Goal: Use online tool/utility: Utilize a website feature to perform a specific function

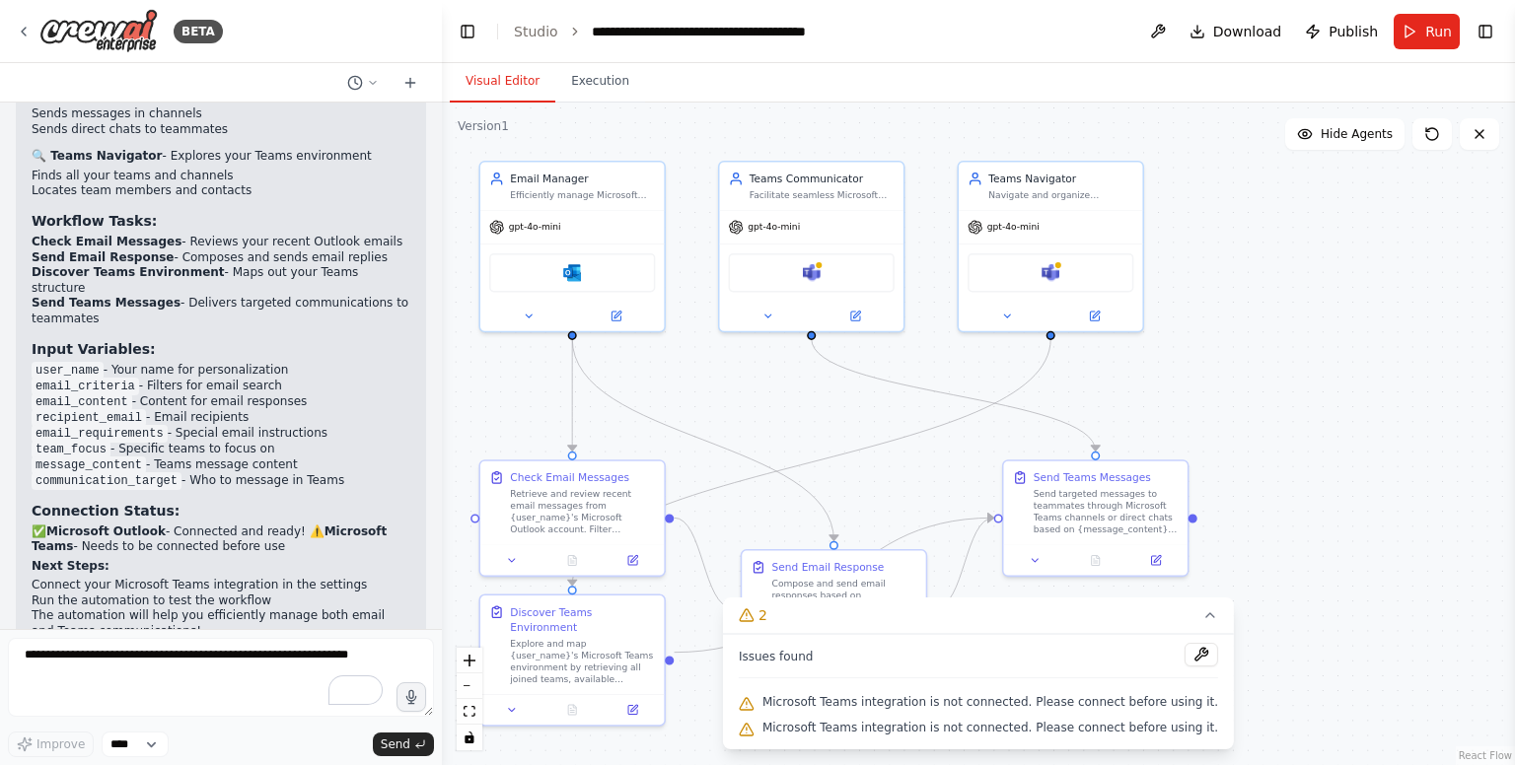
scroll to position [2632, 0]
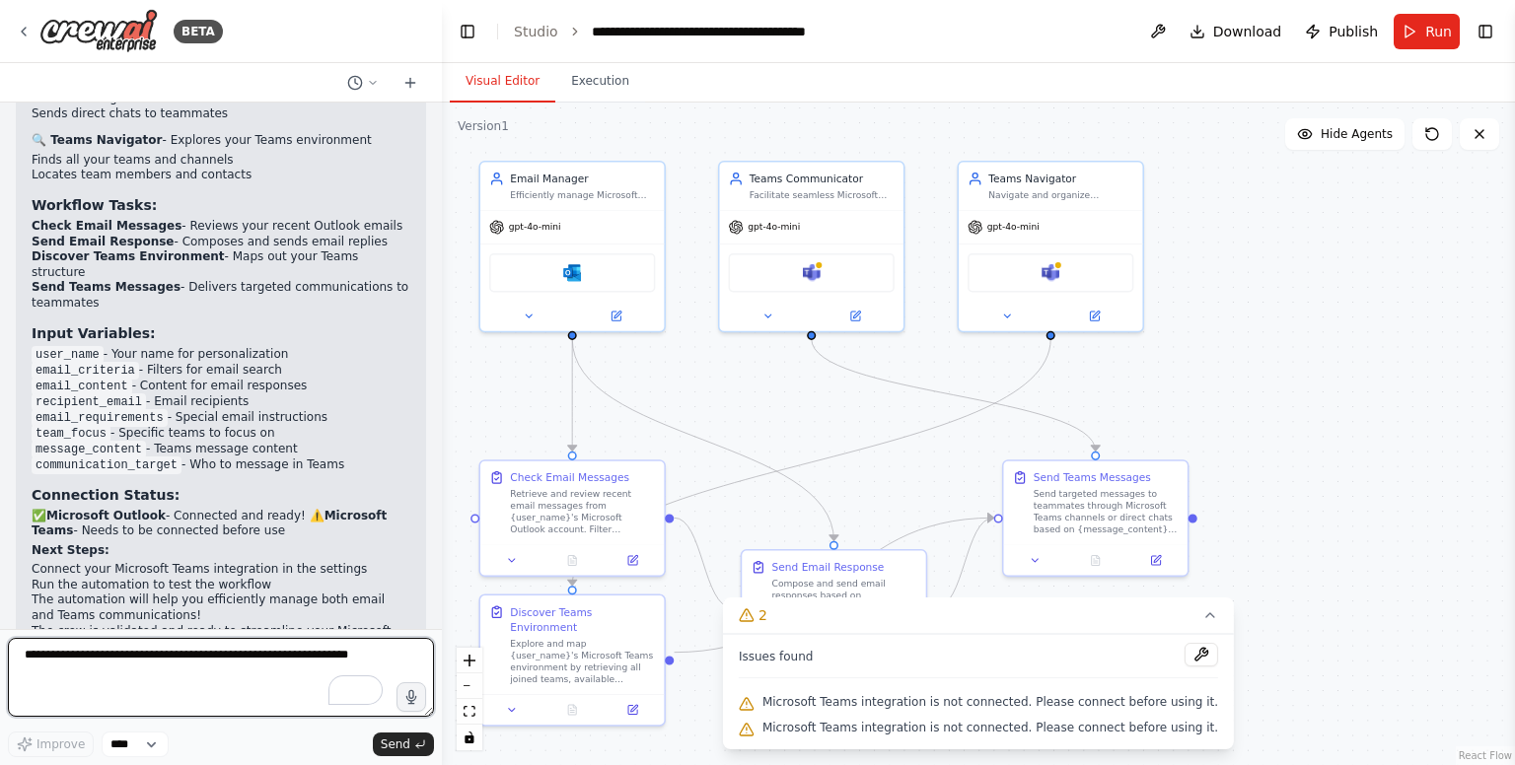
click at [253, 662] on textarea "To enrich screen reader interactions, please activate Accessibility in Grammarl…" at bounding box center [221, 677] width 426 height 79
type textarea "*"
type textarea "**********"
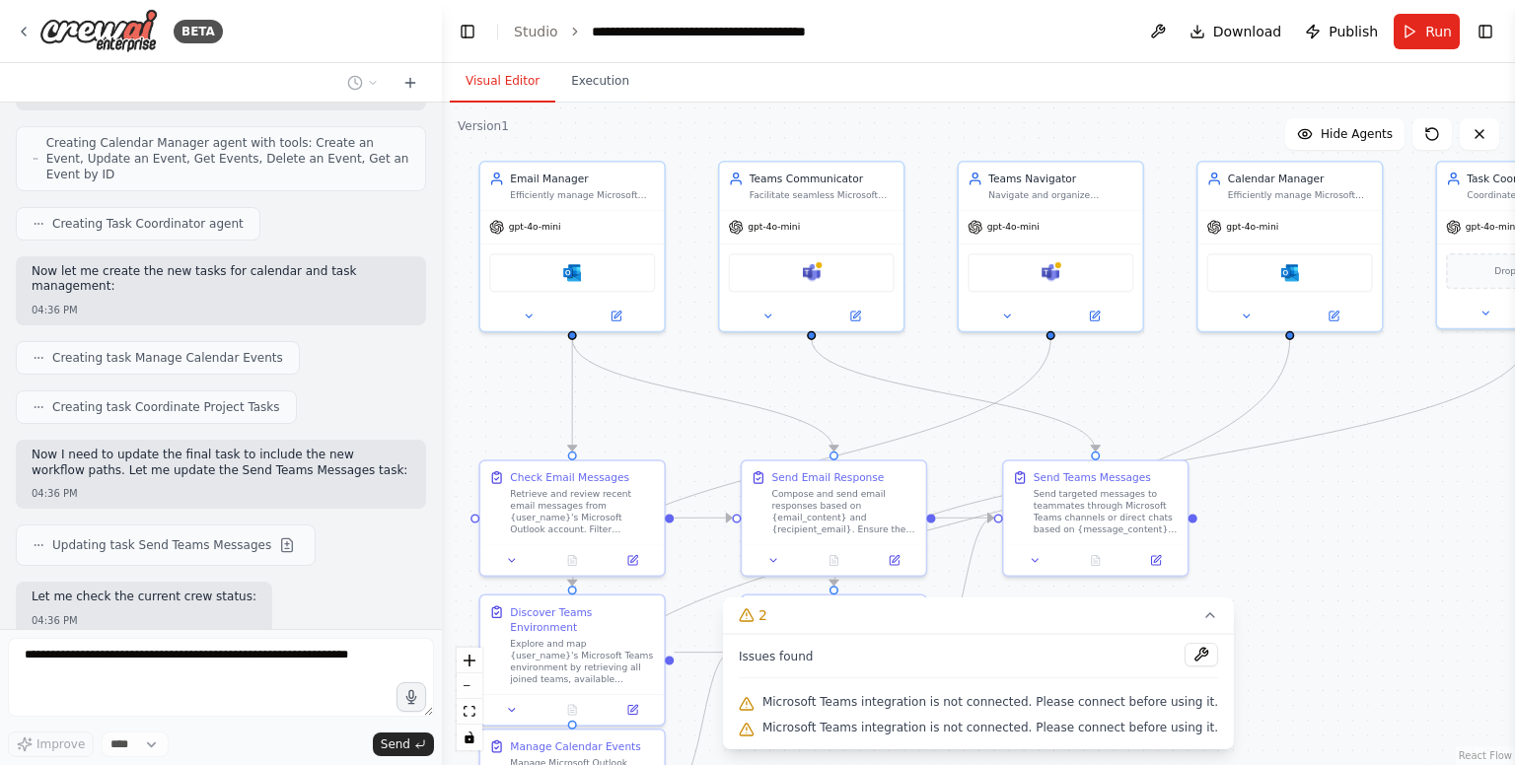
scroll to position [4158, 0]
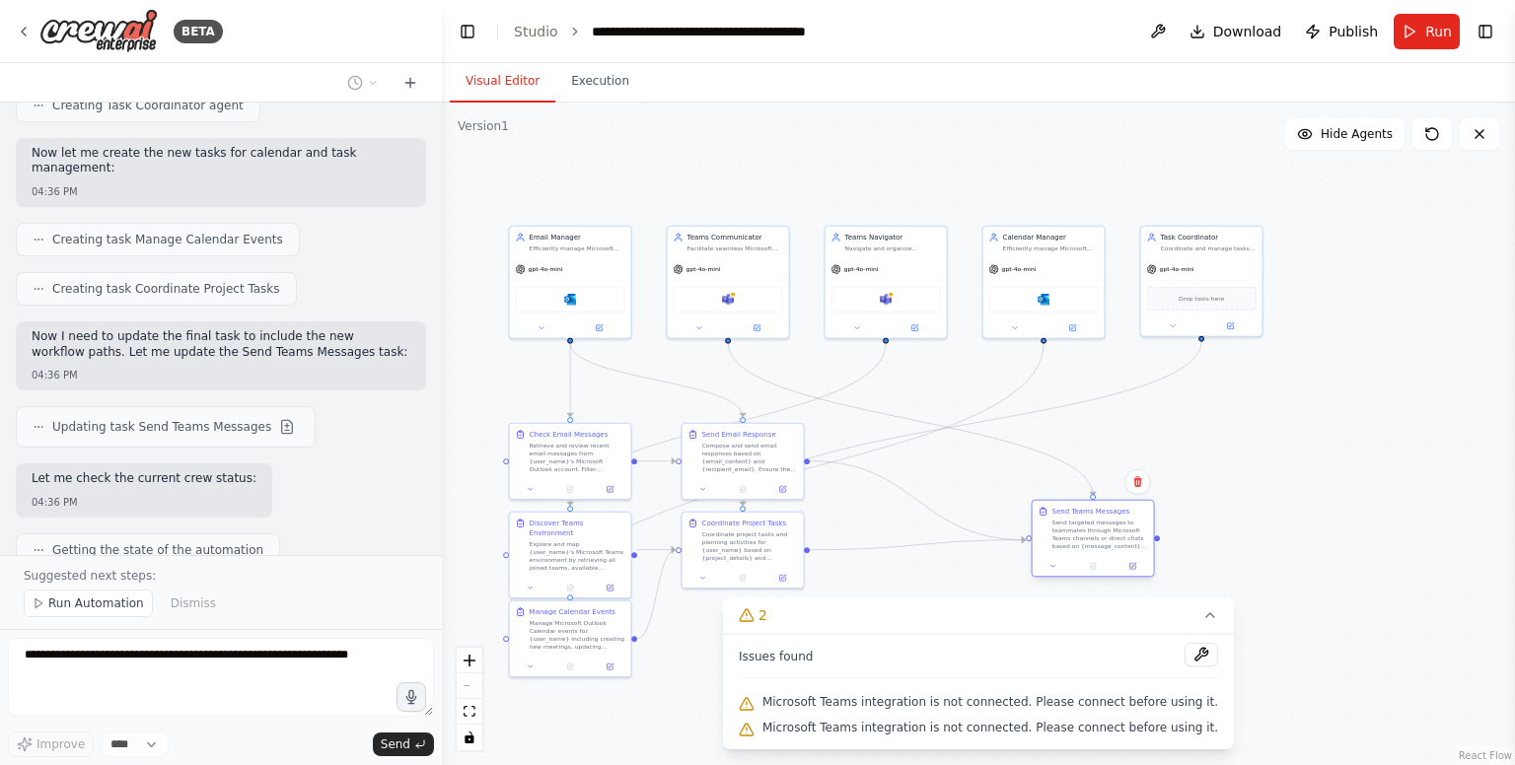
drag, startPoint x: 879, startPoint y: 454, endPoint x: 1060, endPoint y: 538, distance: 199.9
click at [1060, 538] on div "Send targeted messages to teammates through Microsoft Teams channels or direct …" at bounding box center [1100, 535] width 96 height 32
drag, startPoint x: 729, startPoint y: 461, endPoint x: 848, endPoint y: 452, distance: 119.7
click at [848, 452] on div "Compose and send email responses based on {email_content} and {recipient_email}…" at bounding box center [844, 446] width 96 height 32
drag, startPoint x: 754, startPoint y: 543, endPoint x: 754, endPoint y: 605, distance: 61.2
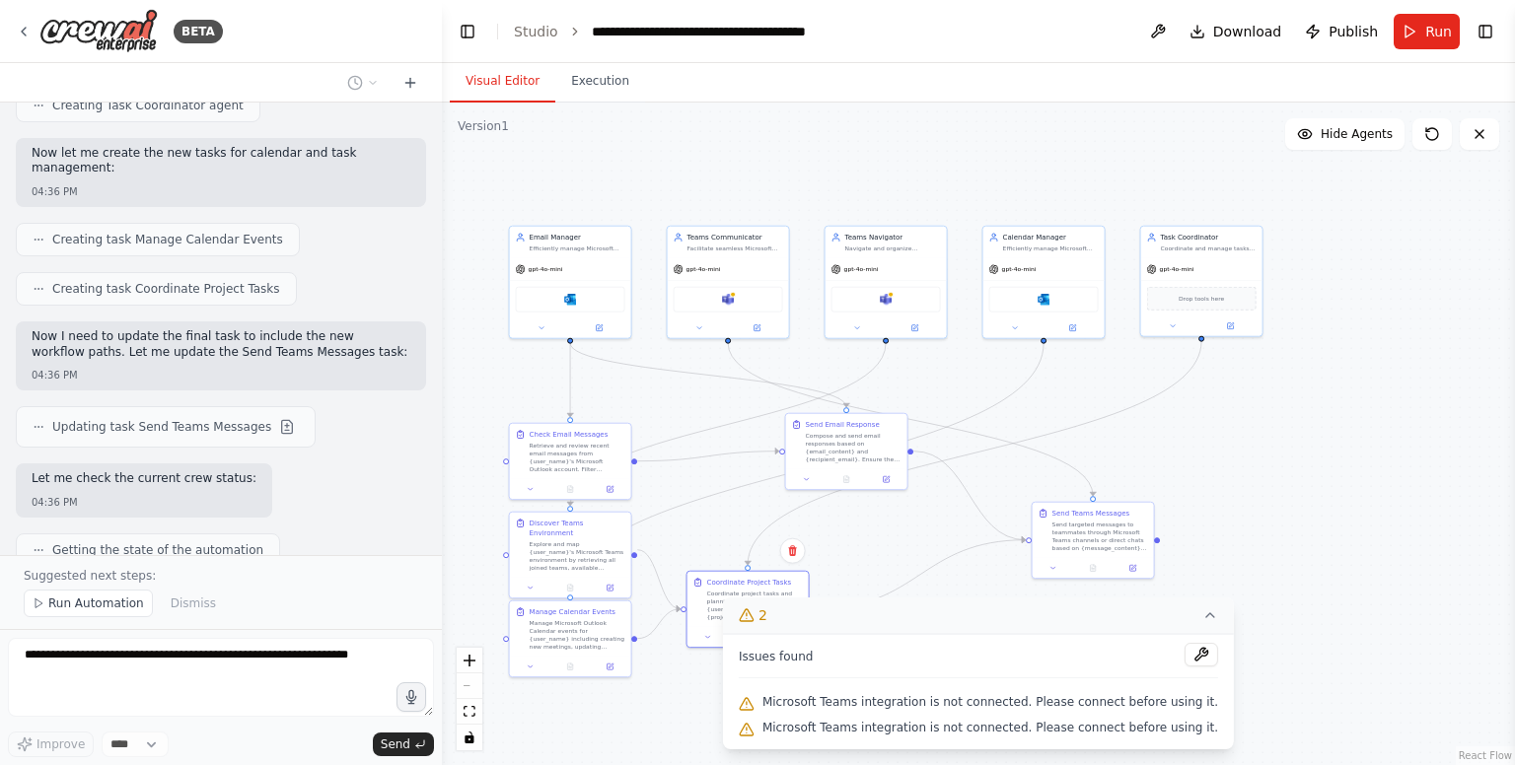
click at [754, 605] on div "Version 1 Show Tools Hide Agents .deletable-edge-delete-btn { width: 20px; heig…" at bounding box center [978, 434] width 1073 height 663
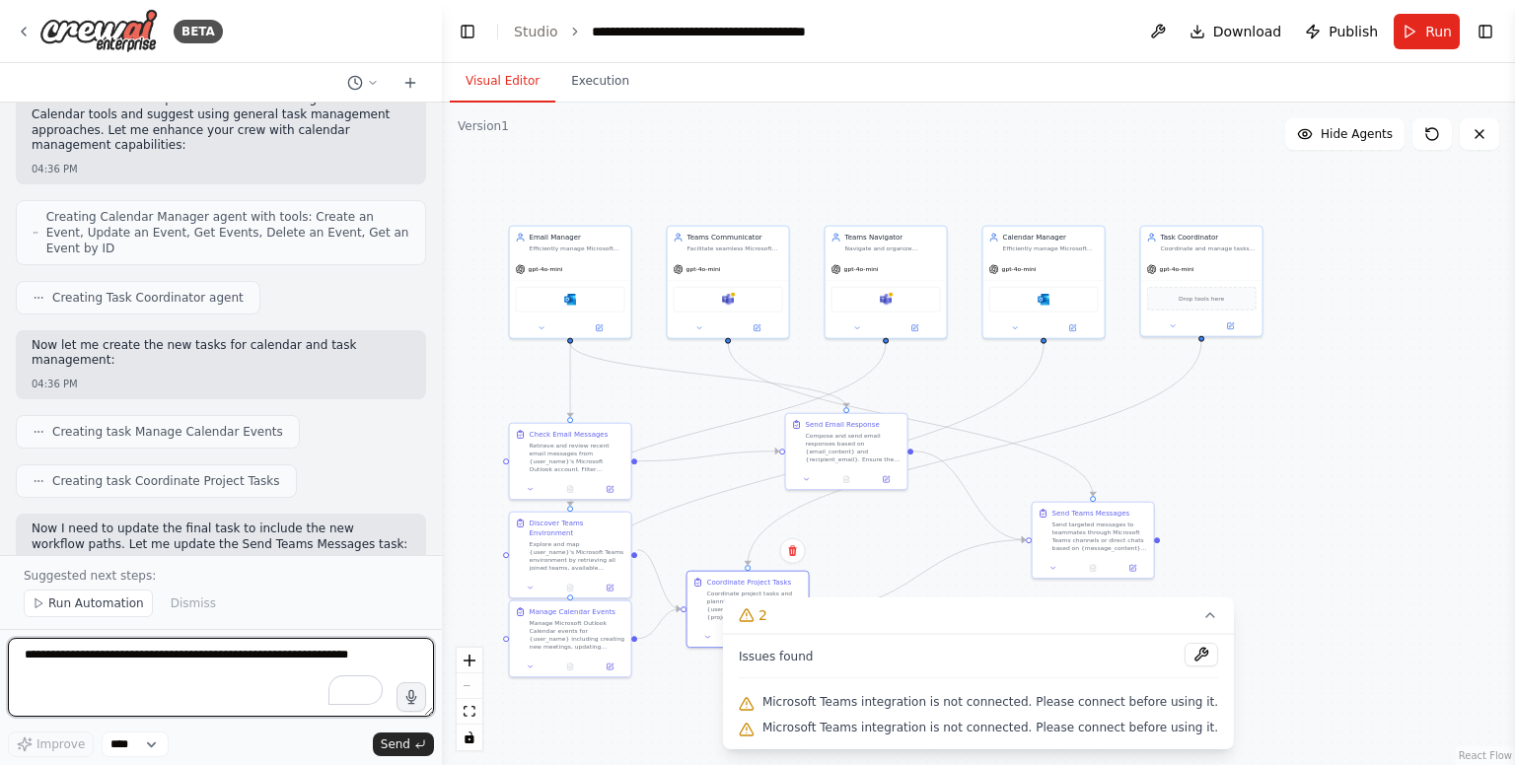
scroll to position [3965, 0]
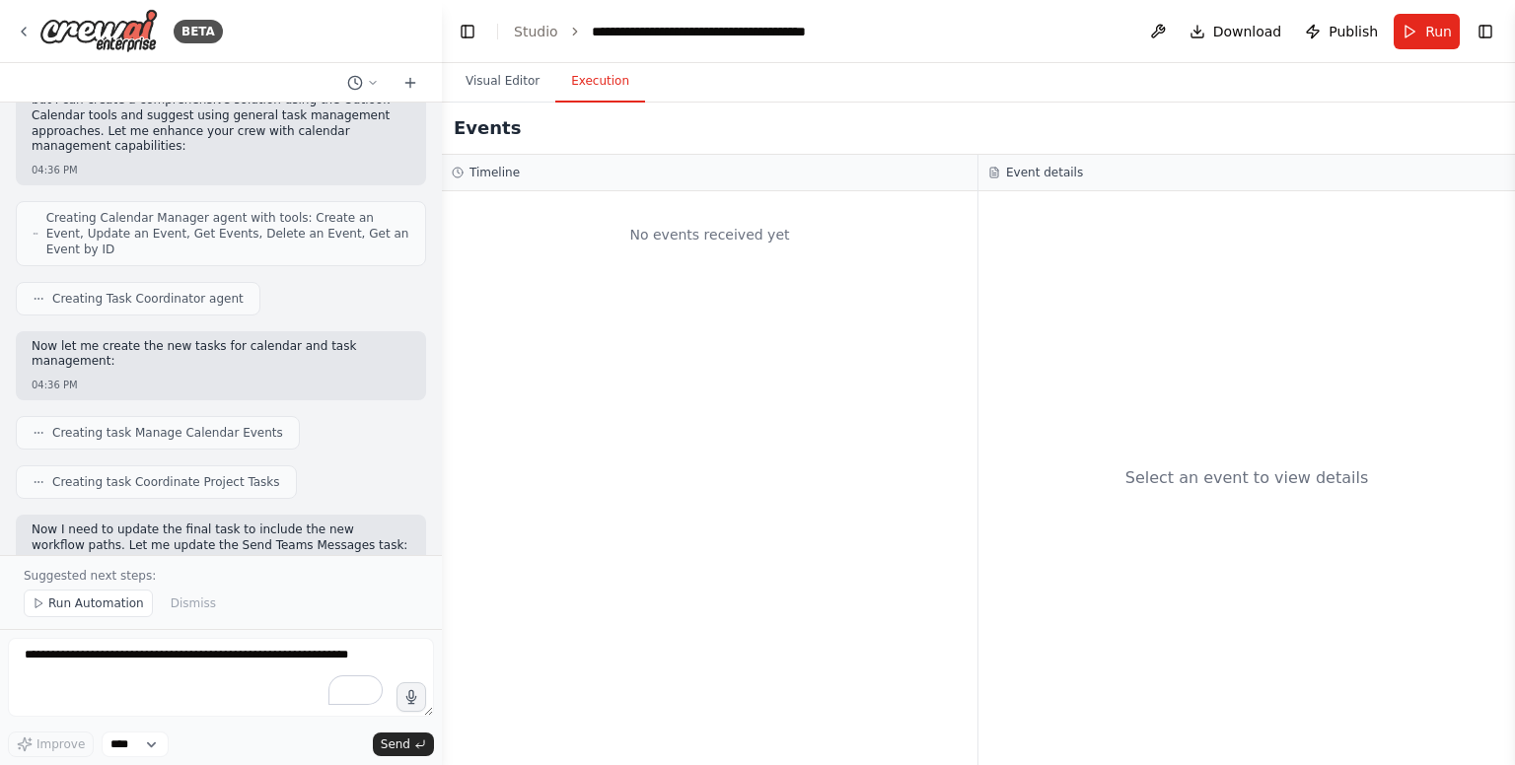
click at [588, 90] on button "Execution" at bounding box center [600, 81] width 90 height 41
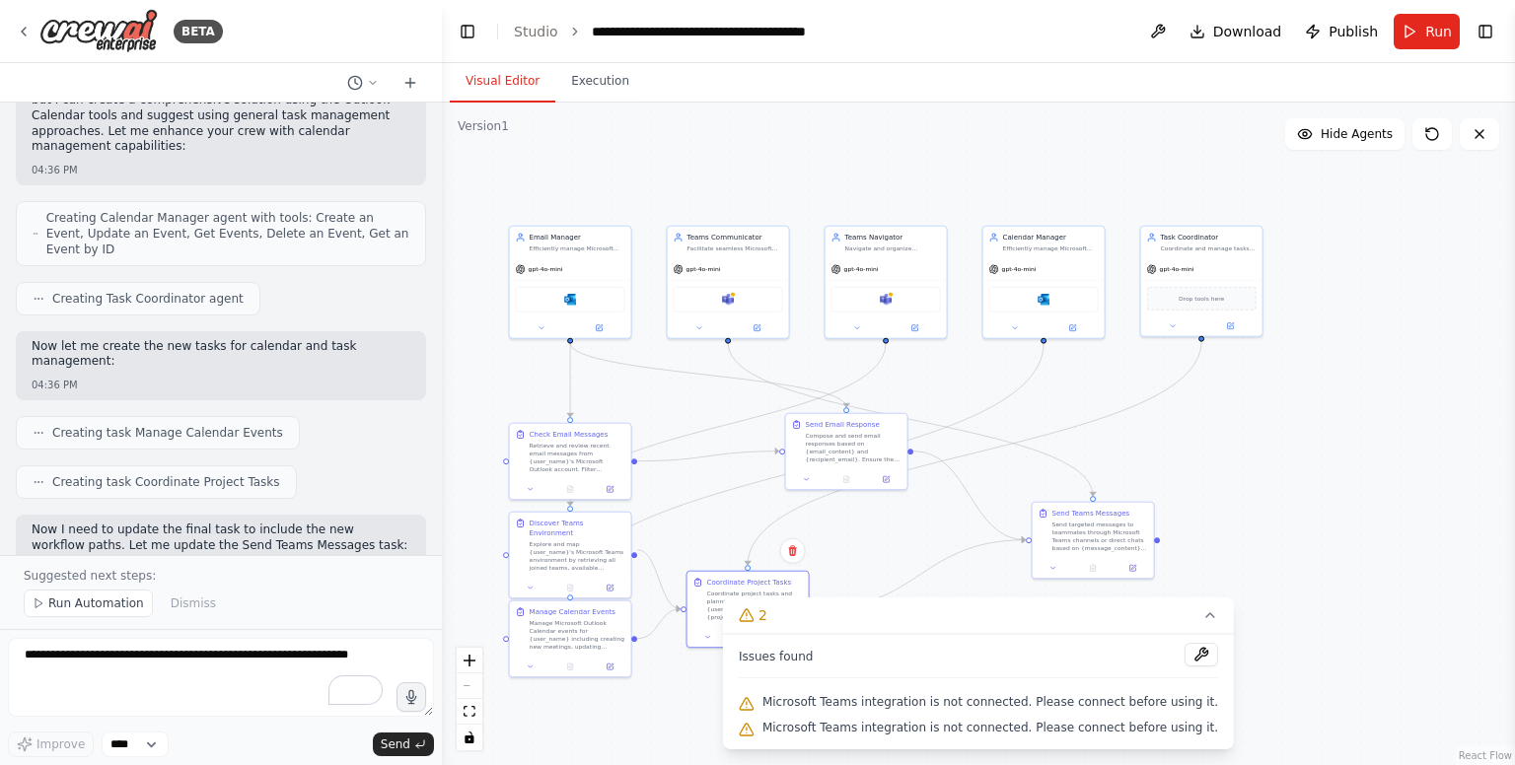
click at [496, 81] on button "Visual Editor" at bounding box center [503, 81] width 106 height 41
click at [1487, 31] on button "Toggle Right Sidebar" at bounding box center [1486, 32] width 28 height 28
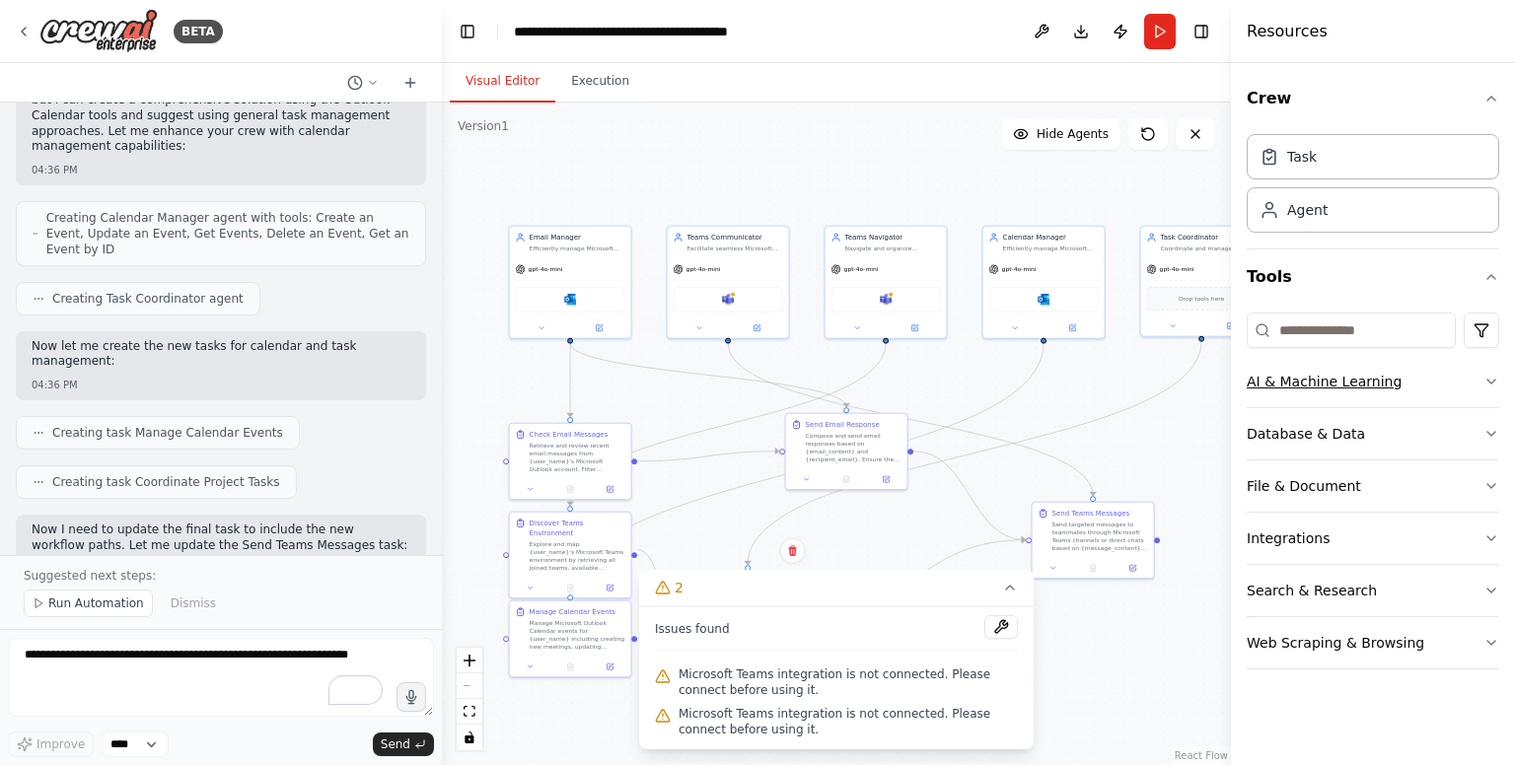
click at [1490, 377] on icon "button" at bounding box center [1491, 382] width 16 height 16
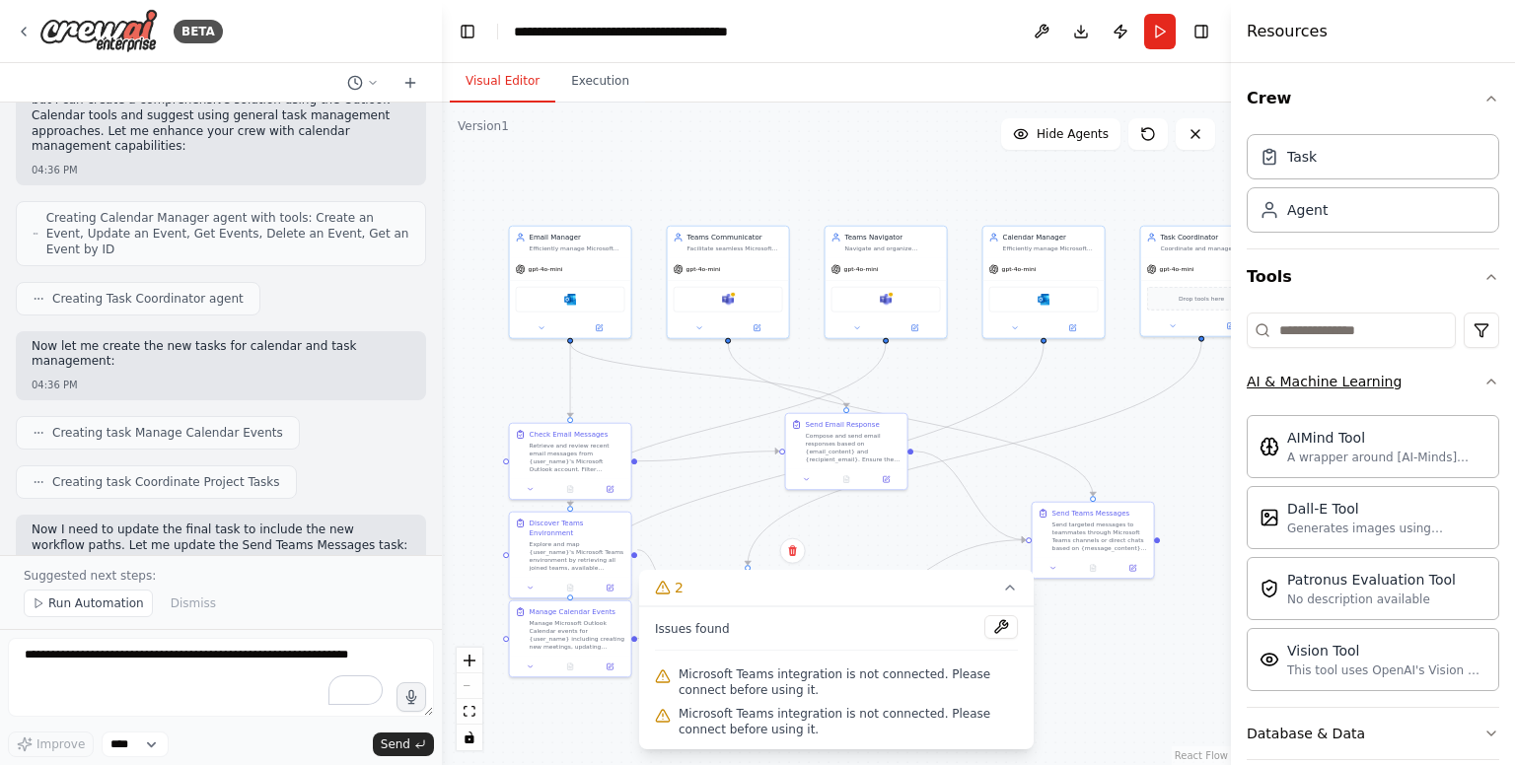
click at [1490, 377] on div "Crew Task Agent Tools AI & Machine Learning AIMind Tool A wrapper around [AI-Mi…" at bounding box center [1373, 414] width 284 height 702
click at [1483, 381] on icon "button" at bounding box center [1491, 382] width 16 height 16
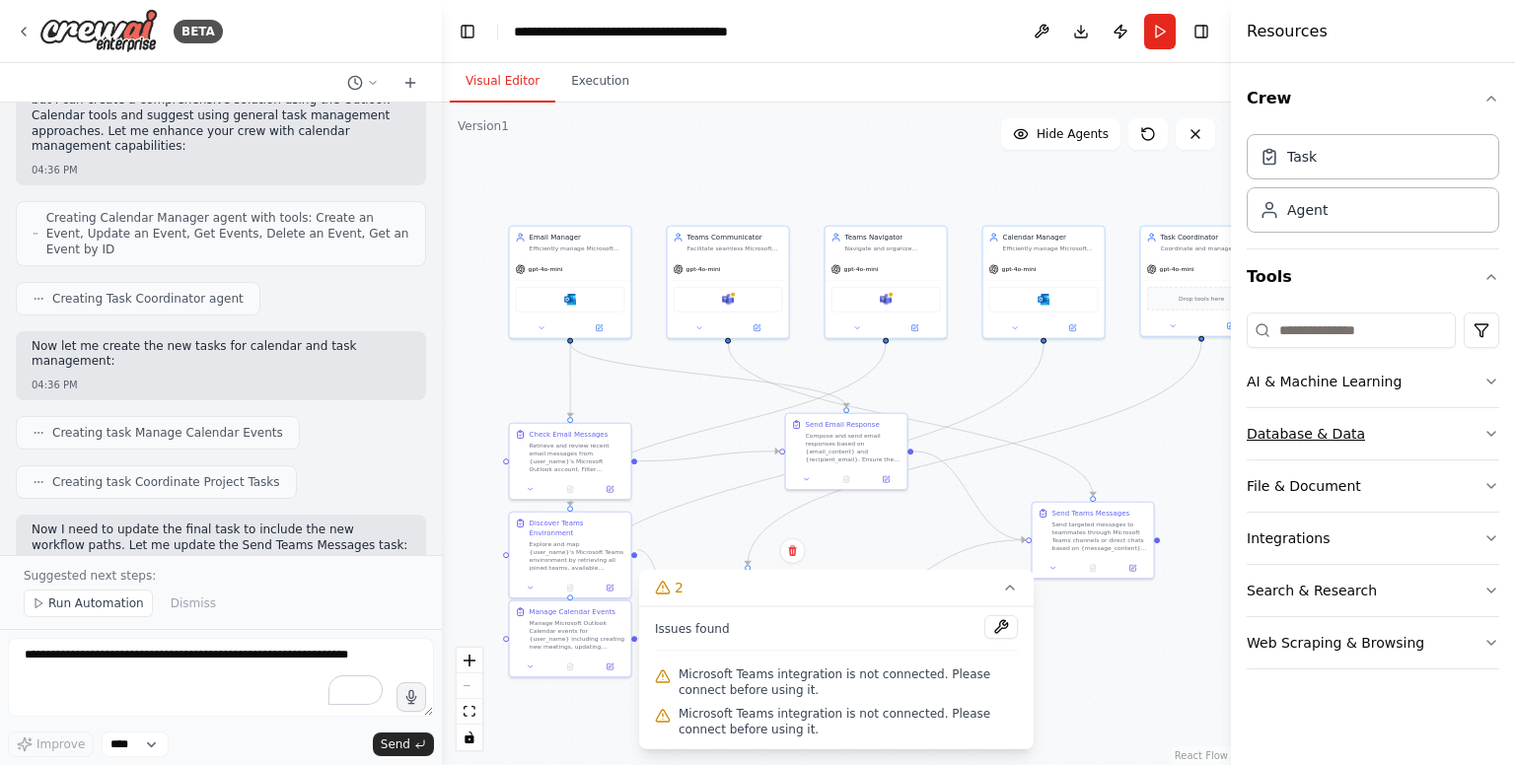
click at [1490, 432] on icon "button" at bounding box center [1491, 434] width 16 height 16
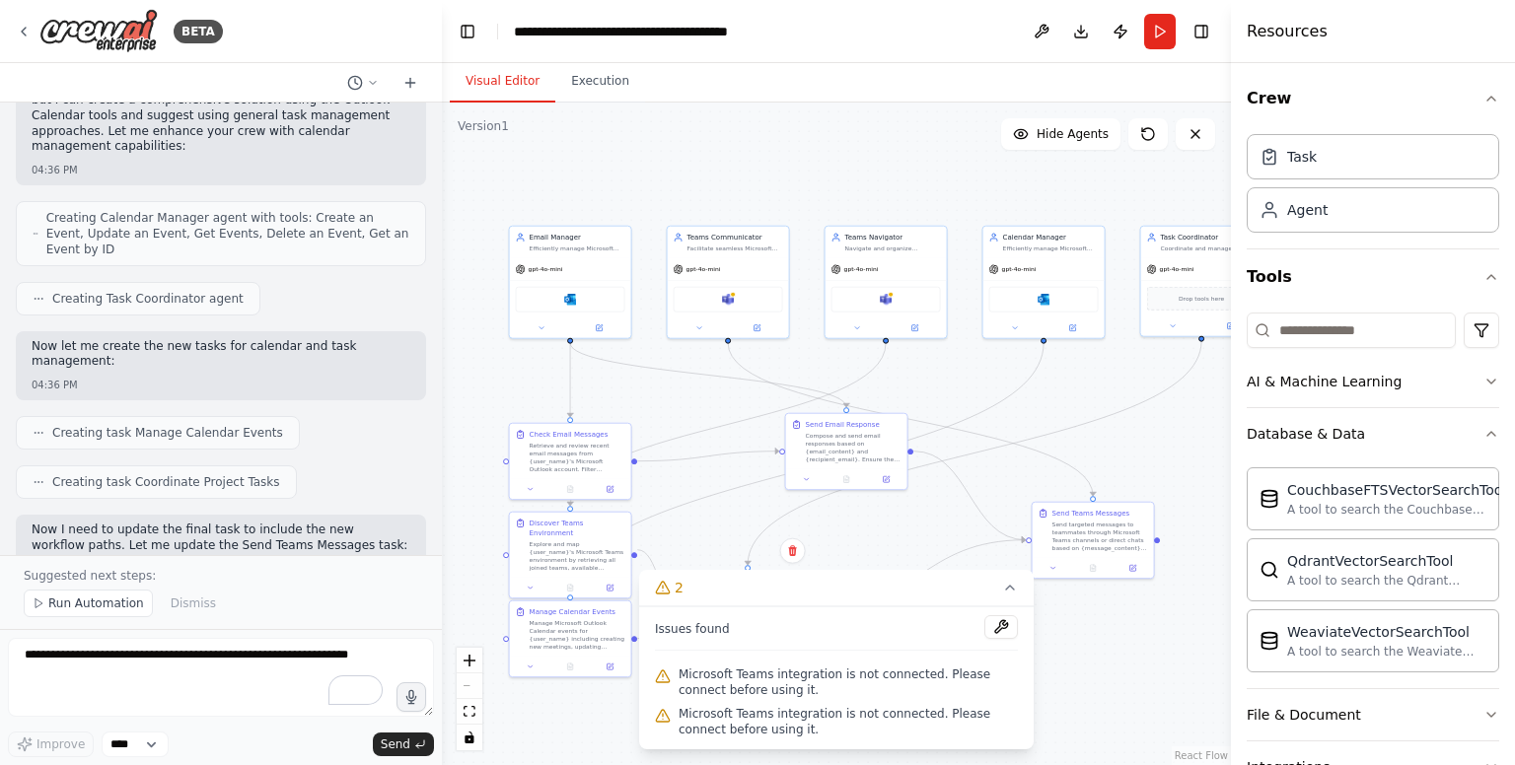
click at [1491, 431] on div "Crew Task Agent Tools AI & Machine Learning Database & Data CouchbaseFTSVectorS…" at bounding box center [1373, 414] width 284 height 702
click at [1483, 430] on icon "button" at bounding box center [1491, 434] width 16 height 16
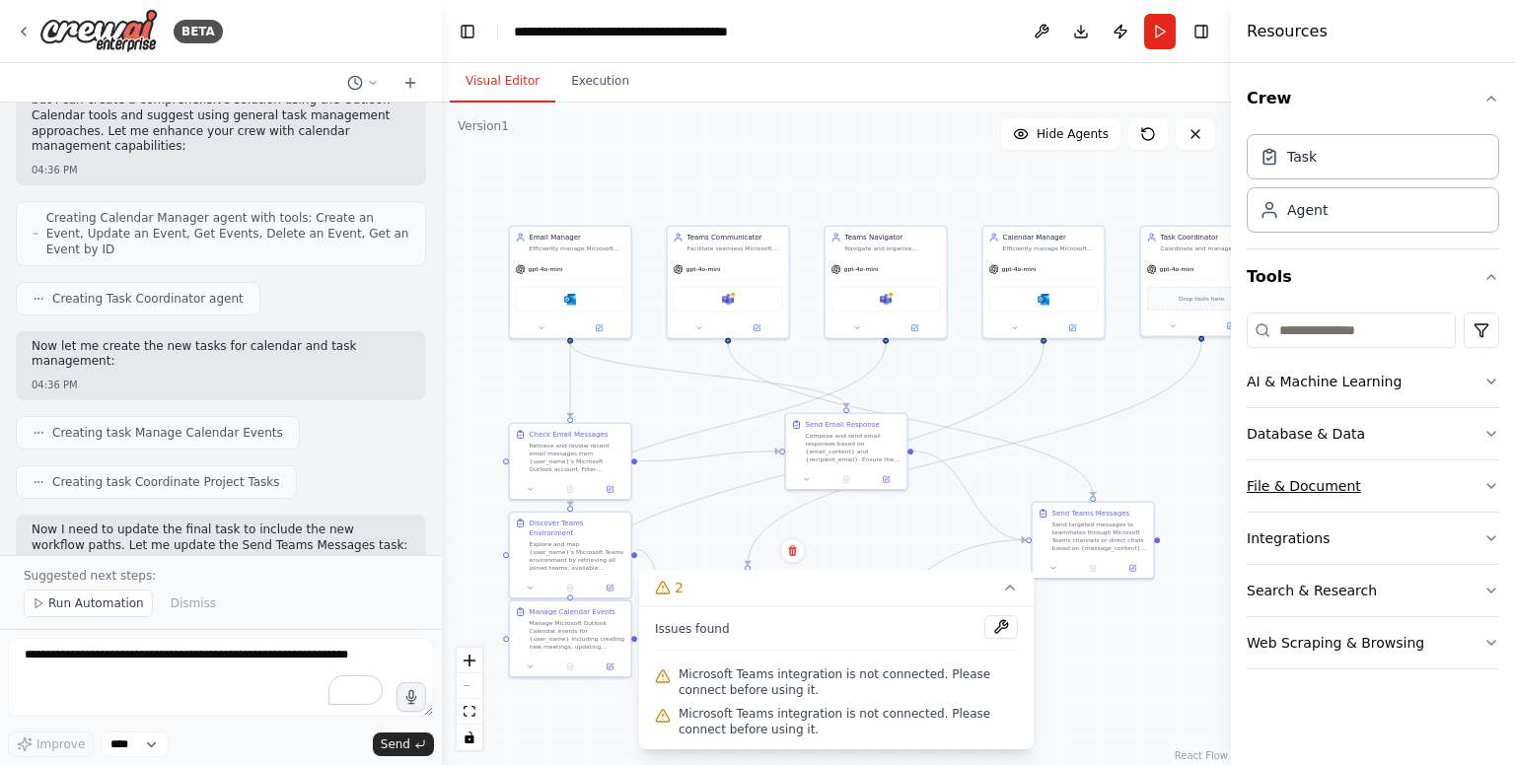
click at [1486, 478] on icon "button" at bounding box center [1491, 486] width 16 height 16
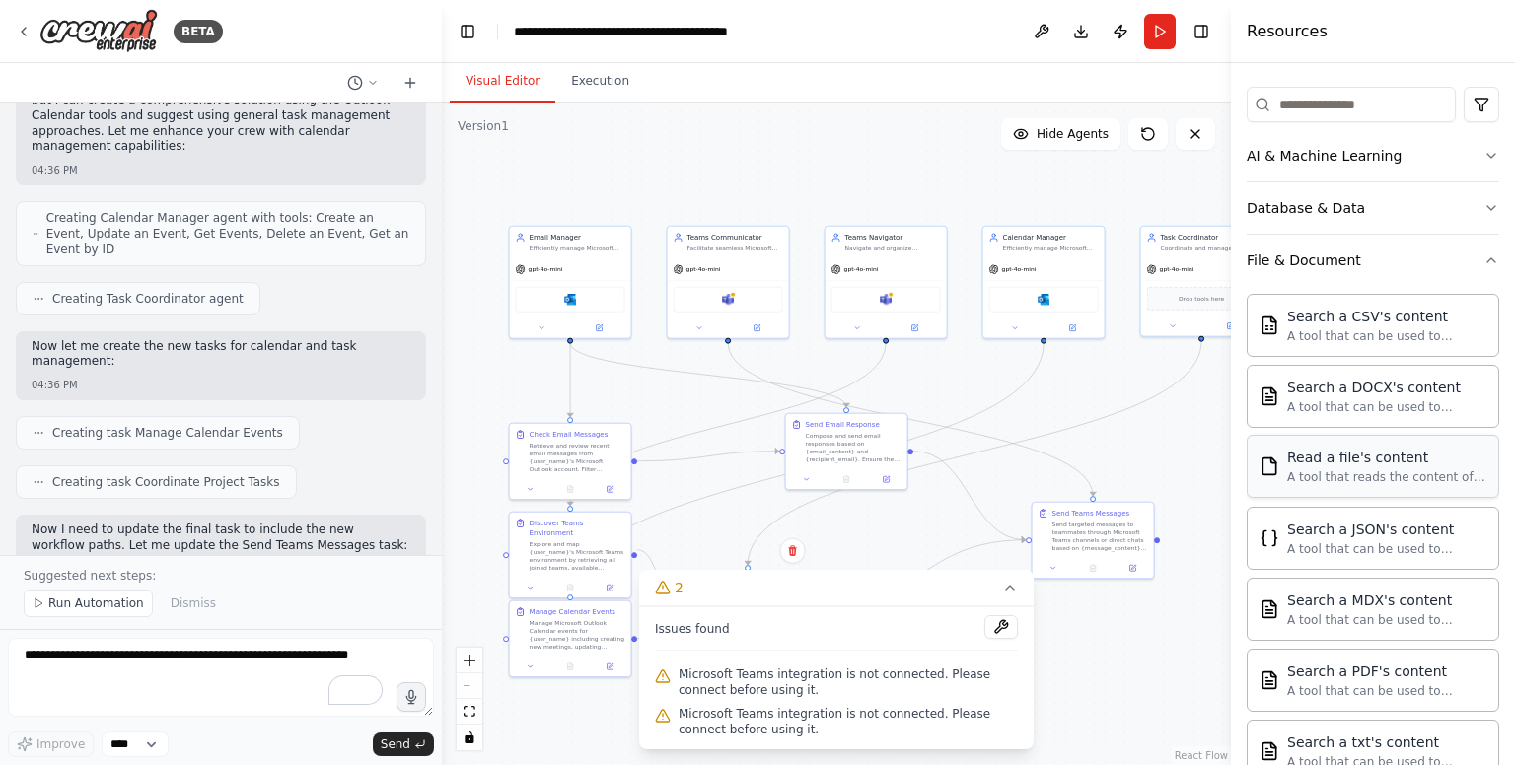
scroll to position [225, 0]
click at [1464, 262] on button "File & Document" at bounding box center [1373, 261] width 253 height 51
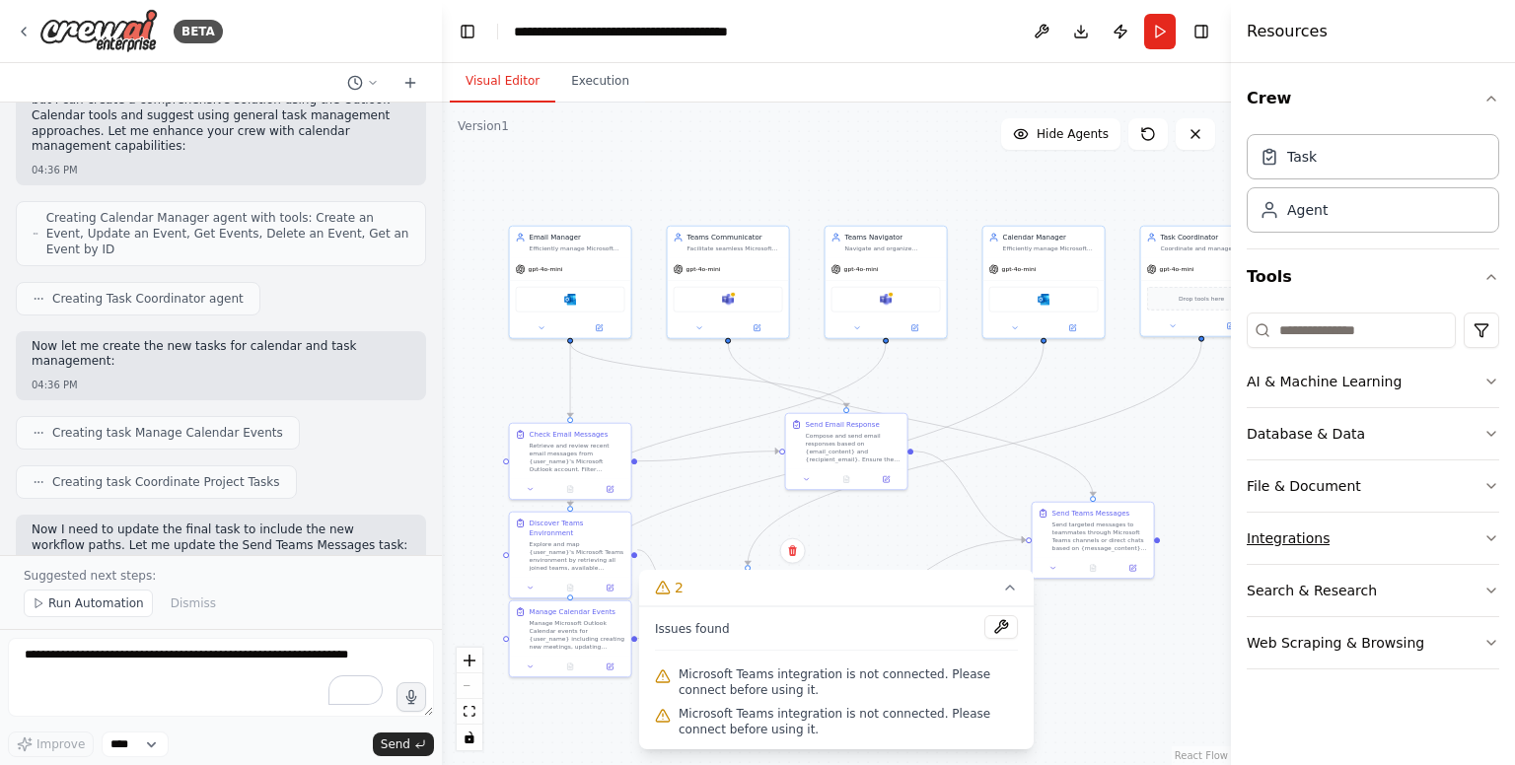
click at [1436, 534] on button "Integrations" at bounding box center [1373, 538] width 253 height 51
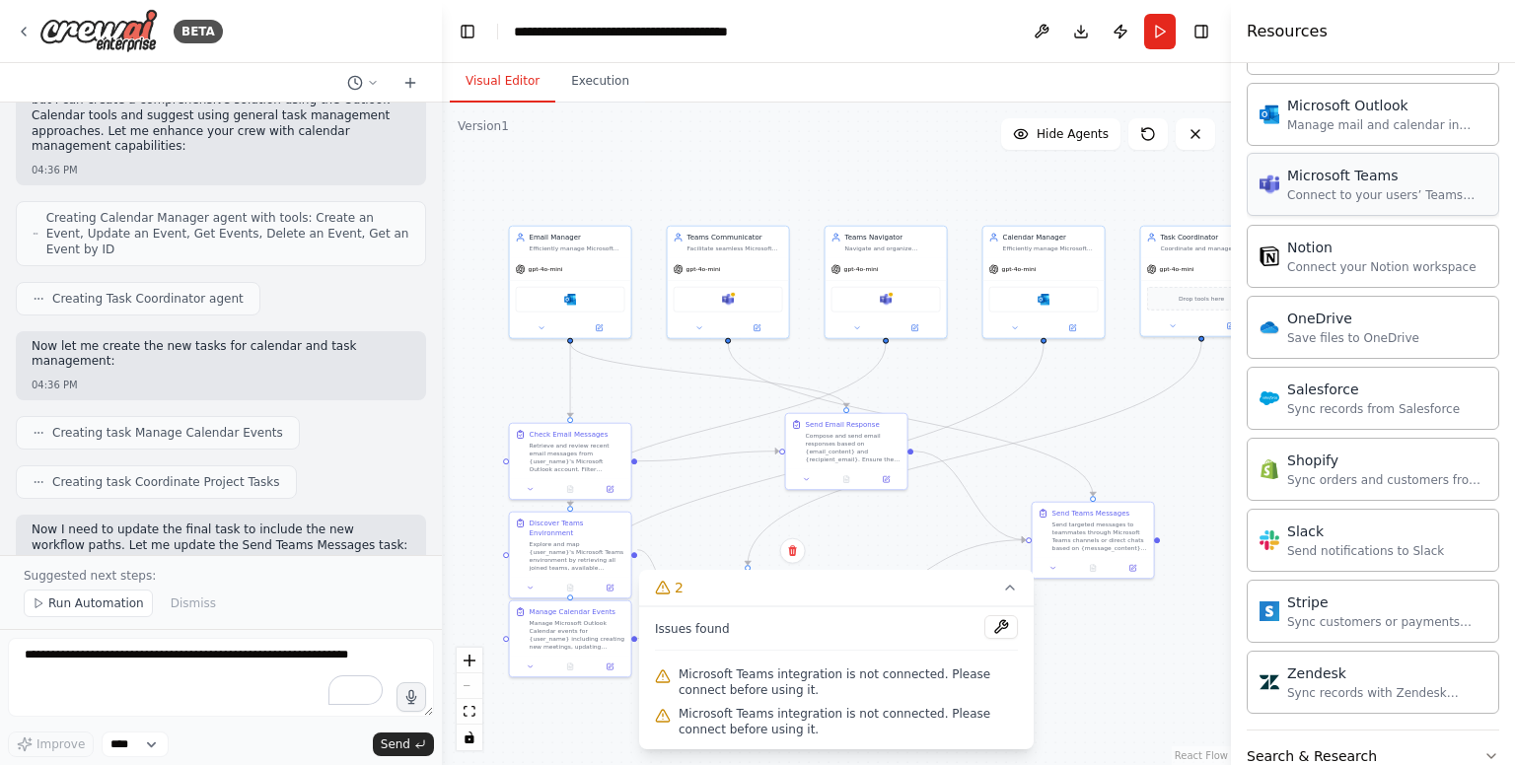
scroll to position [1432, 0]
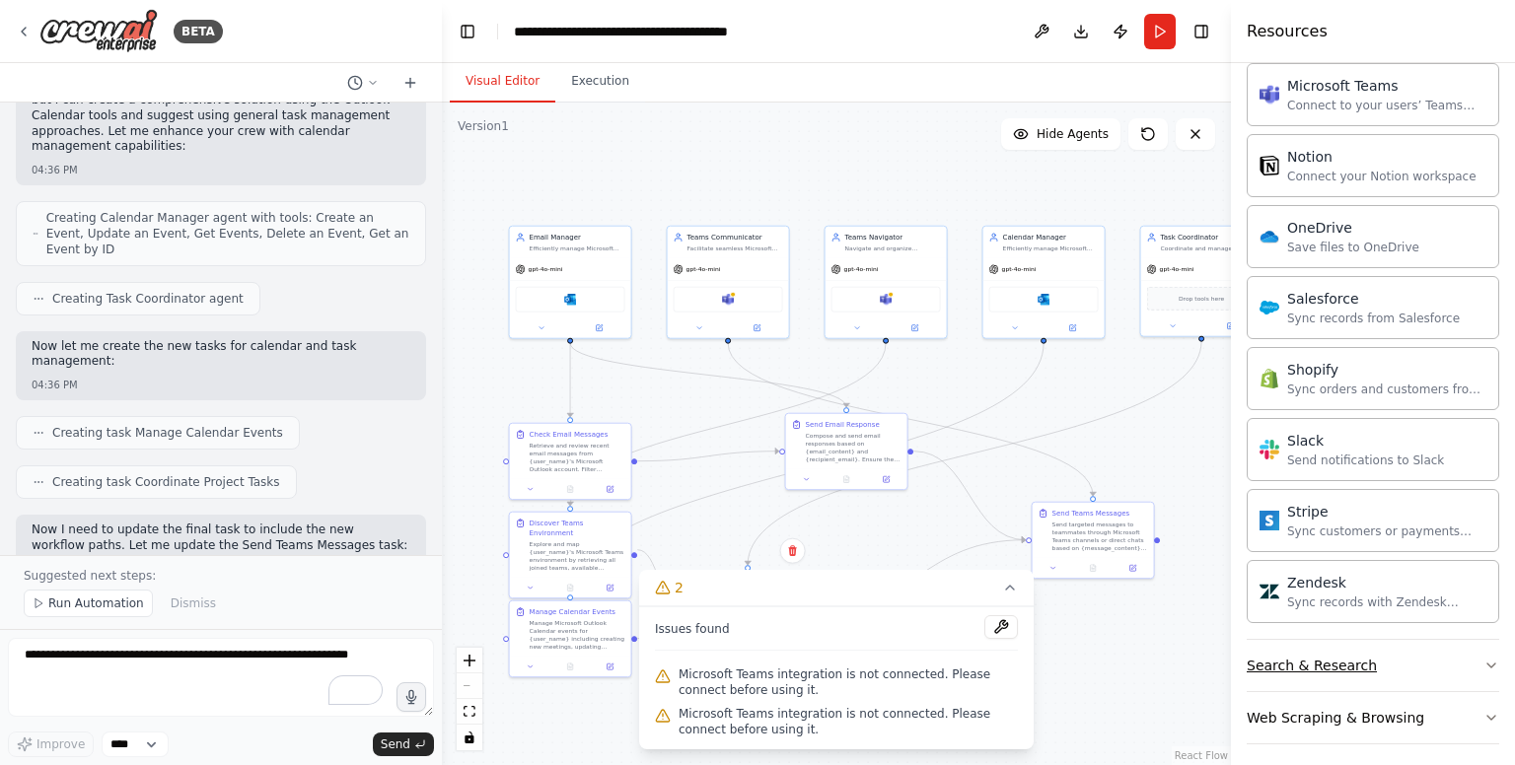
click at [1389, 661] on button "Search & Research" at bounding box center [1373, 665] width 253 height 51
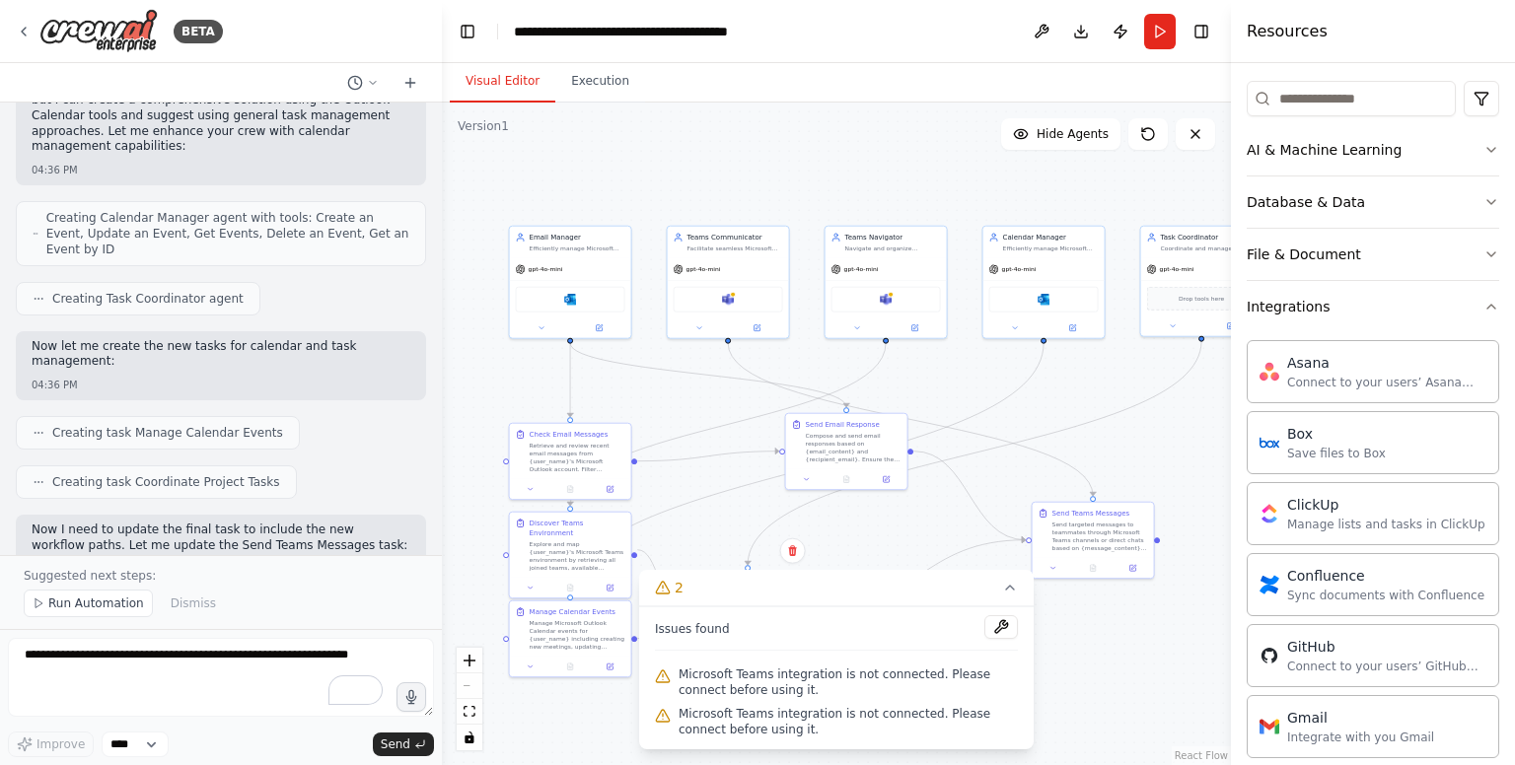
scroll to position [0, 0]
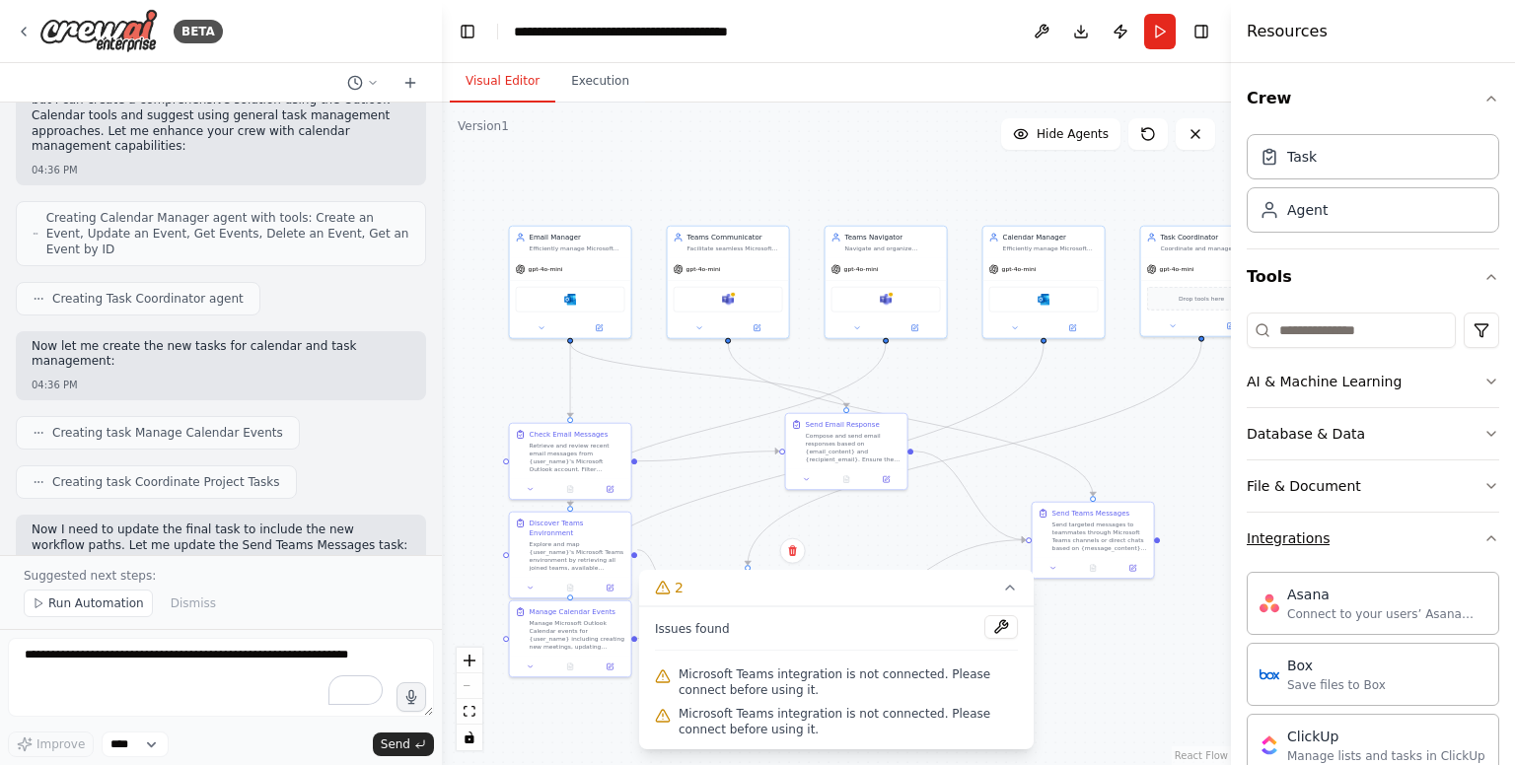
click at [1483, 534] on icon "button" at bounding box center [1491, 539] width 16 height 16
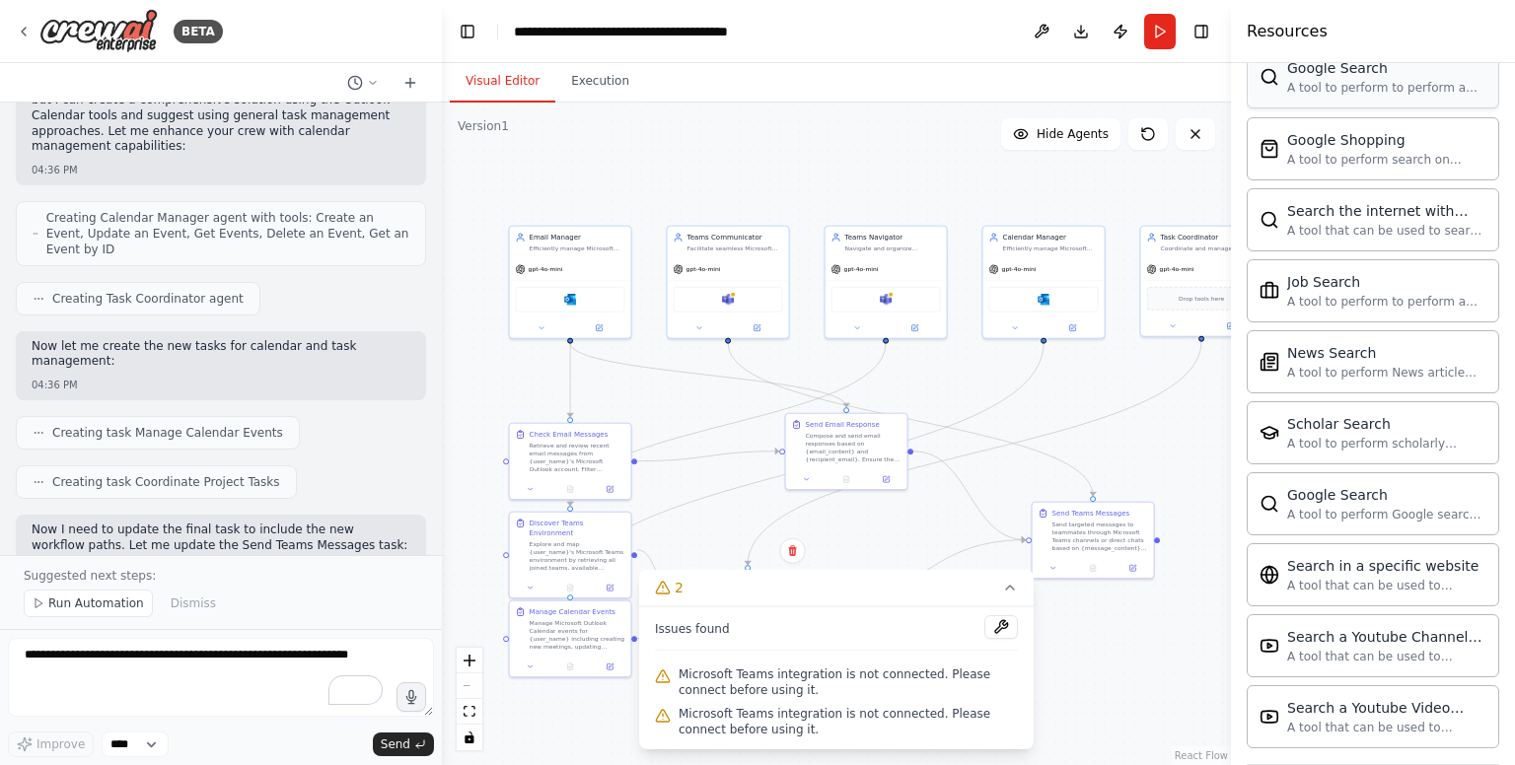
scroll to position [938, 0]
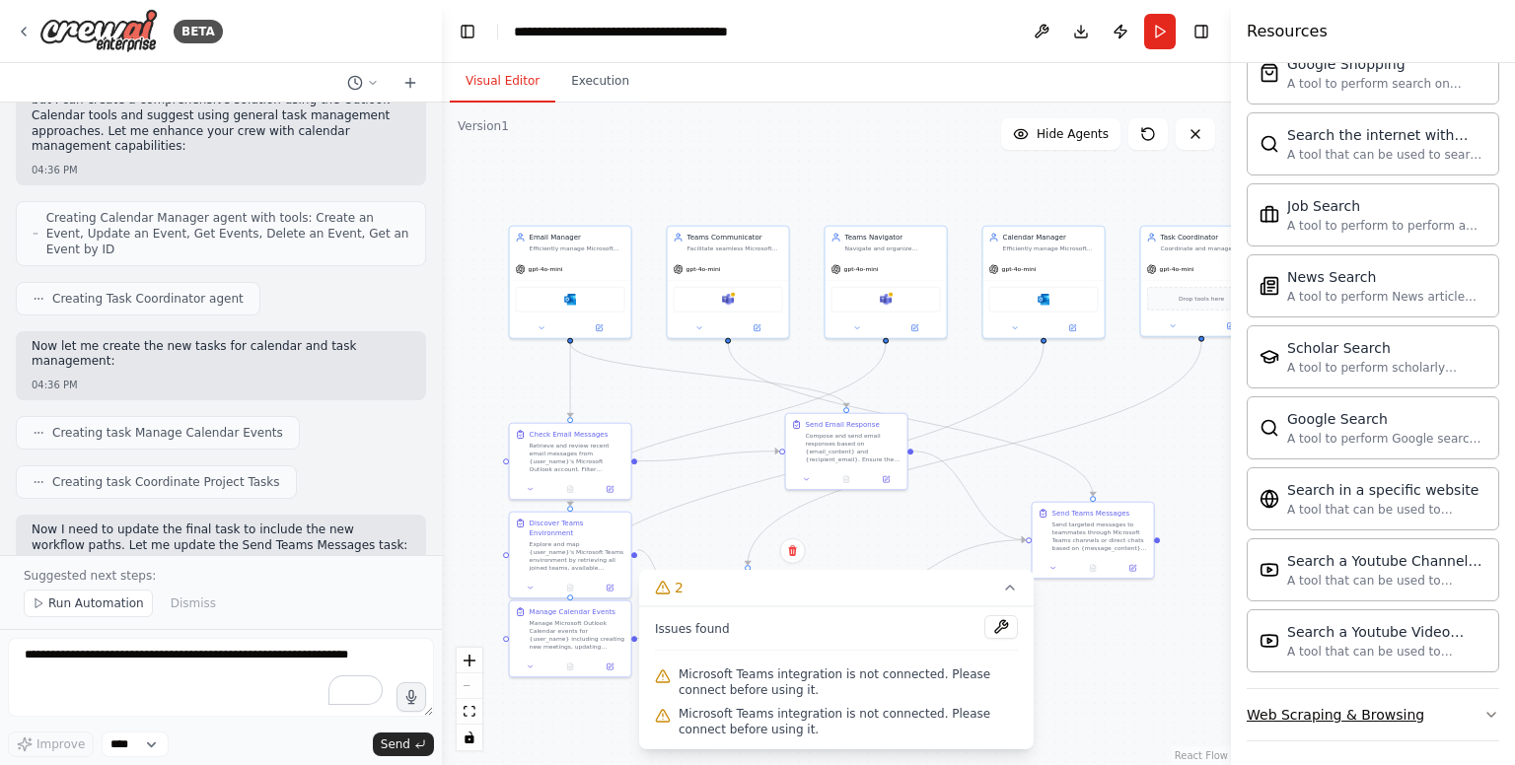
click at [1425, 692] on button "Web Scraping & Browsing" at bounding box center [1373, 714] width 253 height 51
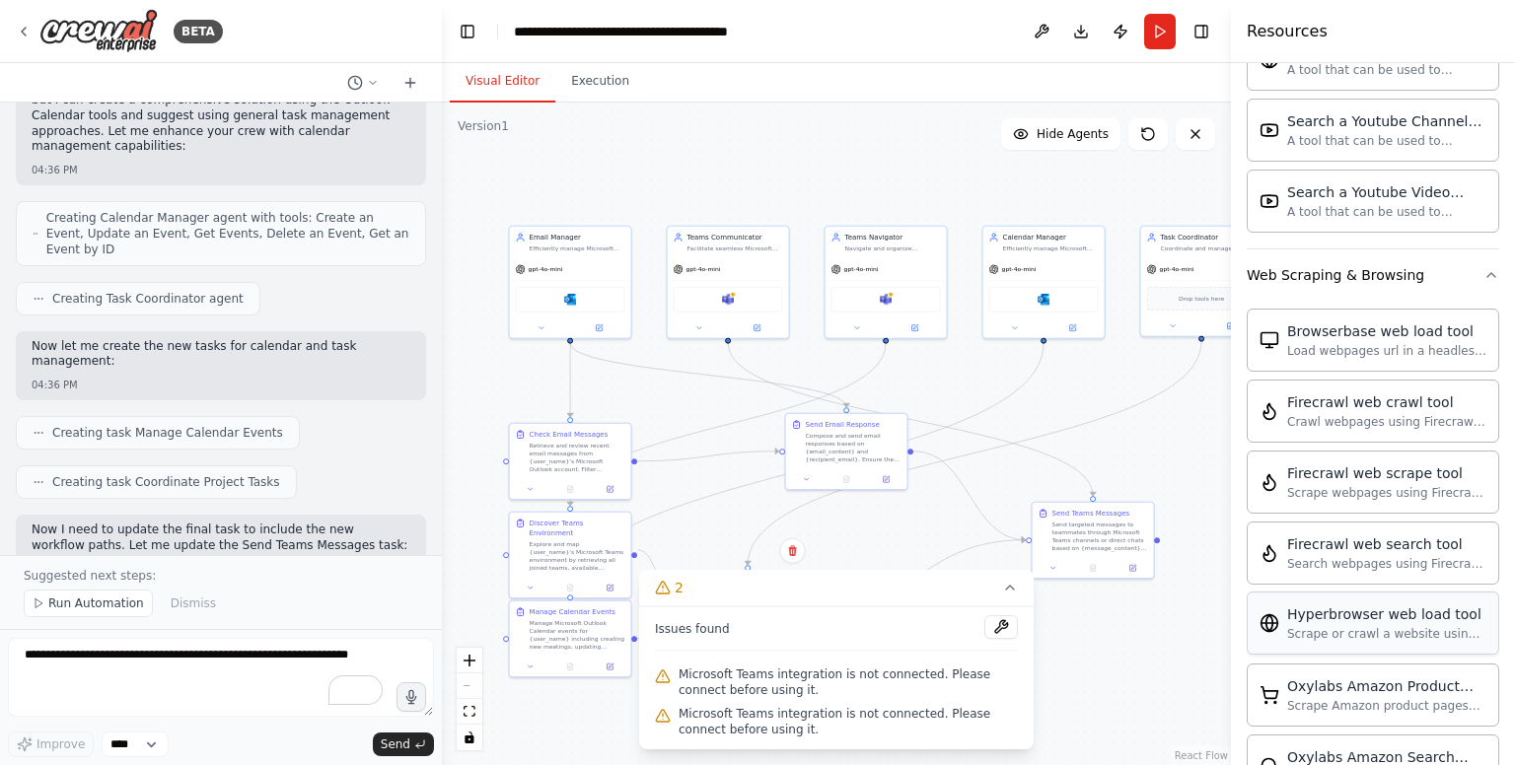
scroll to position [1389, 0]
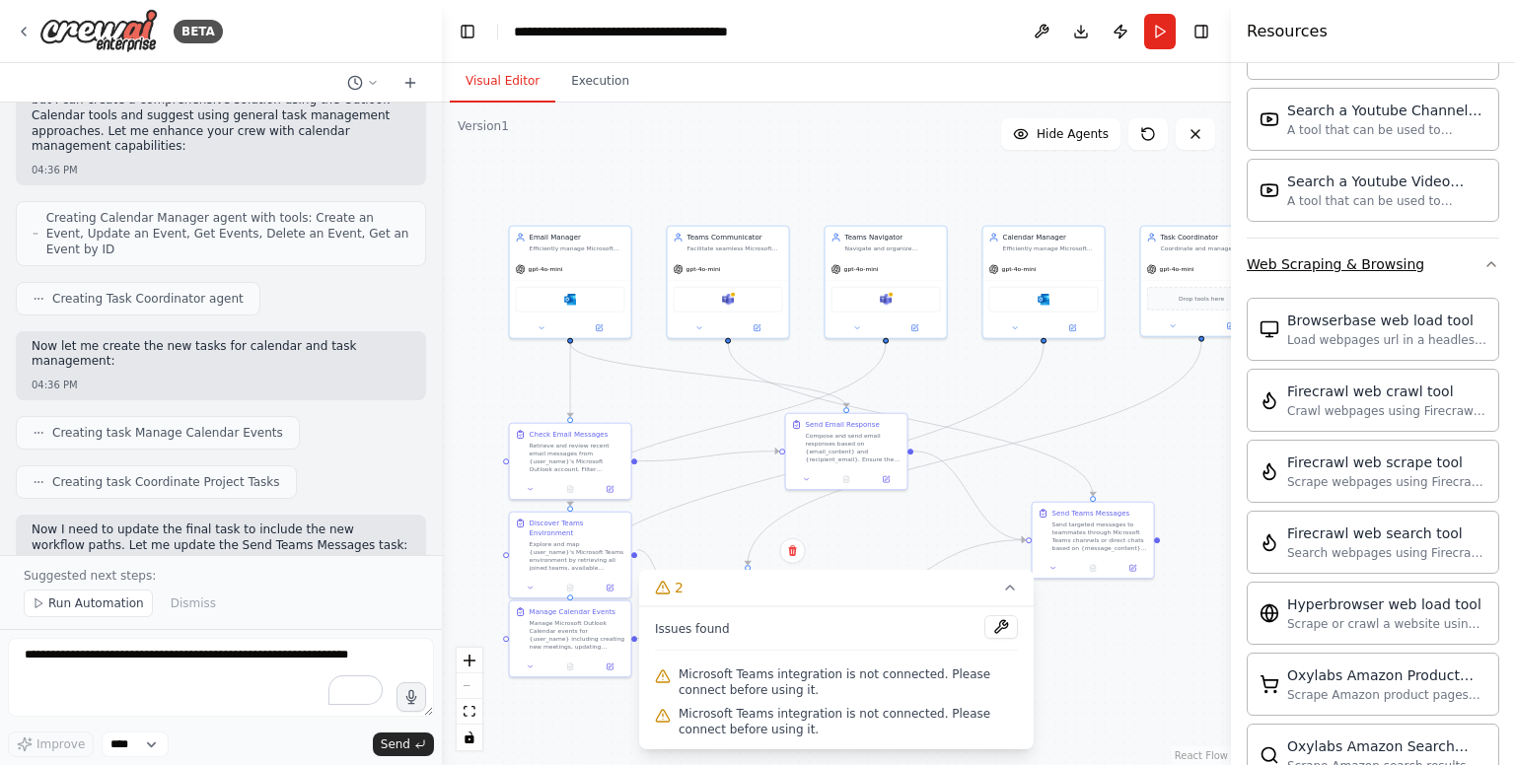
click at [1264, 273] on button "Web Scraping & Browsing" at bounding box center [1373, 264] width 253 height 51
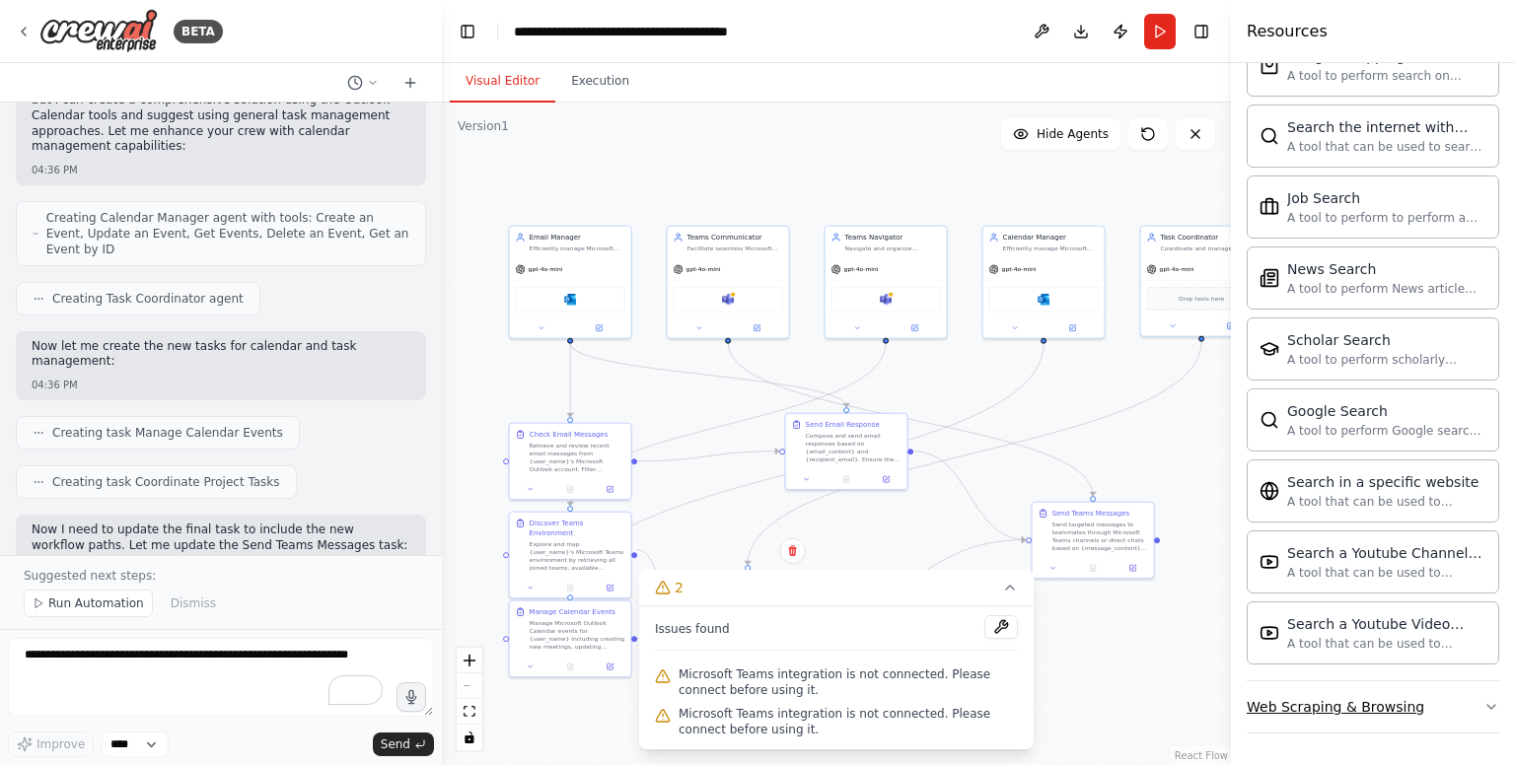
scroll to position [938, 0]
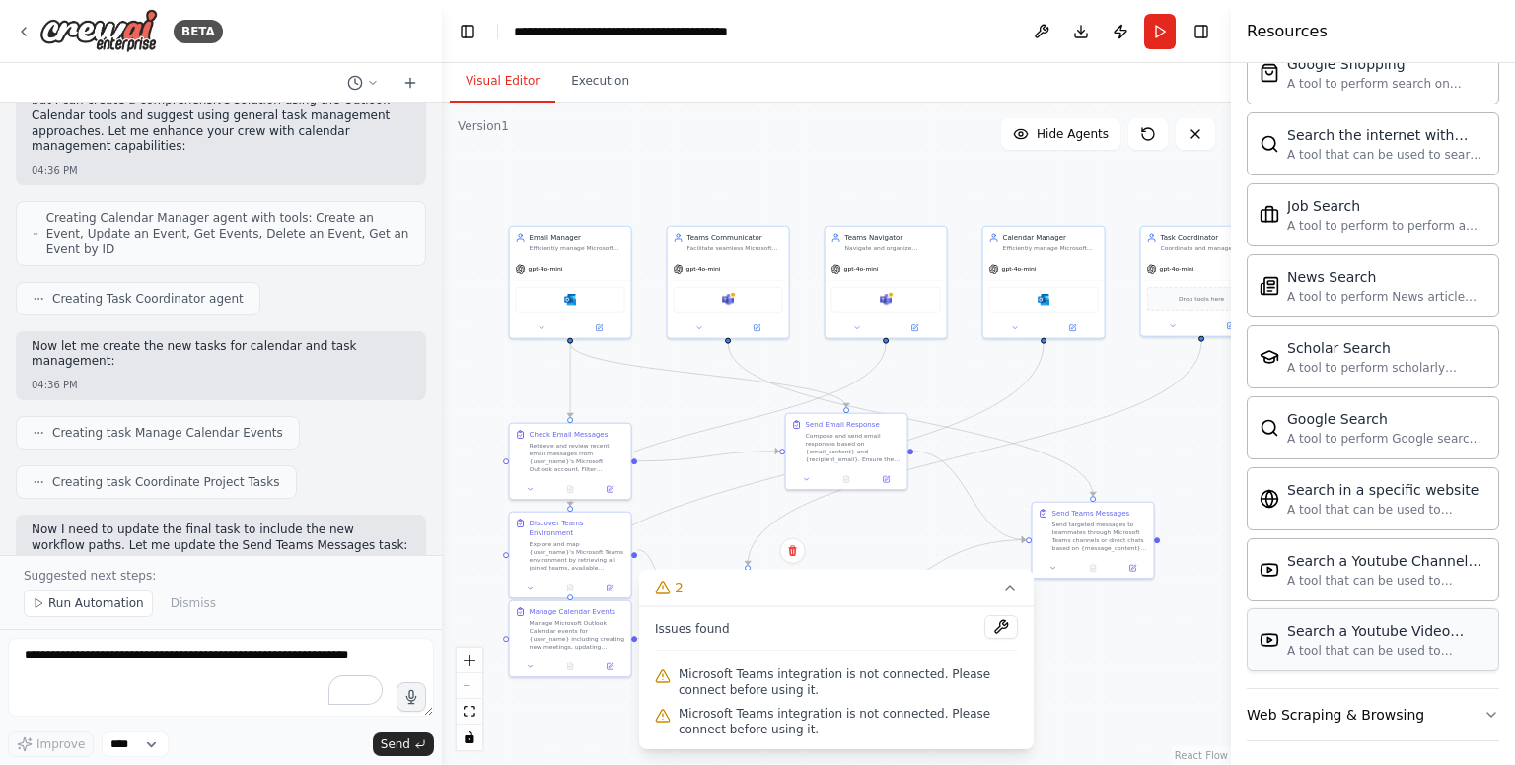
click at [1372, 648] on div "A tool that can be used to semantic search a query from a Youtube Video content." at bounding box center [1386, 651] width 199 height 16
click at [1047, 29] on button at bounding box center [1042, 32] width 32 height 36
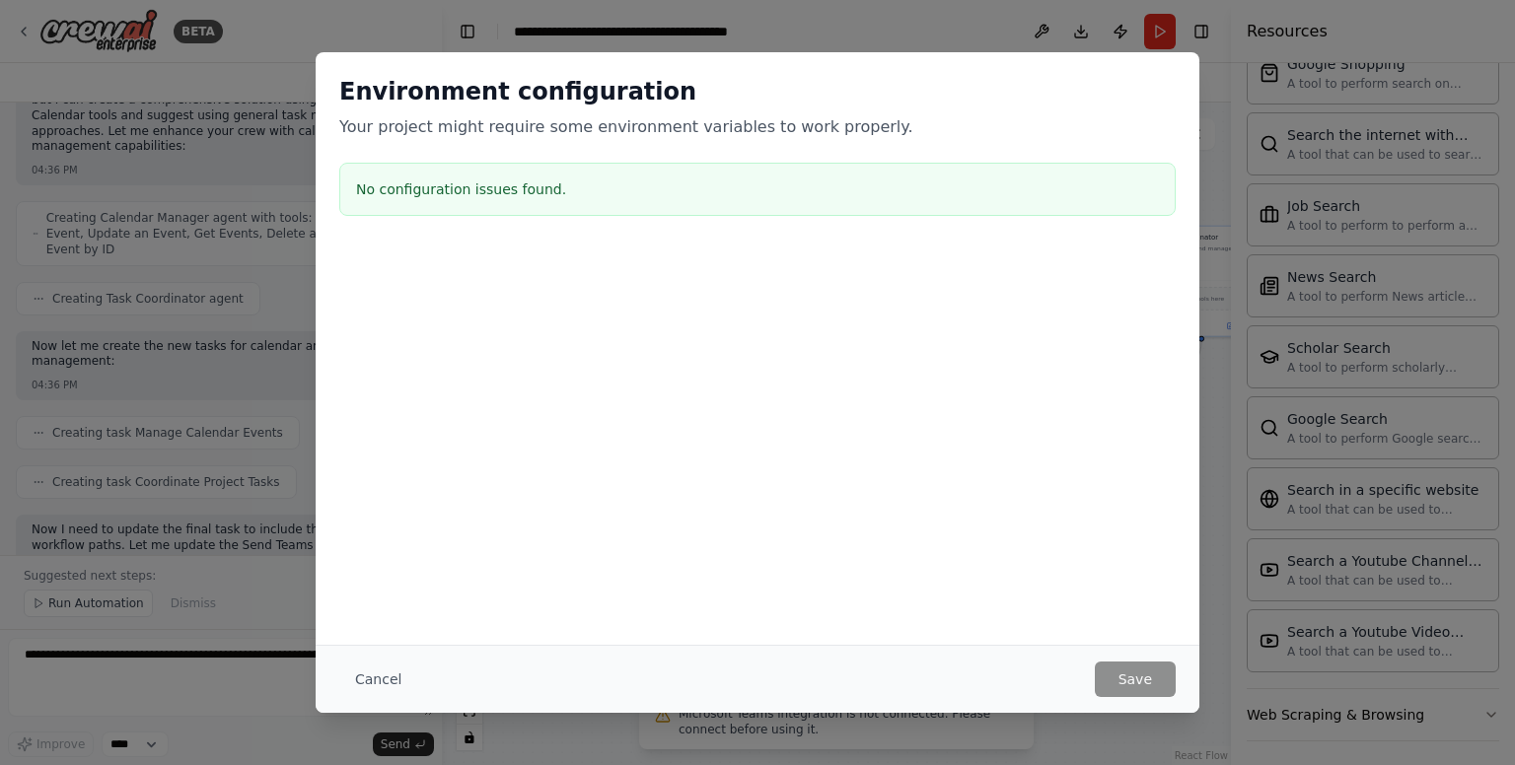
click at [1255, 455] on div "Environment configuration Your project might require some environment variables…" at bounding box center [757, 382] width 1515 height 765
click at [383, 676] on button "Cancel" at bounding box center [378, 680] width 78 height 36
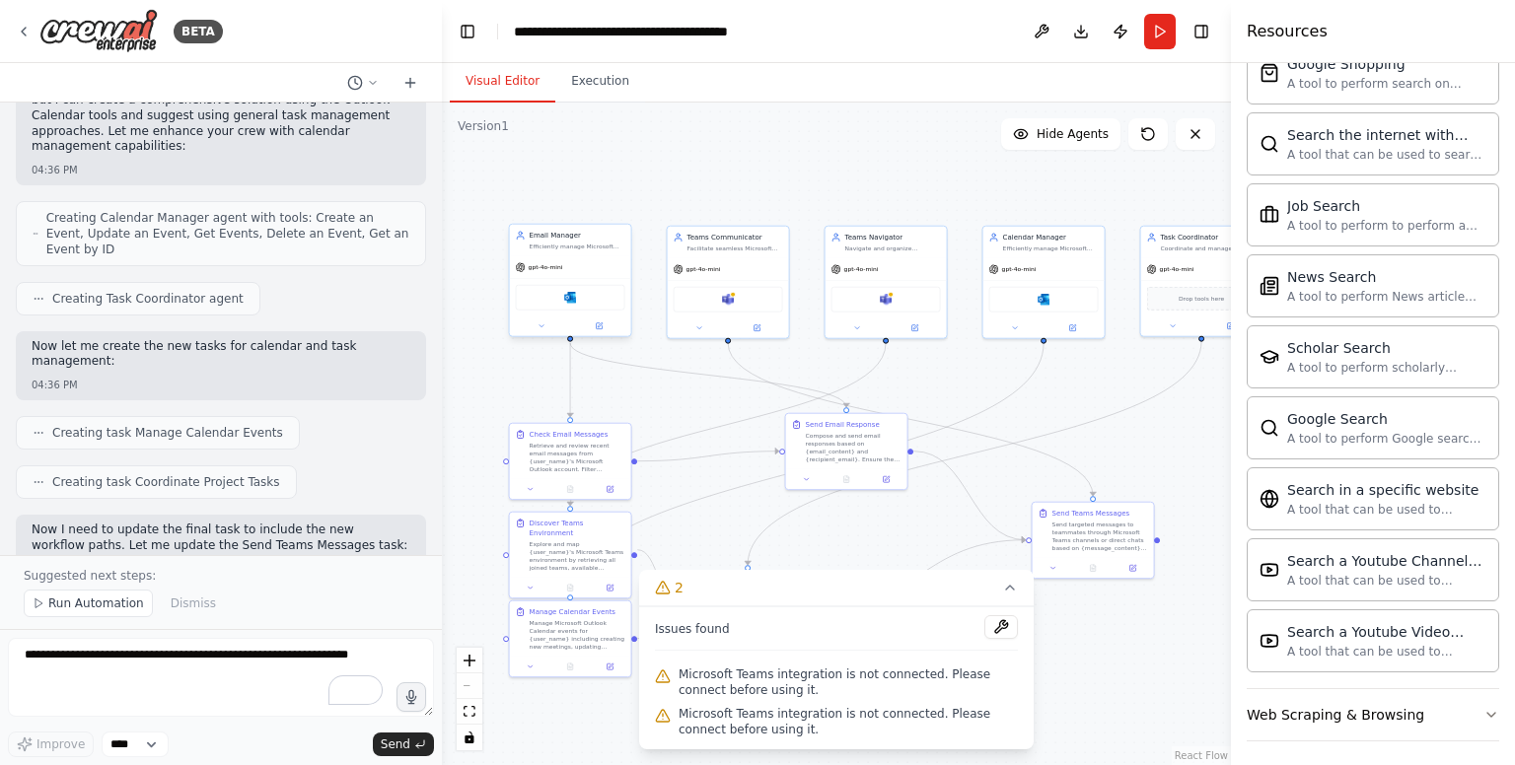
click at [569, 253] on div "Email Manager Efficiently manage Microsoft Outlook emails by reading, sending, …" at bounding box center [570, 241] width 121 height 32
click at [550, 267] on span "gpt-4o-mini" at bounding box center [546, 267] width 35 height 8
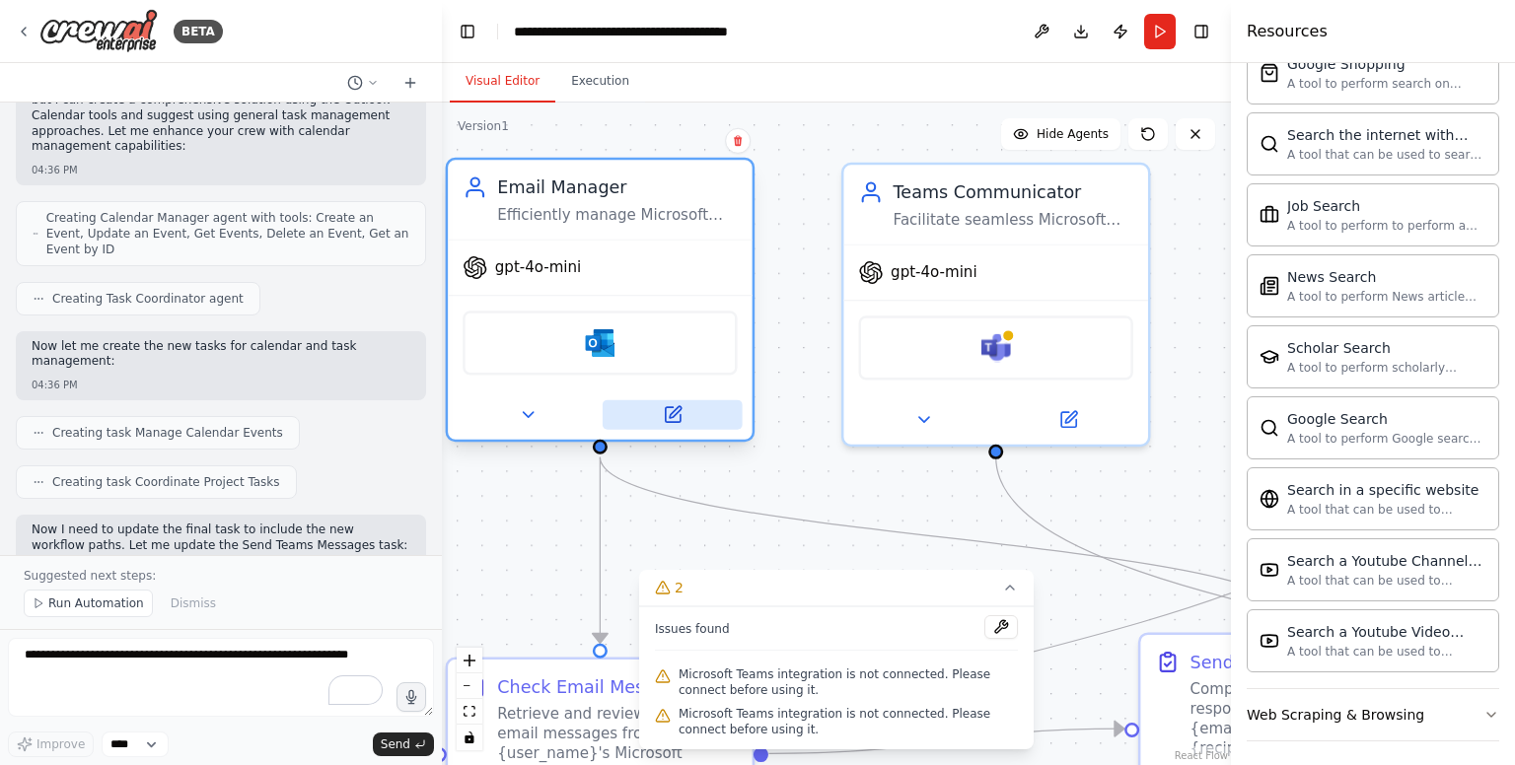
click at [670, 426] on button at bounding box center [673, 415] width 140 height 30
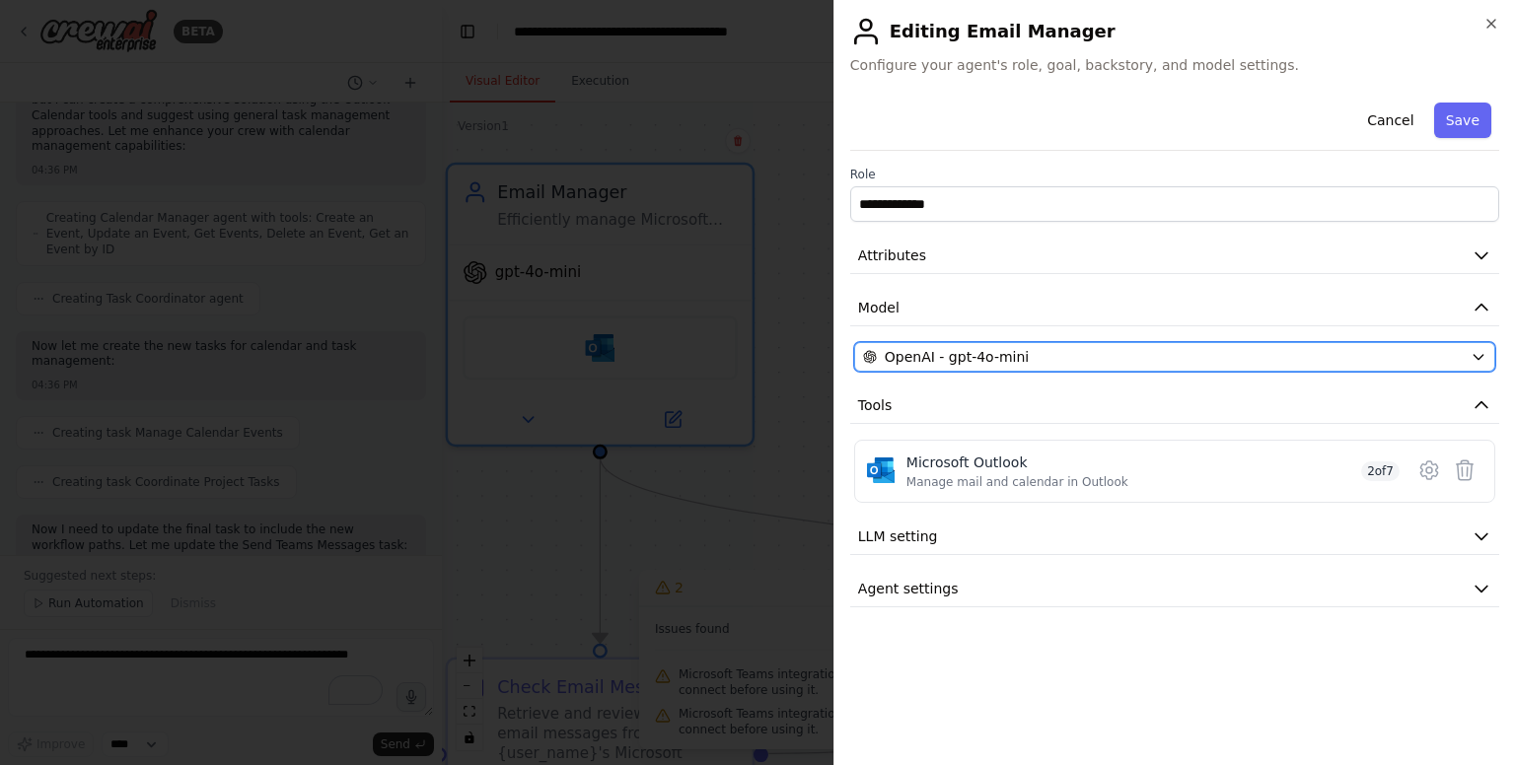
click at [1325, 343] on button "OpenAI - gpt-4o-mini" at bounding box center [1174, 357] width 641 height 30
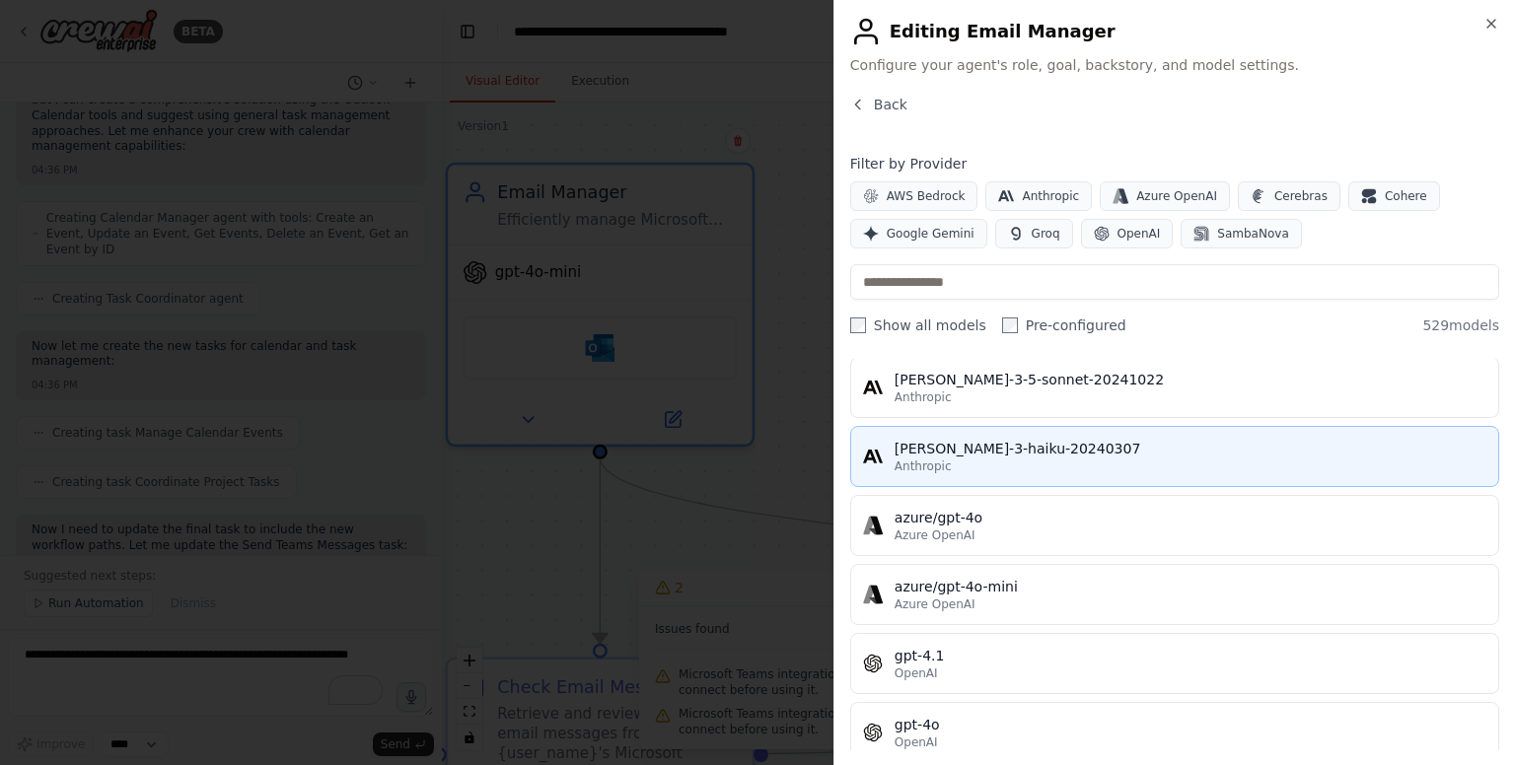
scroll to position [0, 0]
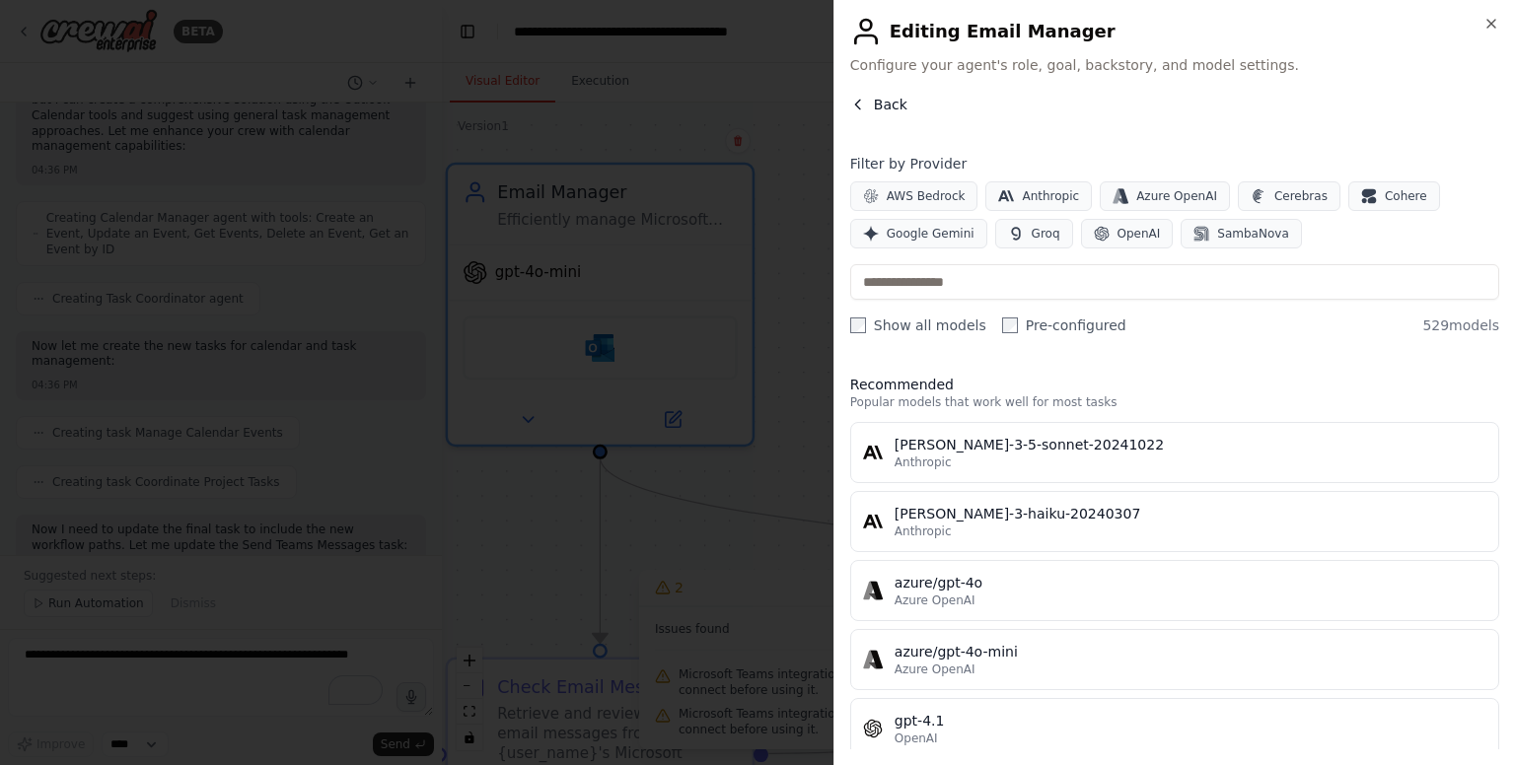
click at [854, 100] on icon "button" at bounding box center [858, 105] width 16 height 16
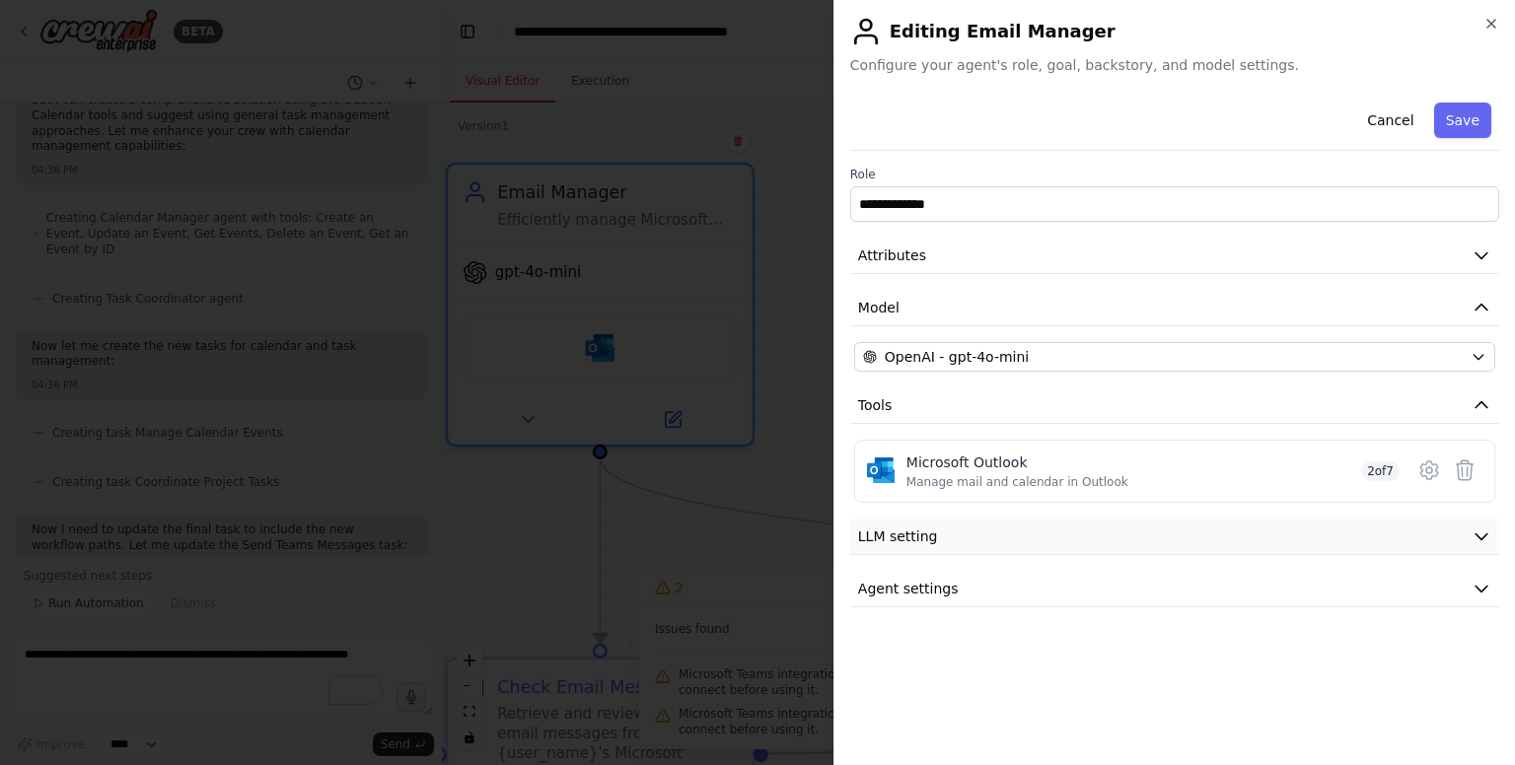
click at [1485, 530] on icon "button" at bounding box center [1482, 537] width 20 height 20
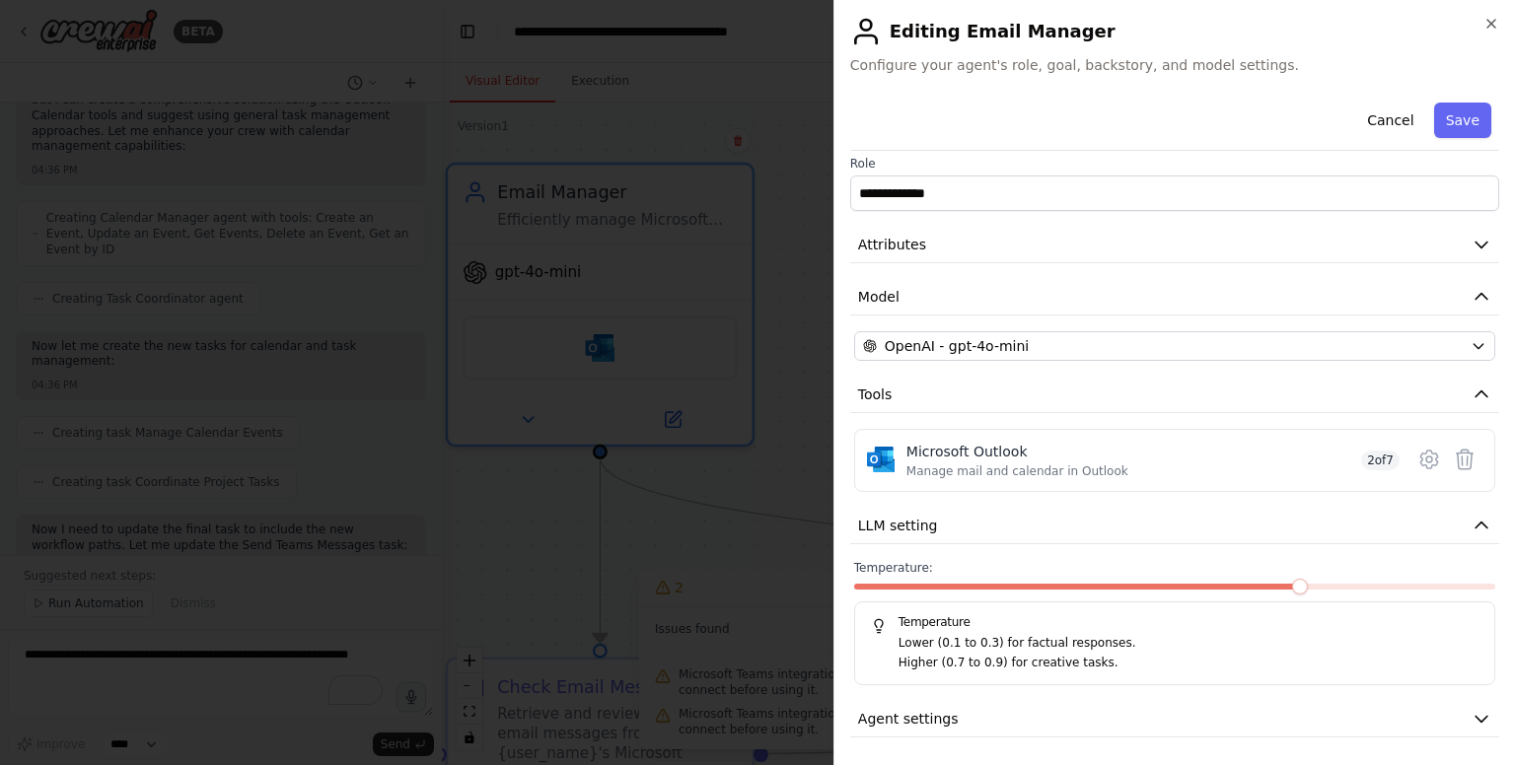
scroll to position [12, 0]
click at [1106, 581] on span at bounding box center [1112, 586] width 16 height 16
click at [1476, 717] on icon "button" at bounding box center [1482, 719] width 12 height 6
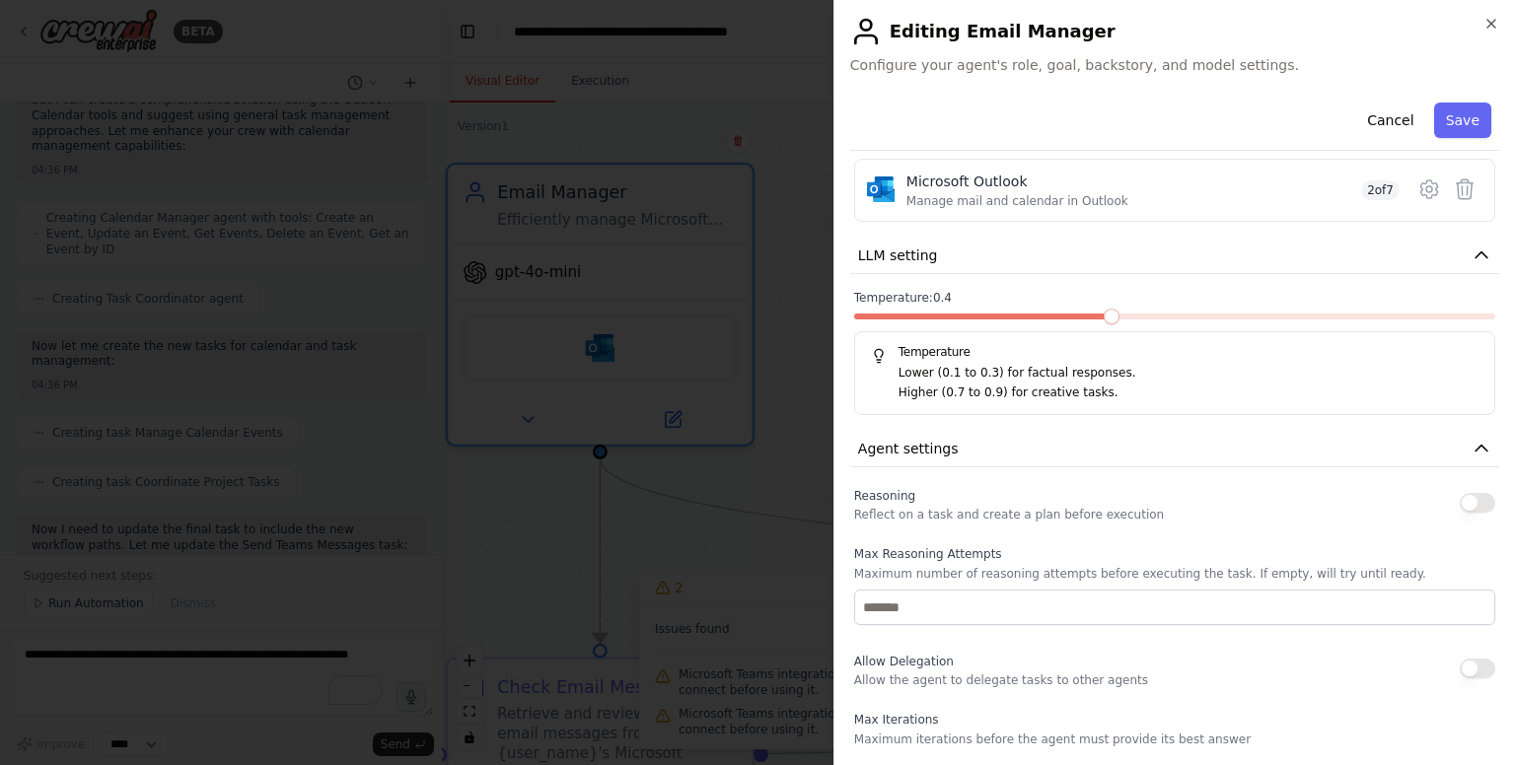
scroll to position [252, 0]
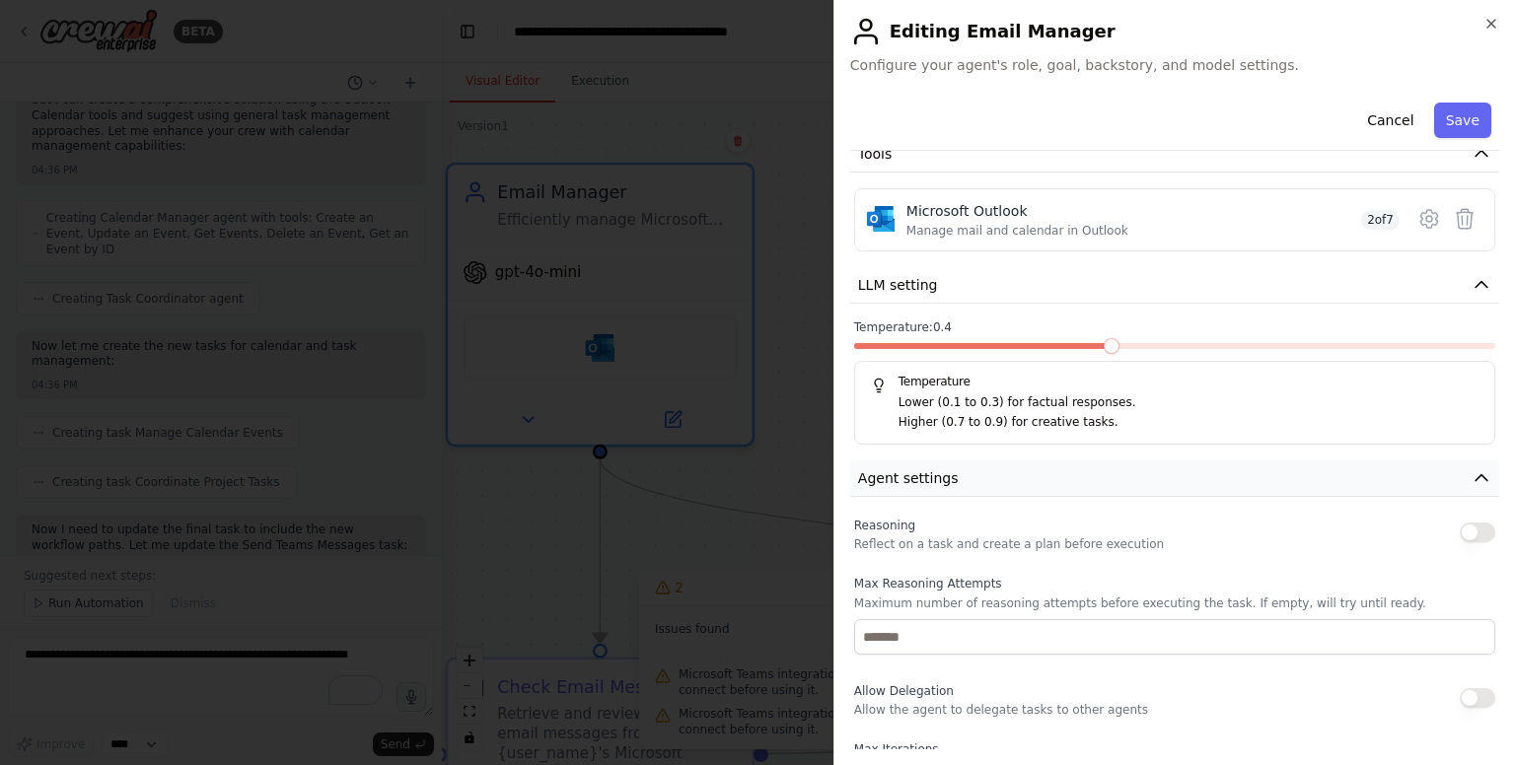
click at [1472, 470] on icon "button" at bounding box center [1482, 479] width 20 height 20
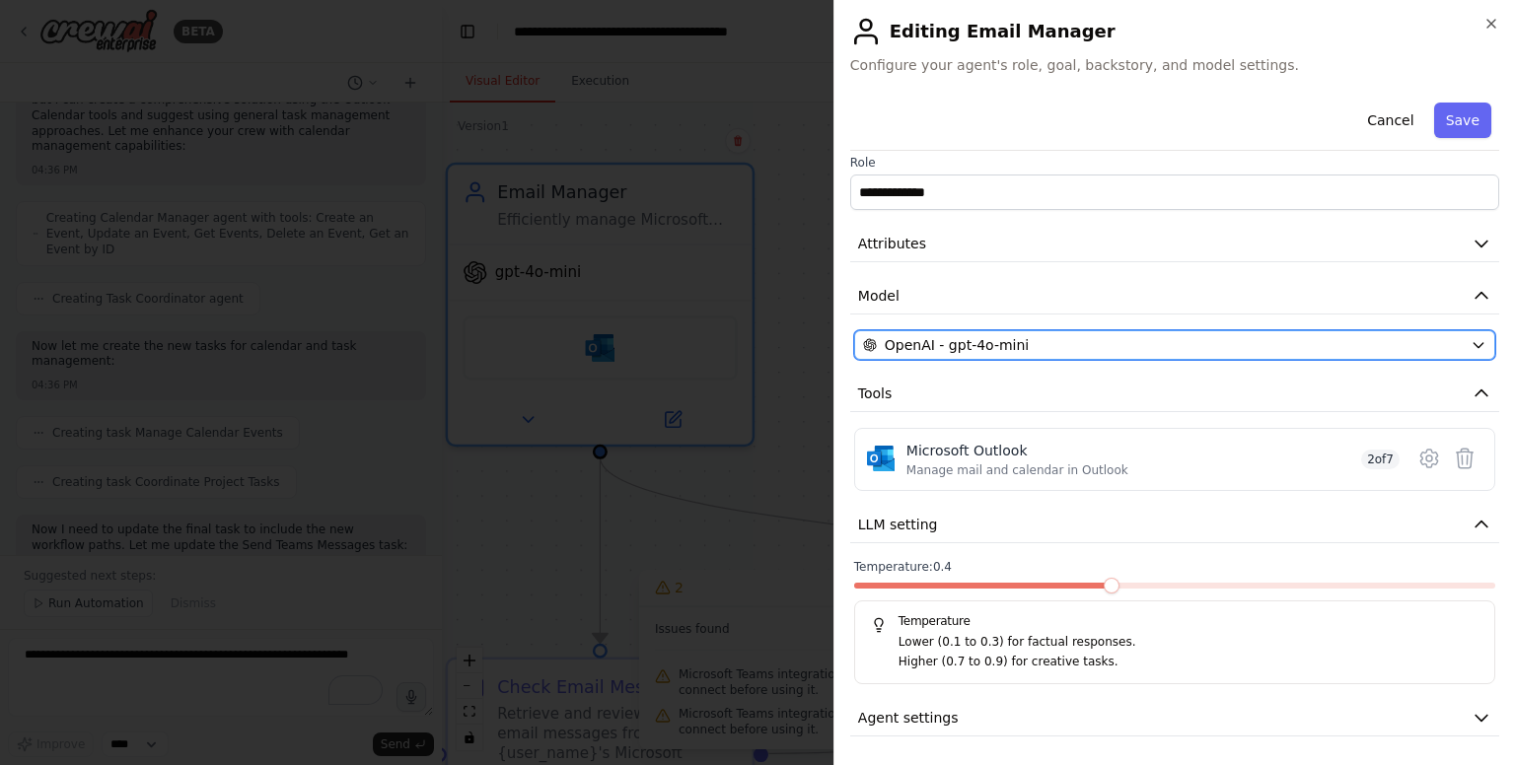
click at [1474, 343] on icon "button" at bounding box center [1478, 345] width 9 height 5
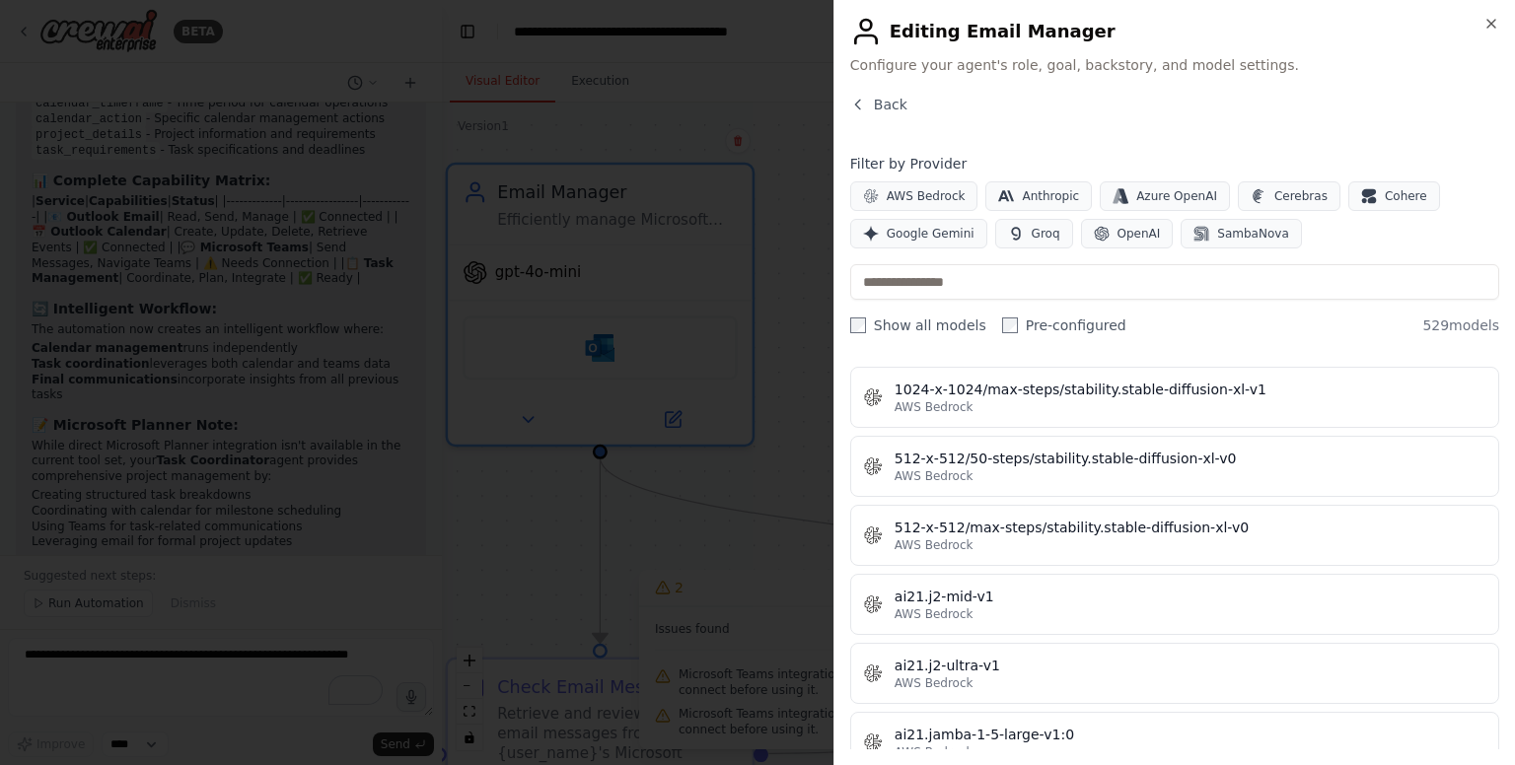
scroll to position [800, 0]
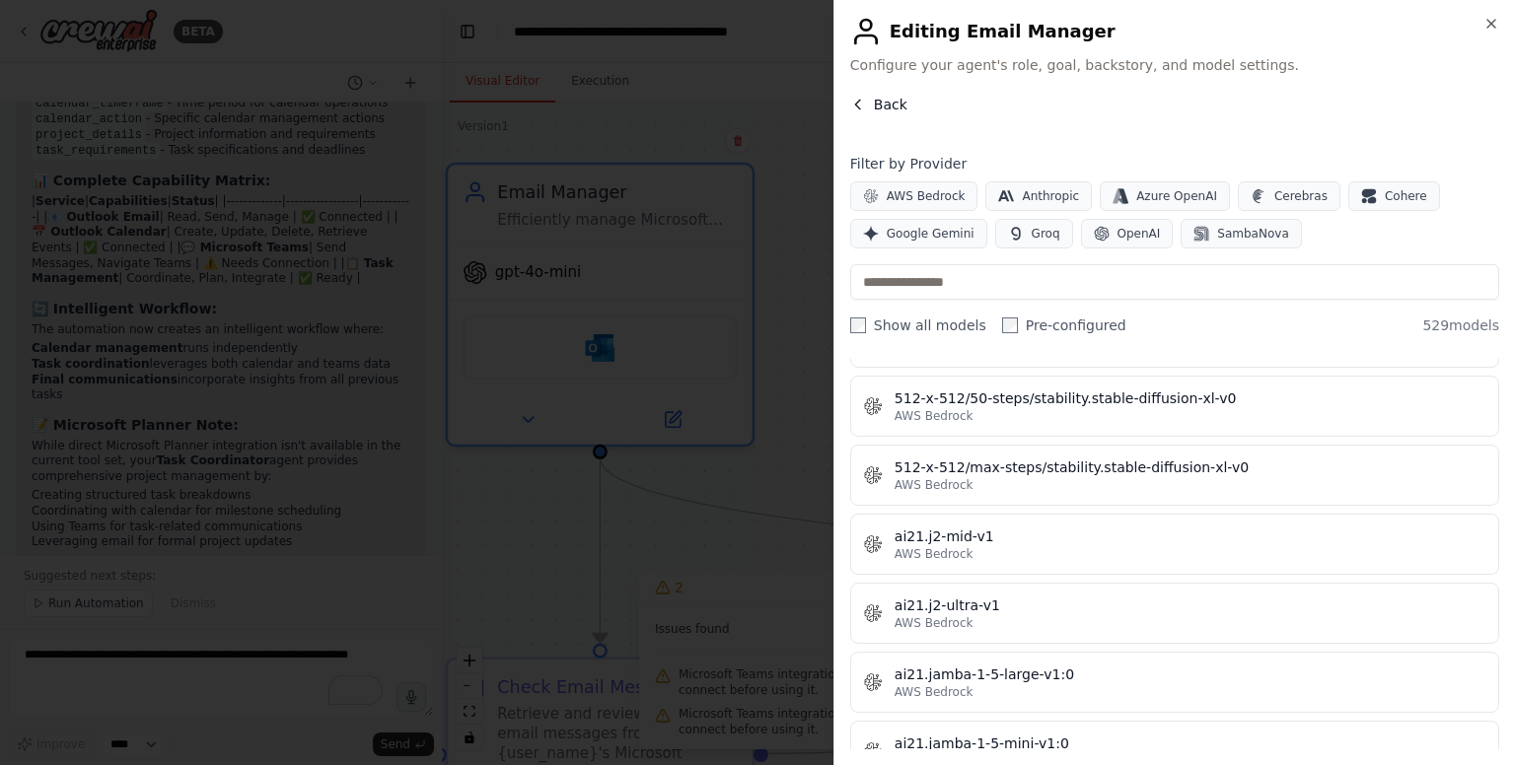
click at [856, 108] on icon "button" at bounding box center [858, 105] width 16 height 16
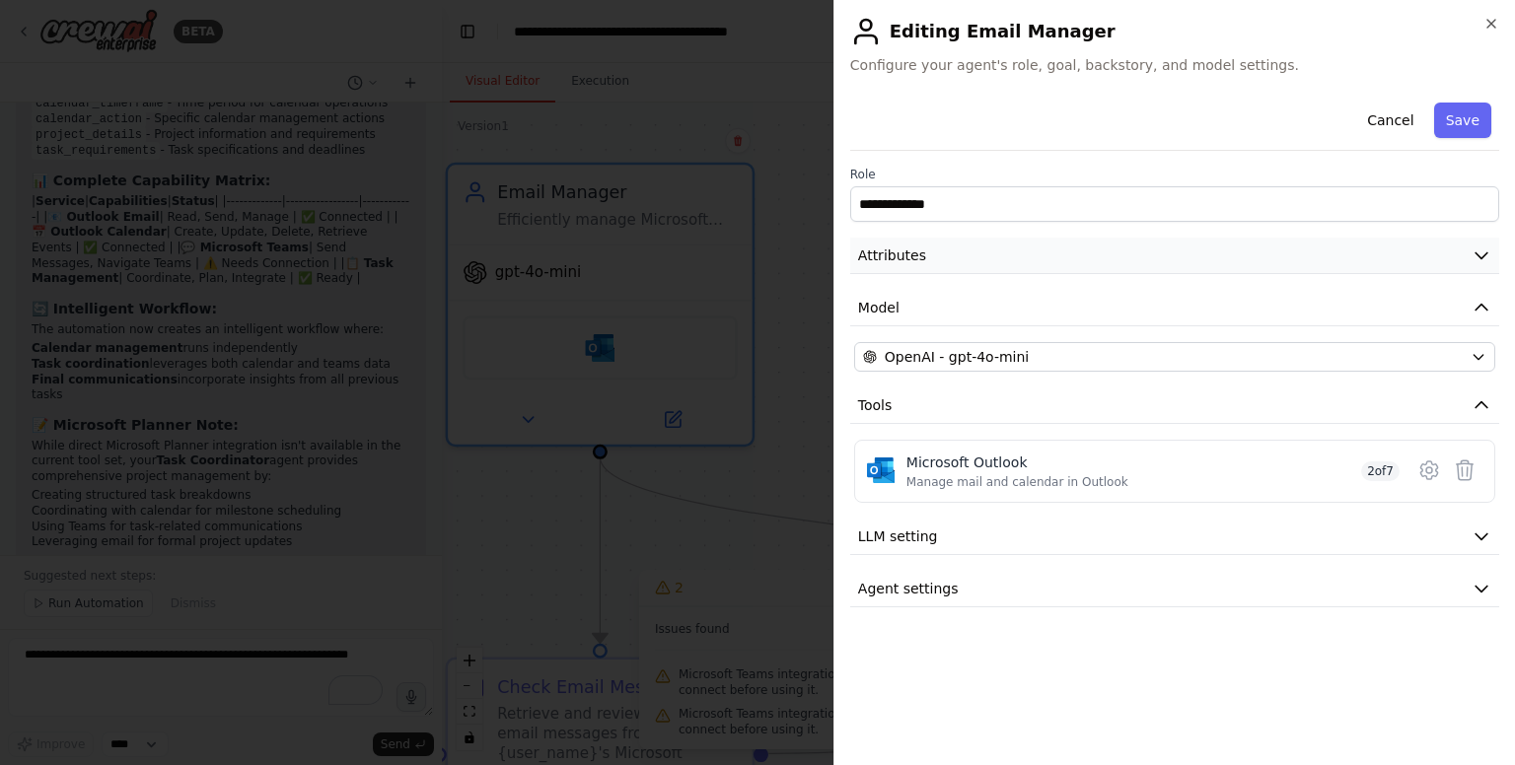
click at [1436, 250] on button "Attributes" at bounding box center [1174, 256] width 649 height 36
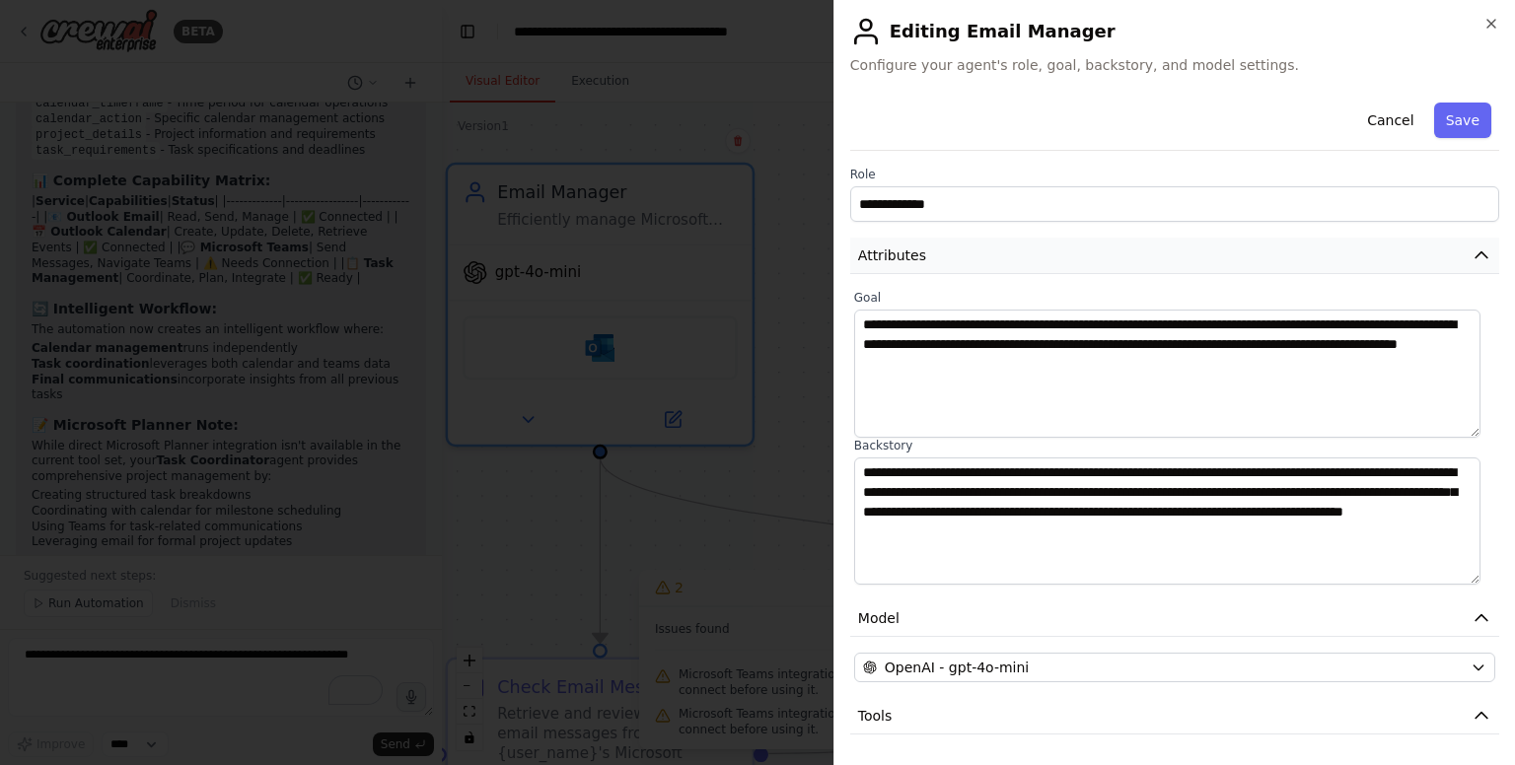
click at [1436, 250] on button "Attributes" at bounding box center [1174, 256] width 649 height 36
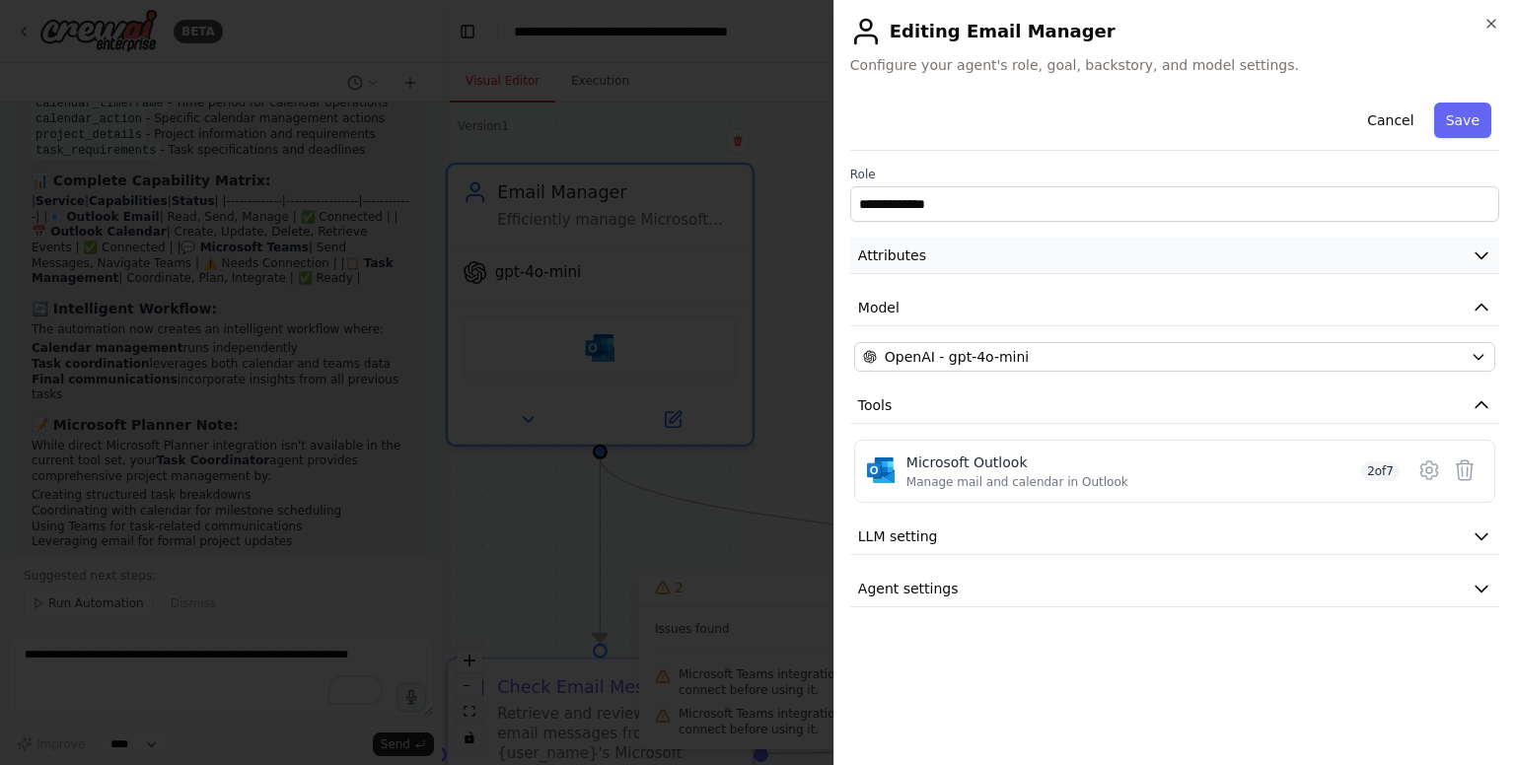
click at [1436, 250] on button "Attributes" at bounding box center [1174, 256] width 649 height 36
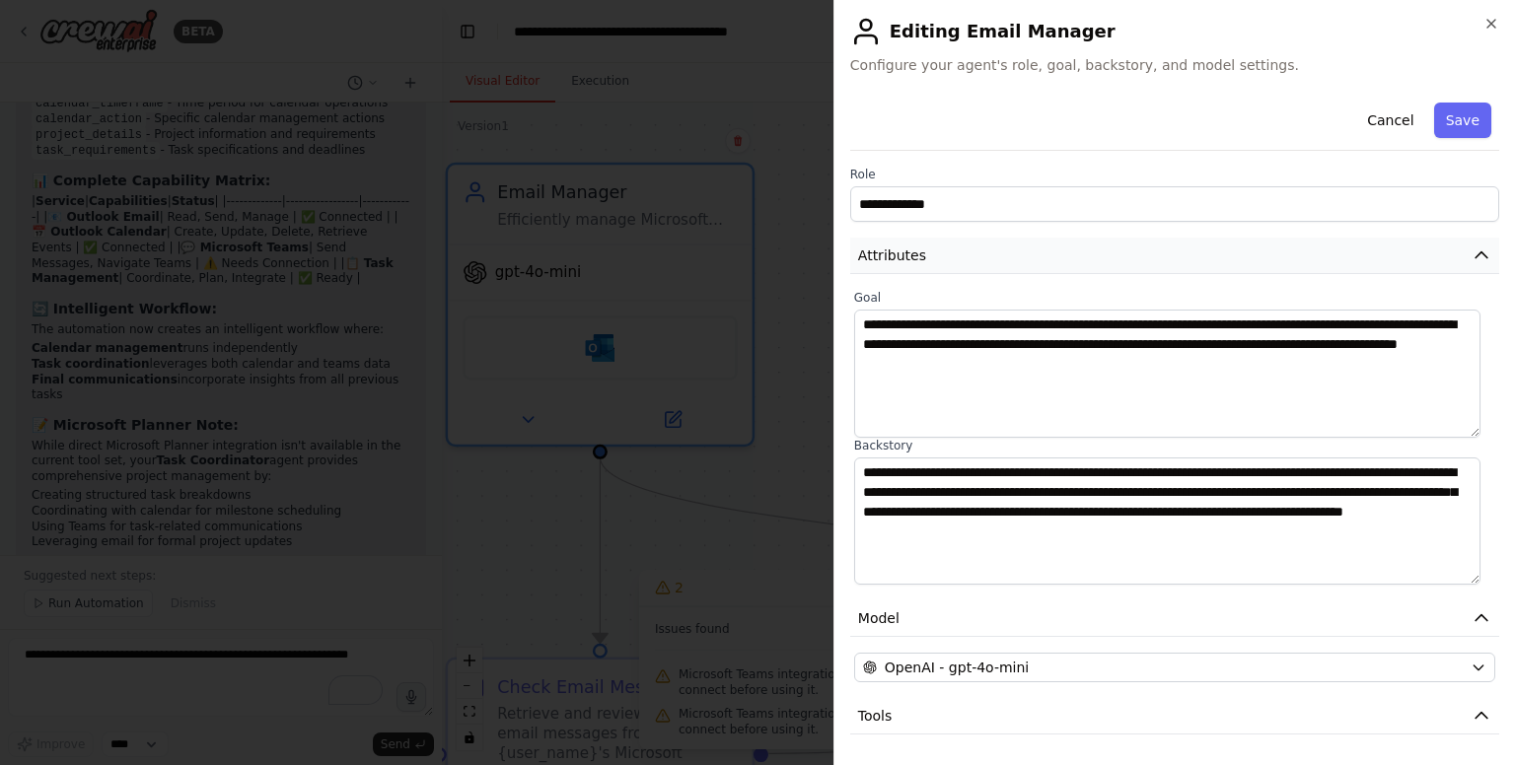
click at [1436, 250] on button "Attributes" at bounding box center [1174, 256] width 649 height 36
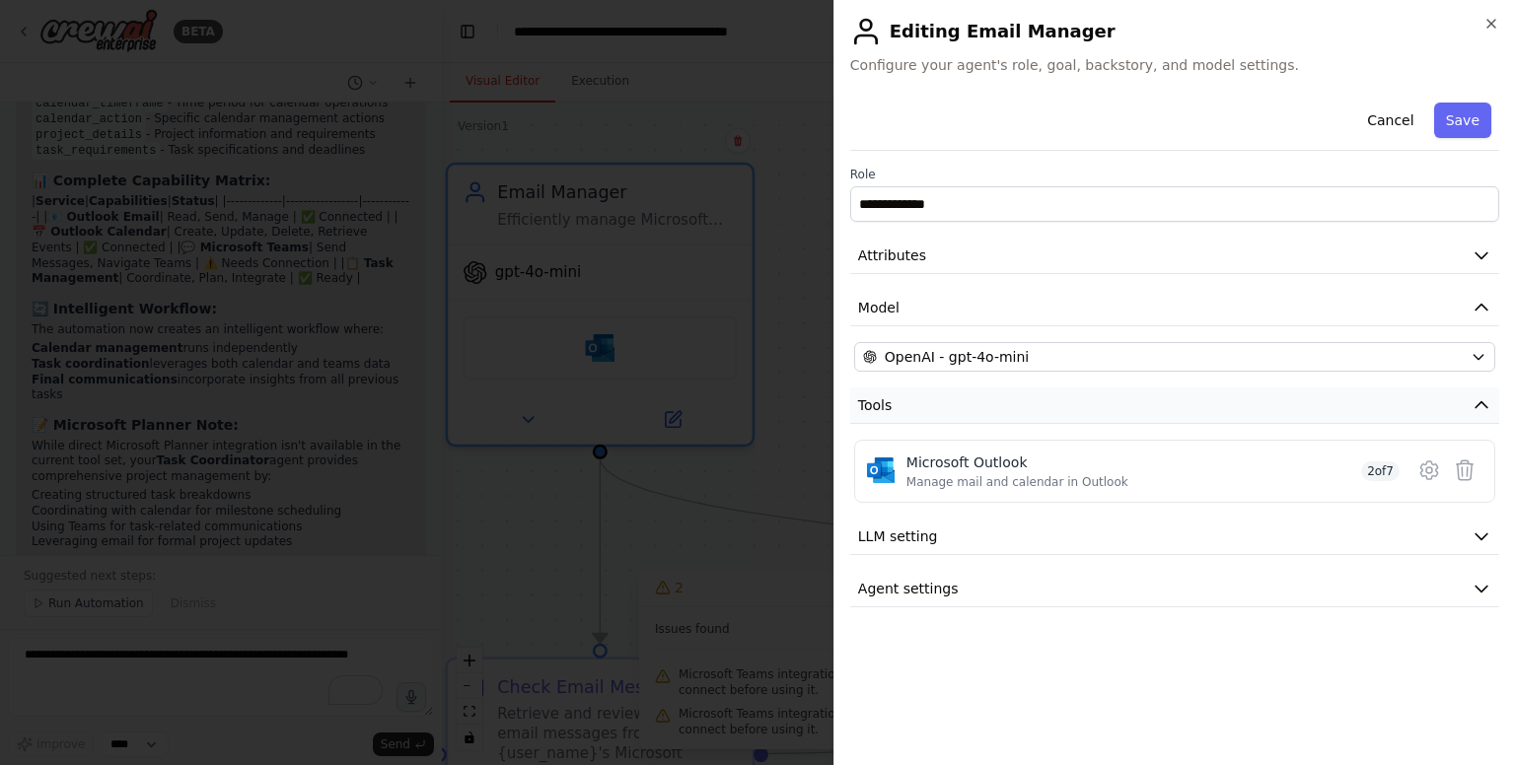
click at [1452, 411] on button "Tools" at bounding box center [1174, 406] width 649 height 36
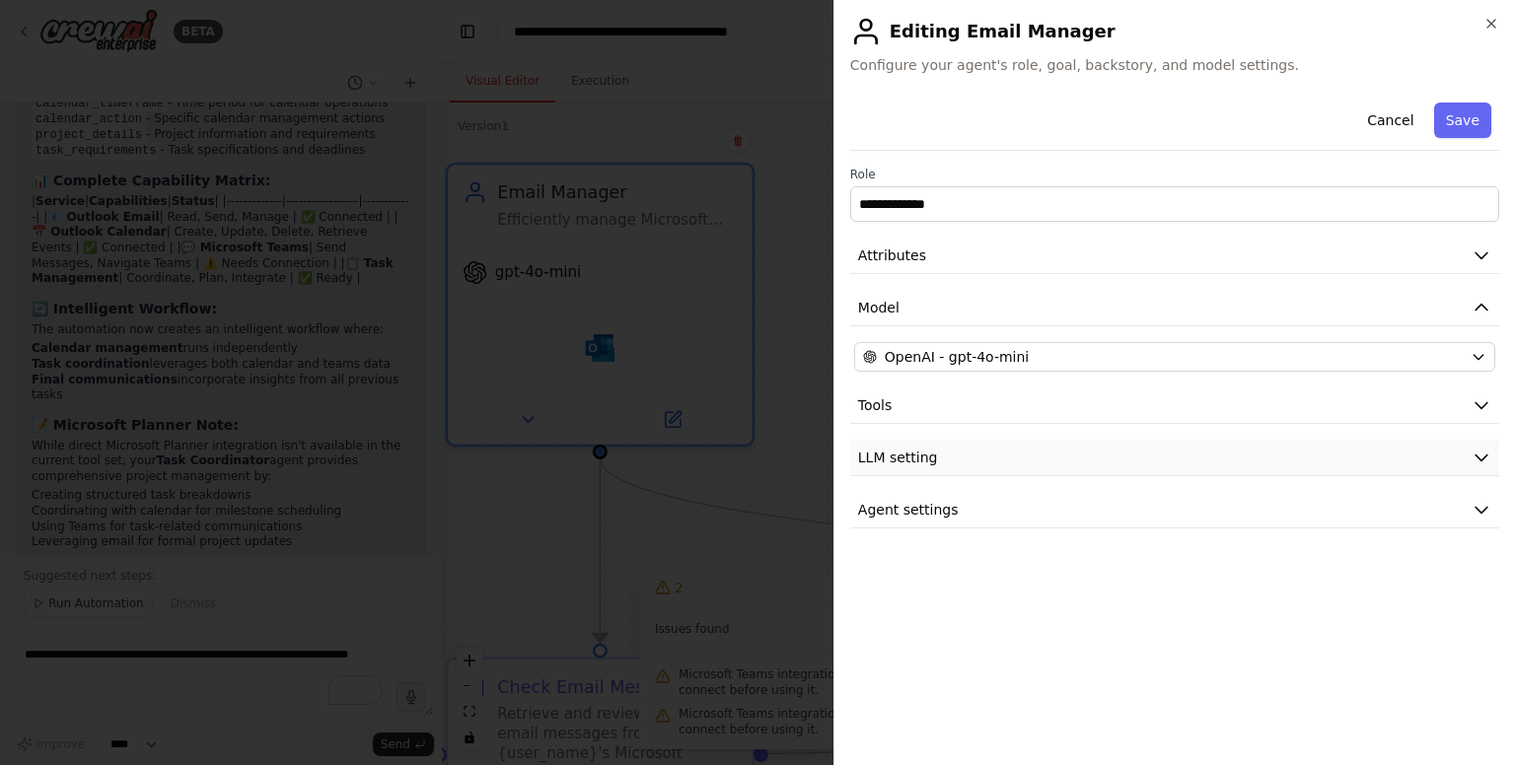
click at [1477, 444] on button "LLM setting" at bounding box center [1174, 458] width 649 height 36
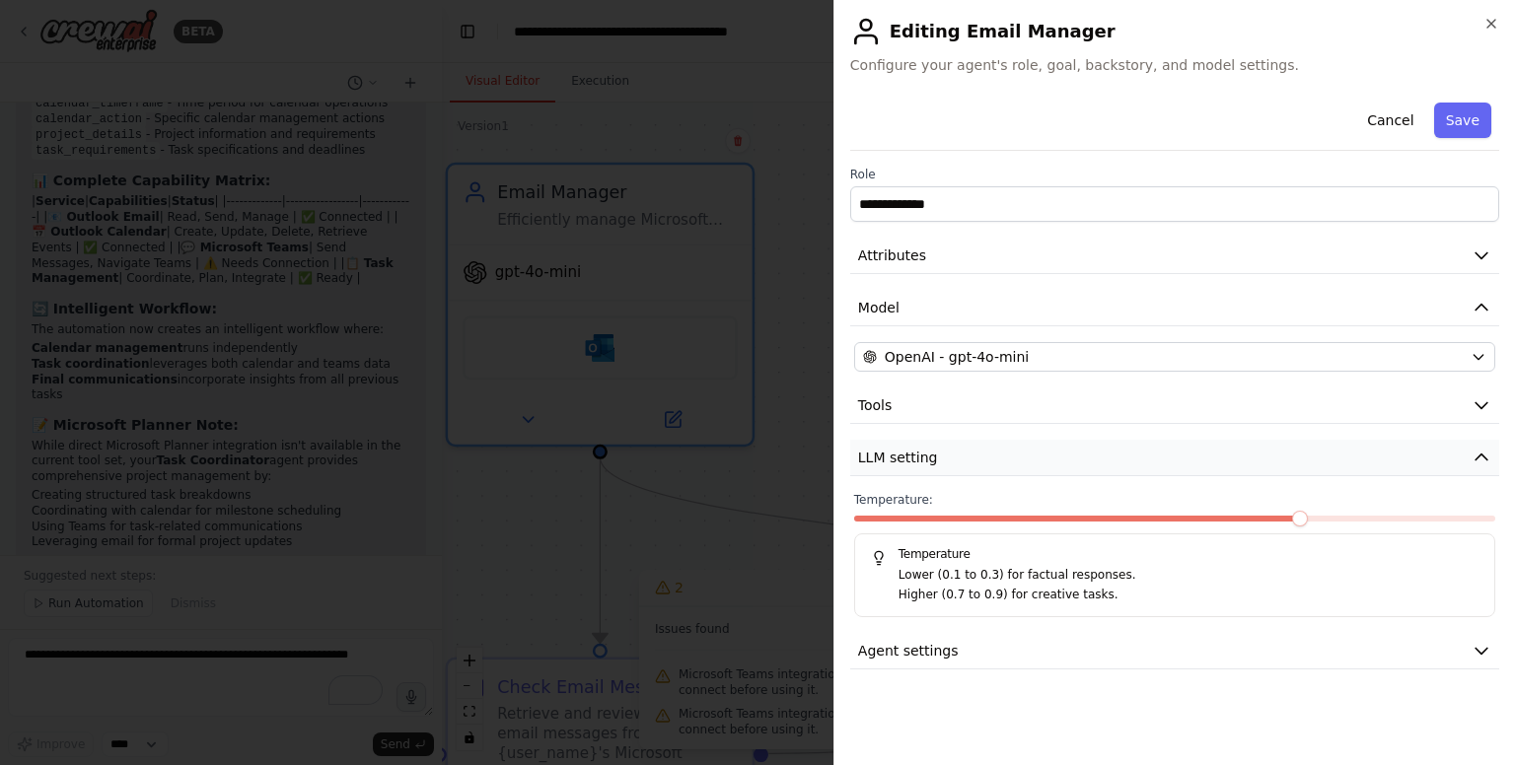
click at [1477, 444] on button "LLM setting" at bounding box center [1174, 458] width 649 height 36
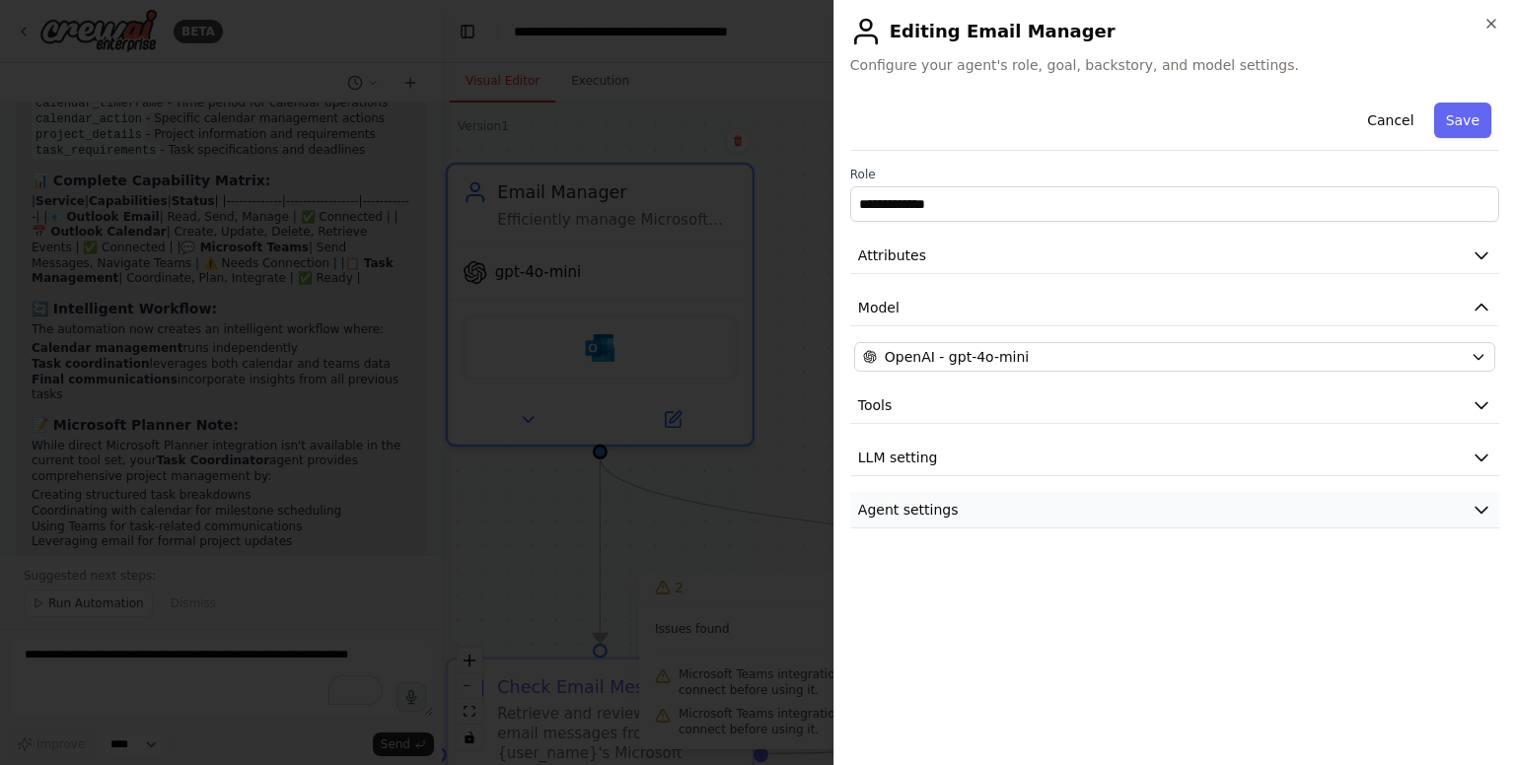
click at [1480, 497] on button "Agent settings" at bounding box center [1174, 510] width 649 height 36
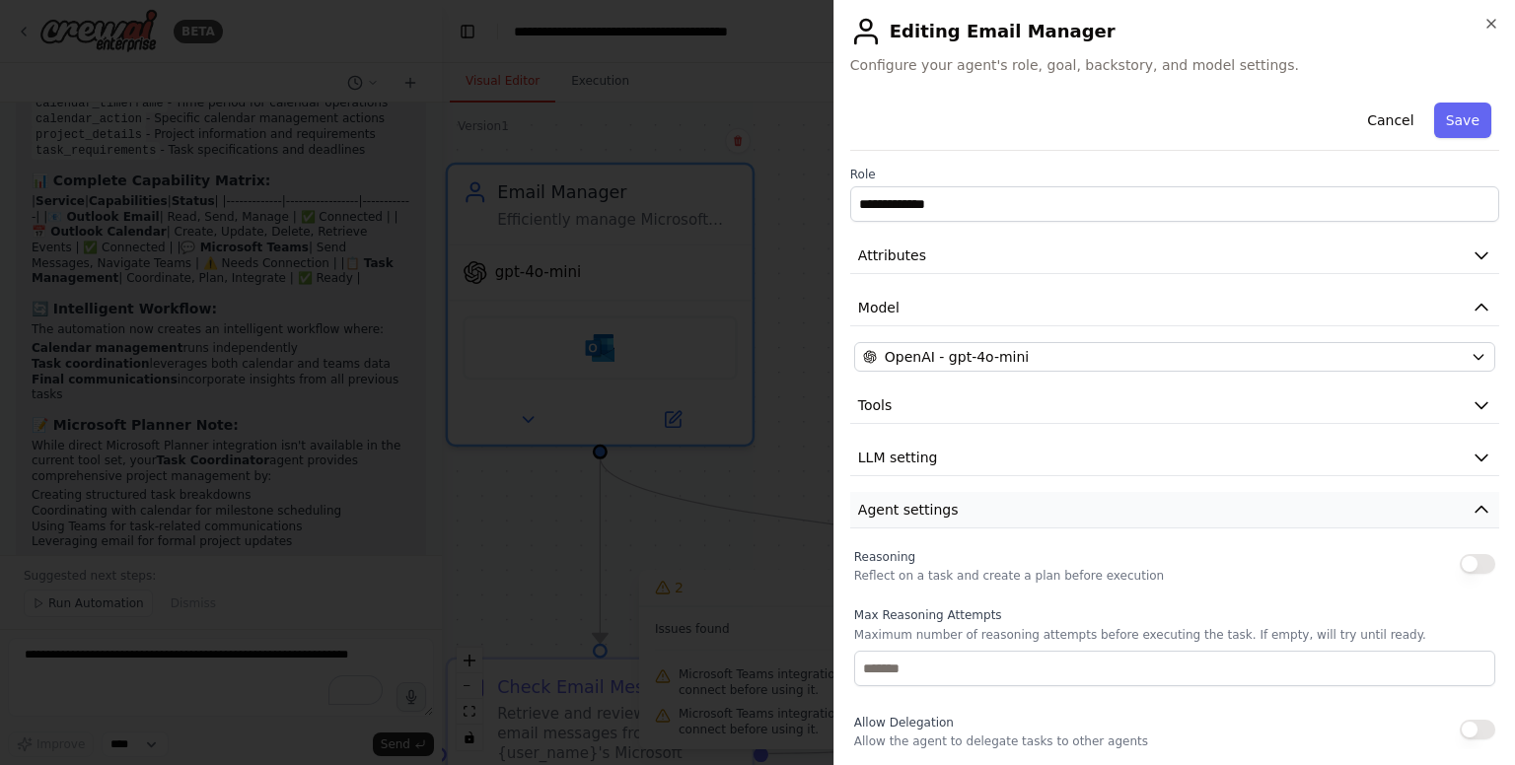
click at [1454, 517] on button "Agent settings" at bounding box center [1174, 510] width 649 height 36
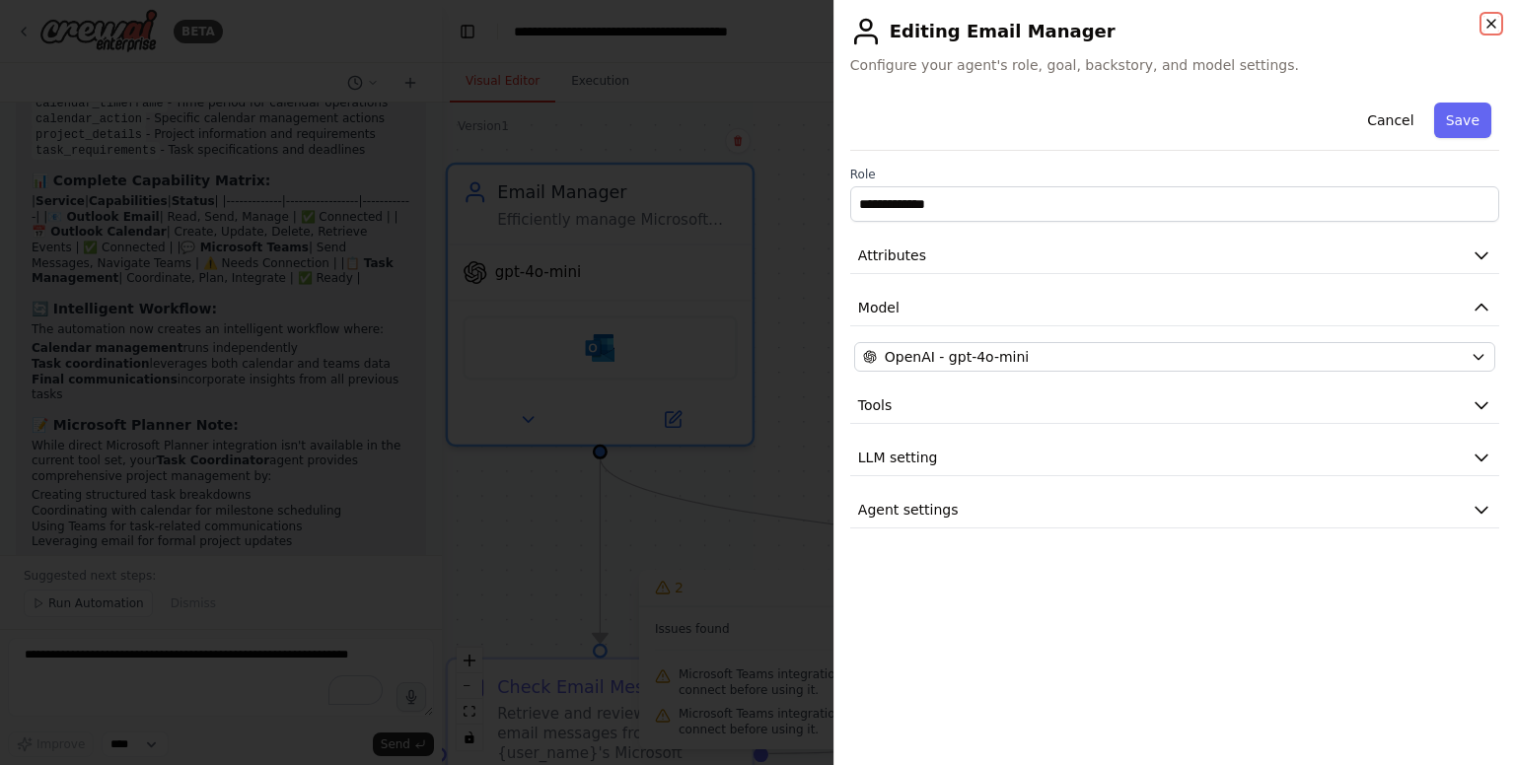
click at [1489, 29] on icon "button" at bounding box center [1491, 24] width 16 height 16
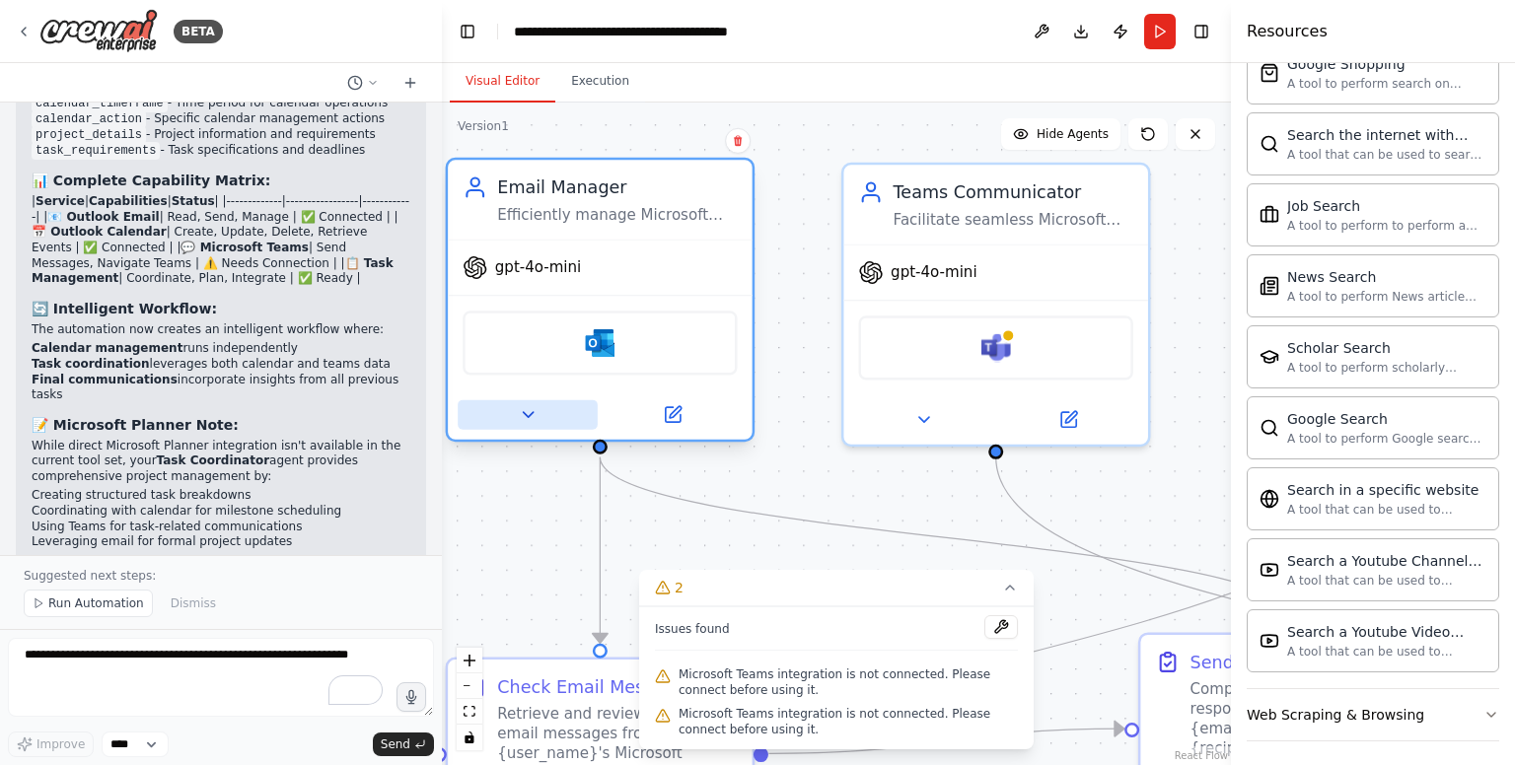
click at [535, 415] on icon at bounding box center [528, 415] width 20 height 20
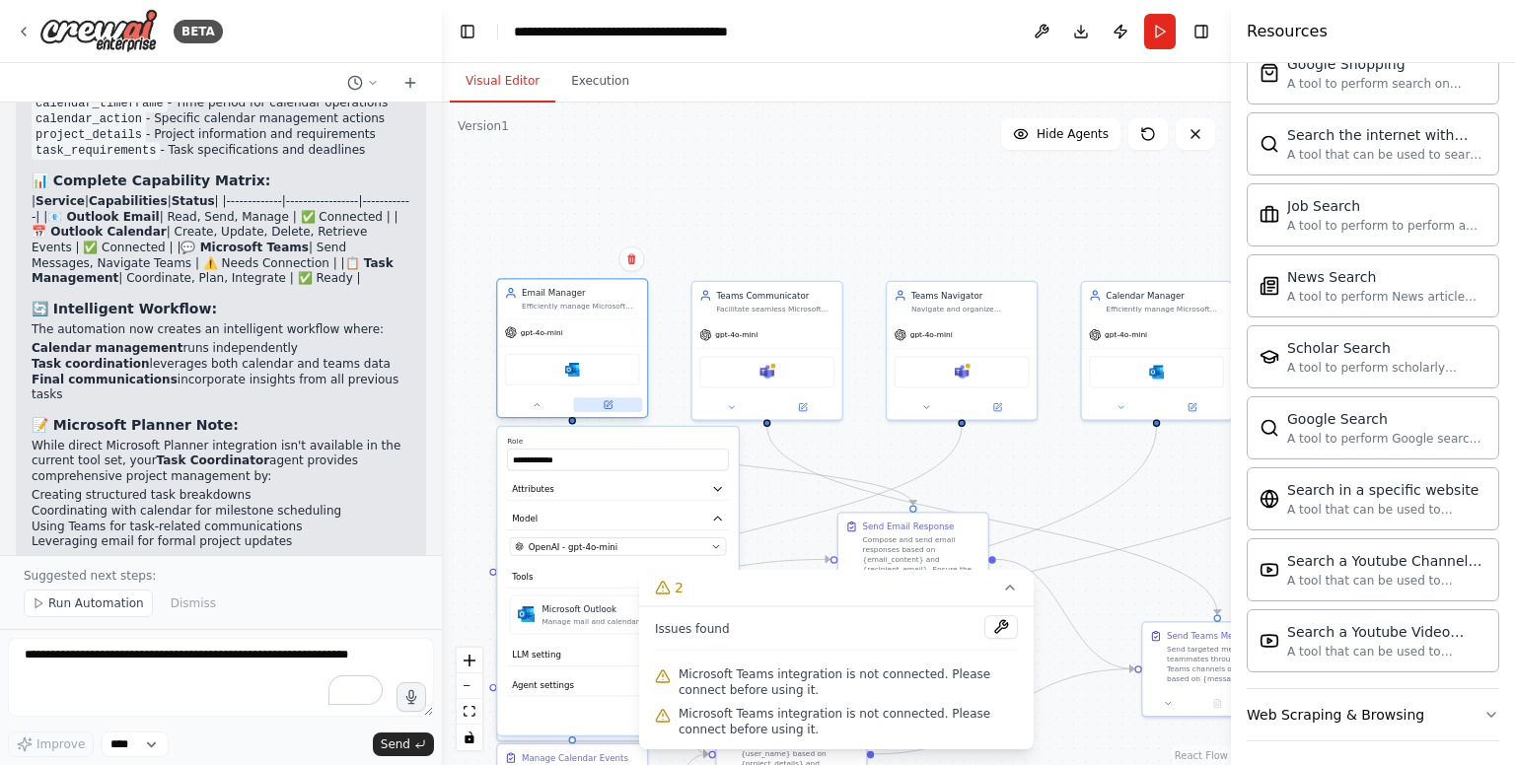
click at [613, 403] on button at bounding box center [607, 404] width 69 height 15
click at [25, 24] on icon at bounding box center [24, 32] width 16 height 16
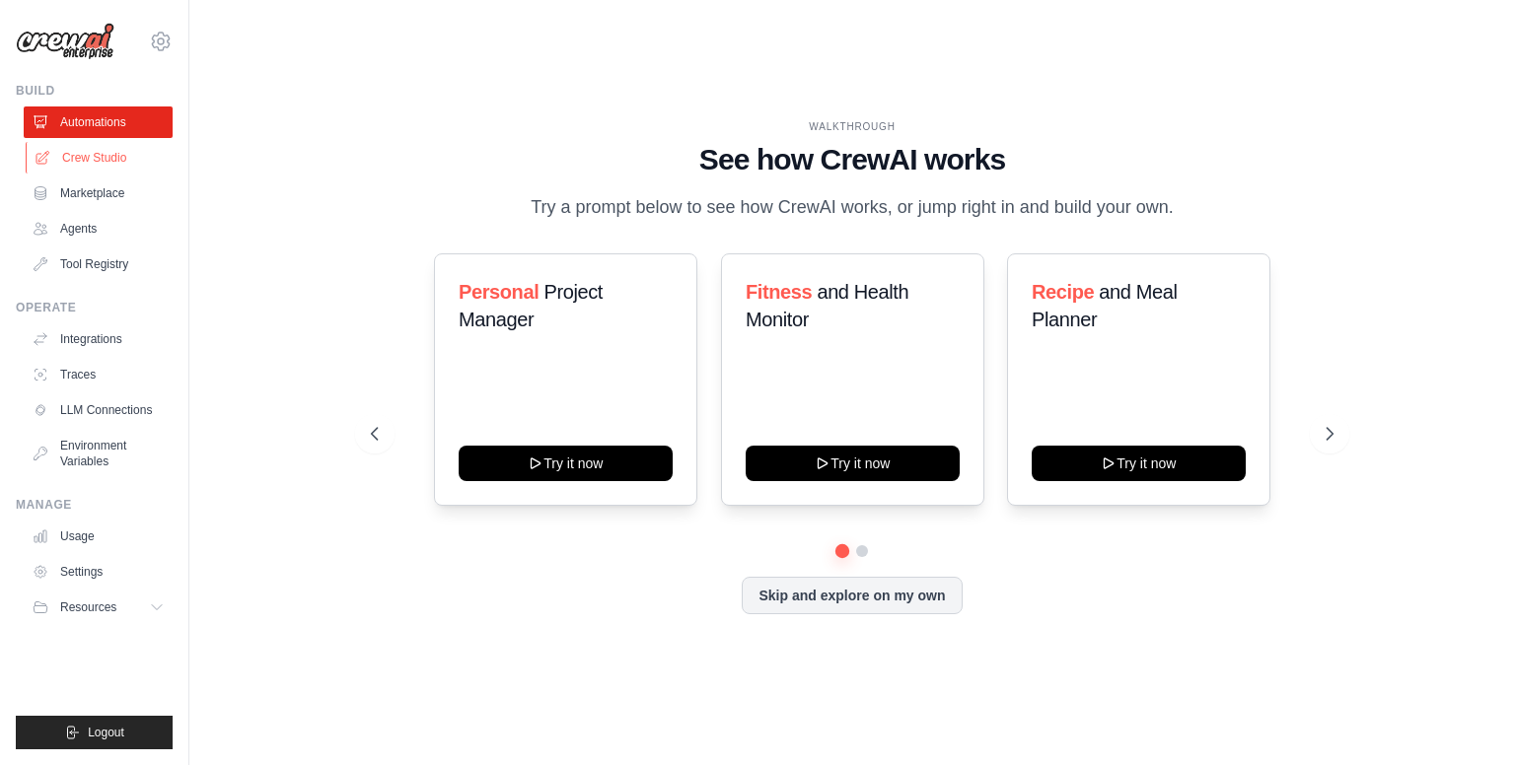
click at [94, 159] on link "Crew Studio" at bounding box center [100, 158] width 149 height 32
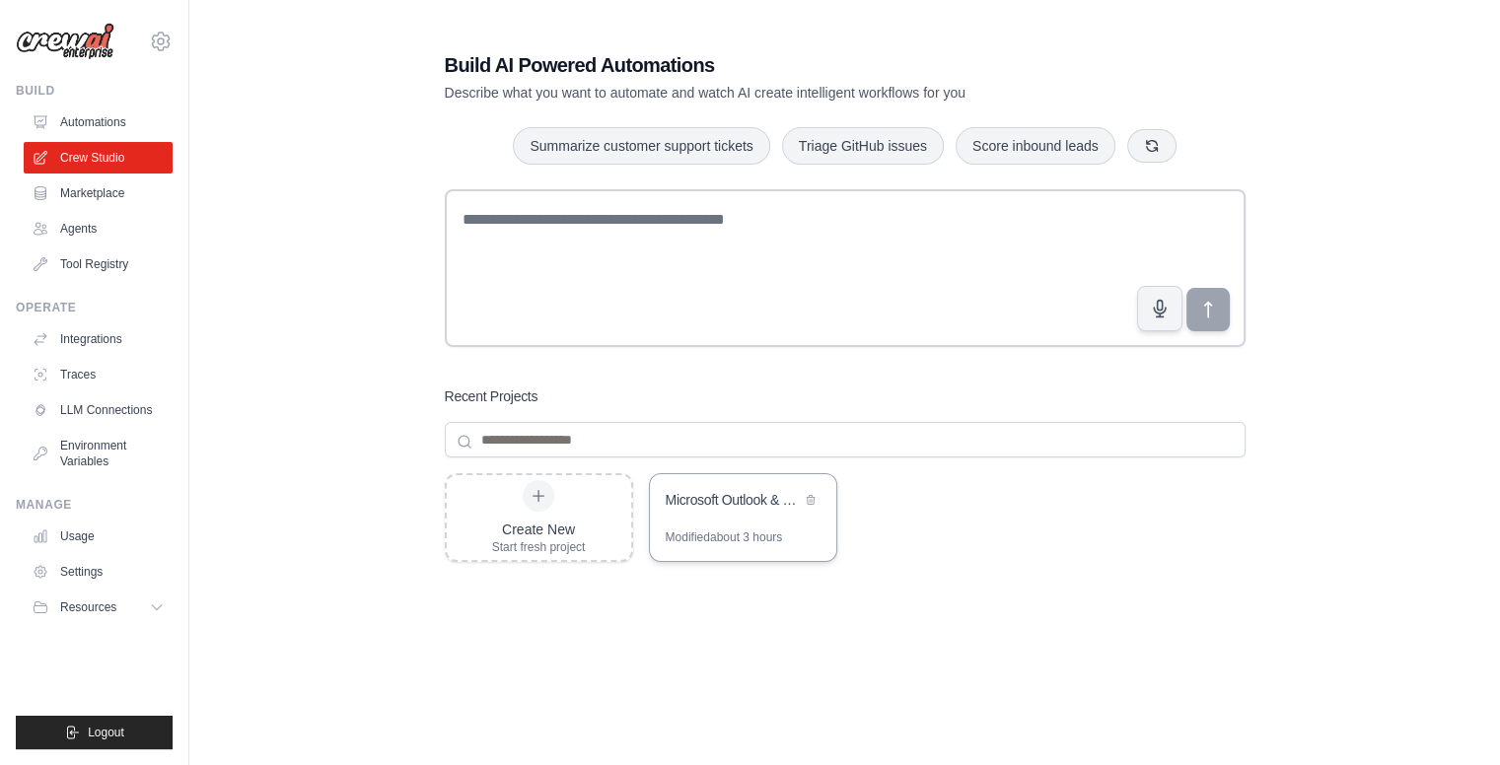
click at [721, 513] on div "Microsoft Outlook & Teams Communication Hub" at bounding box center [743, 501] width 186 height 55
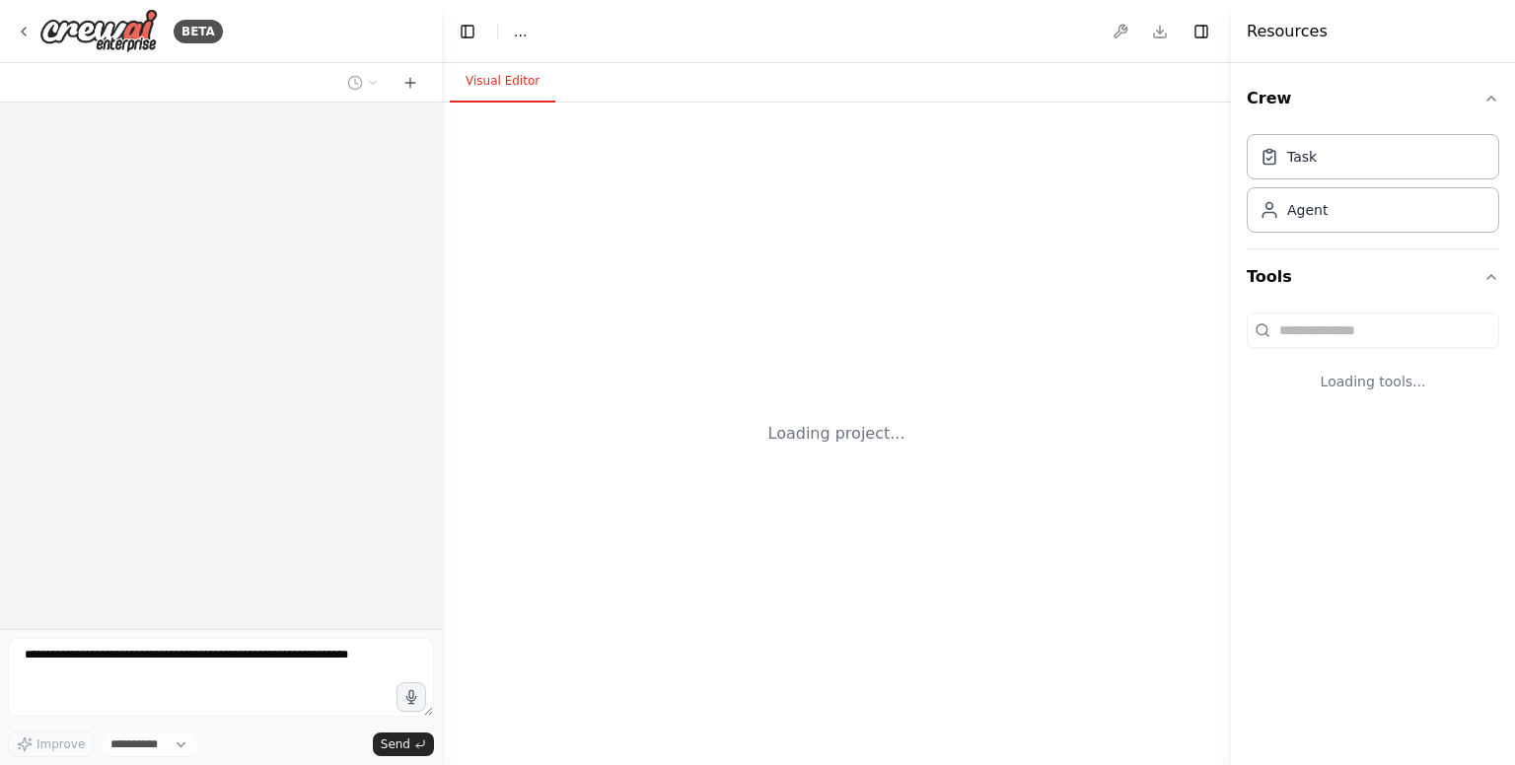
select select "****"
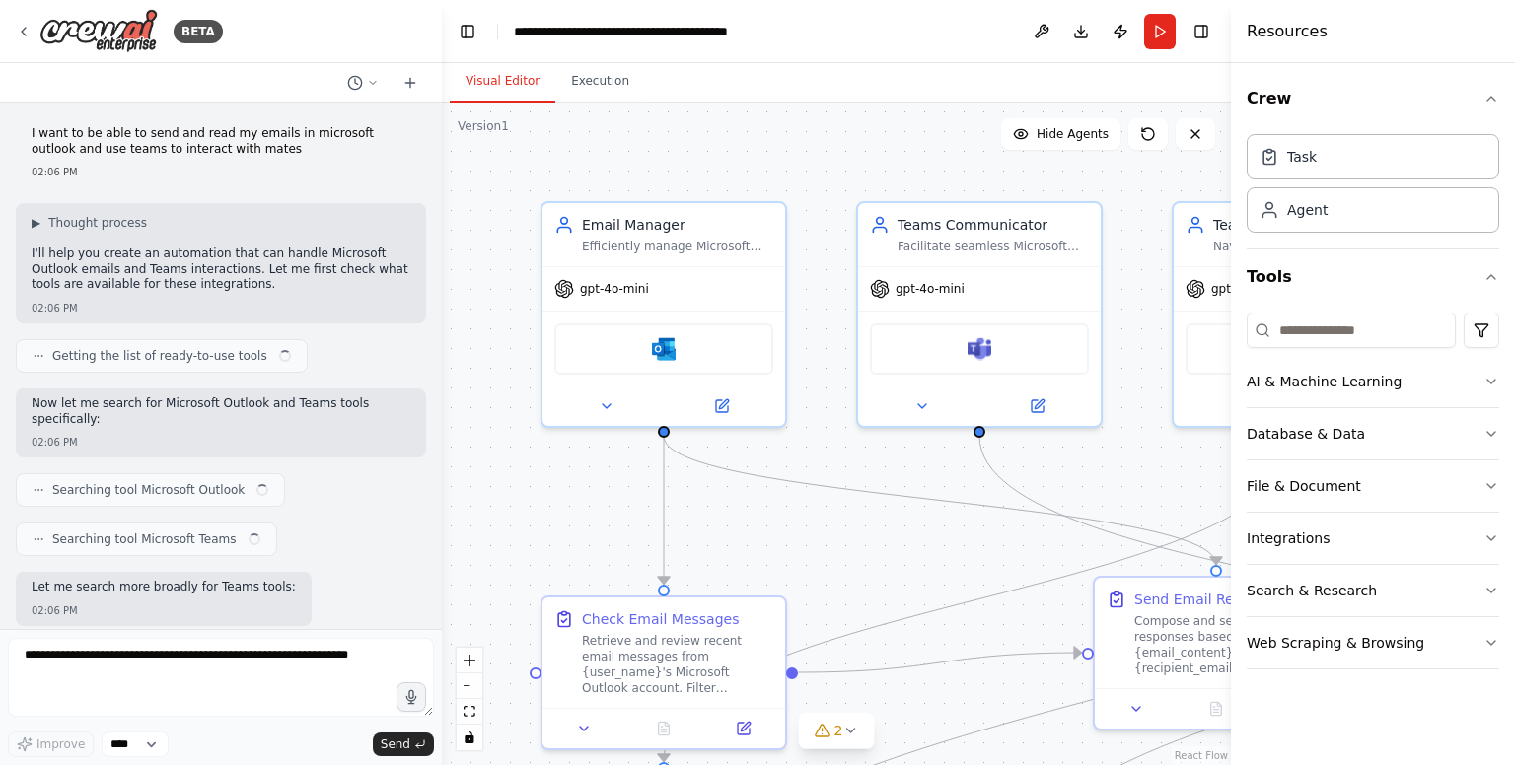
scroll to position [5209, 0]
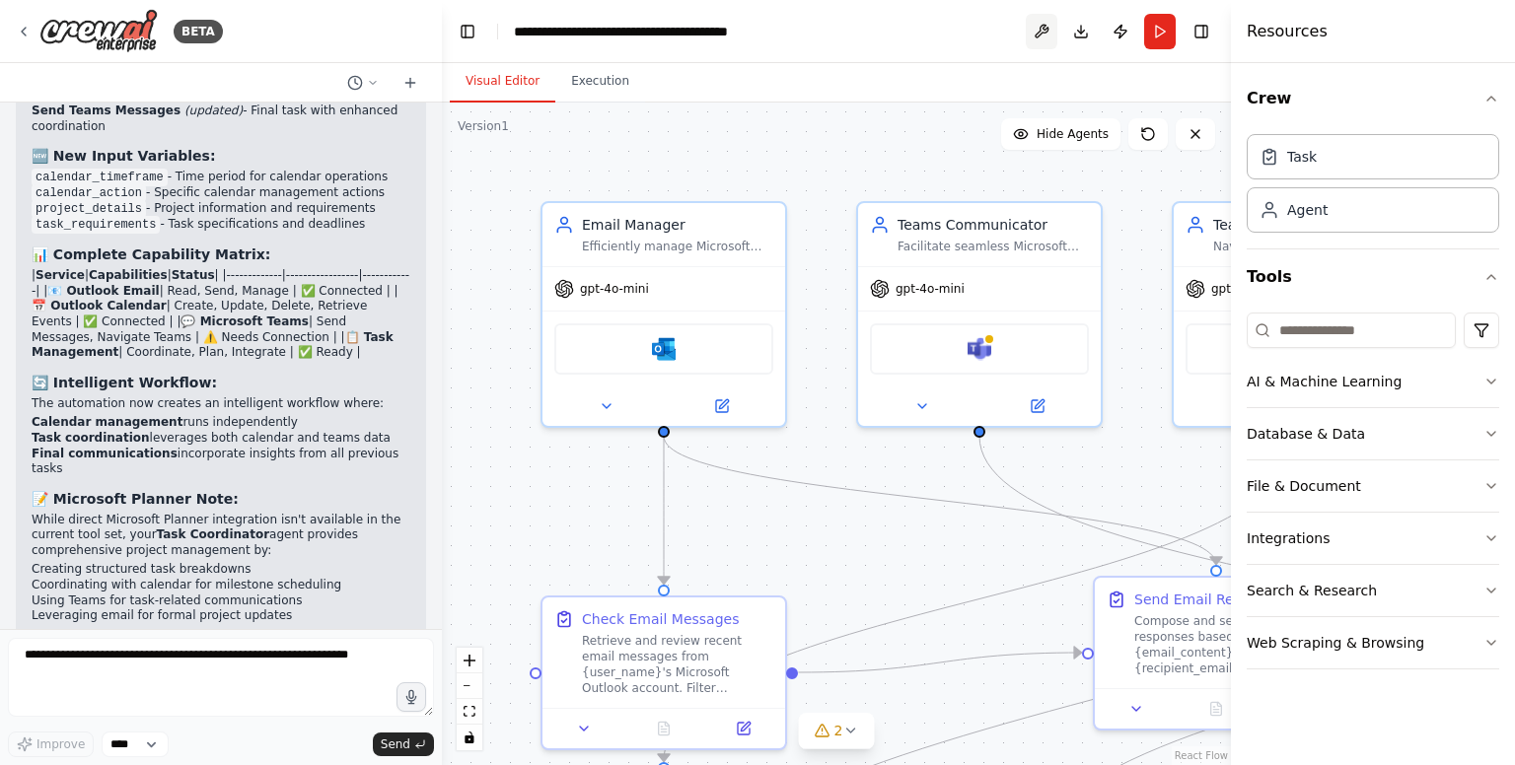
click at [1032, 28] on button at bounding box center [1042, 32] width 32 height 36
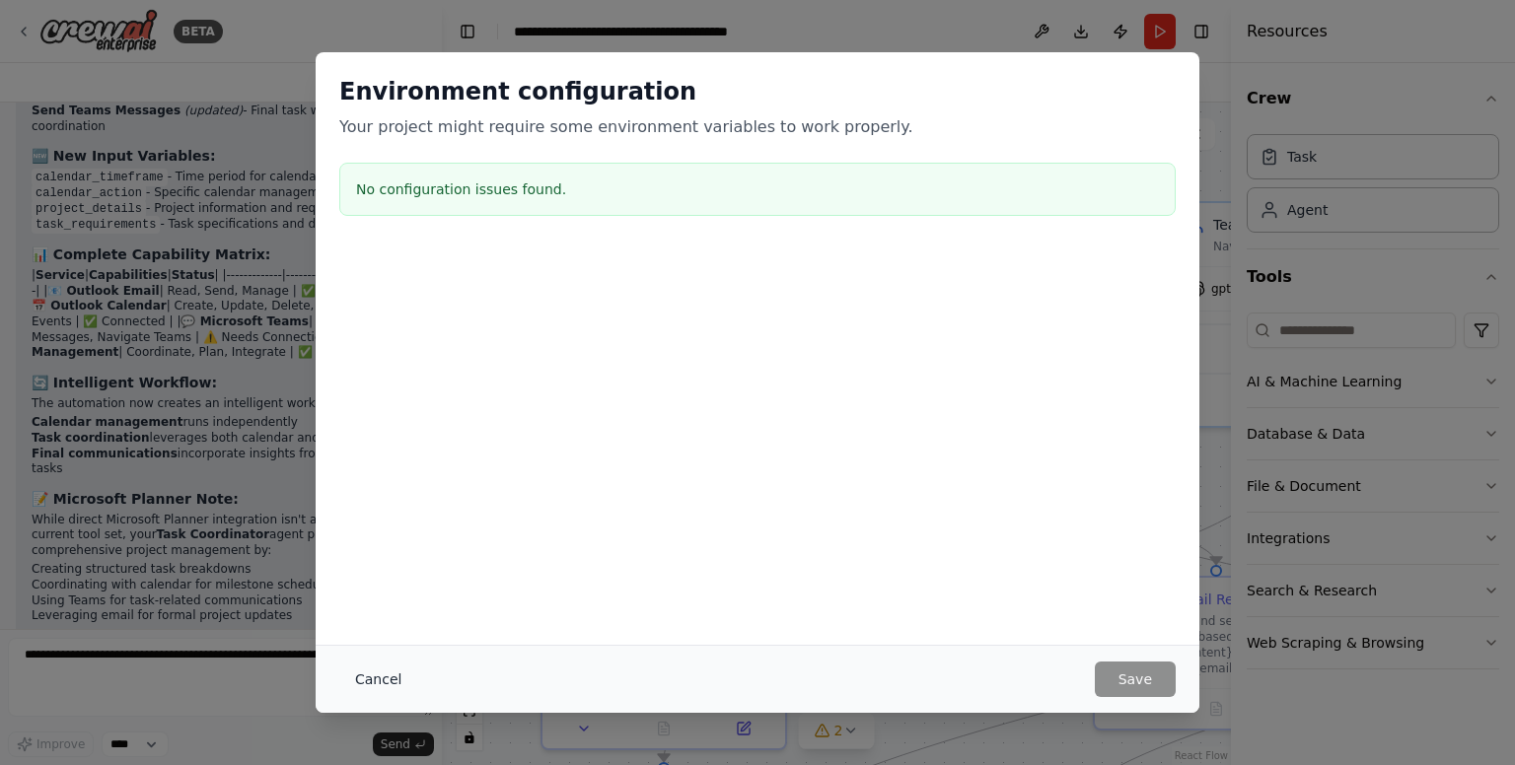
click at [395, 686] on button "Cancel" at bounding box center [378, 680] width 78 height 36
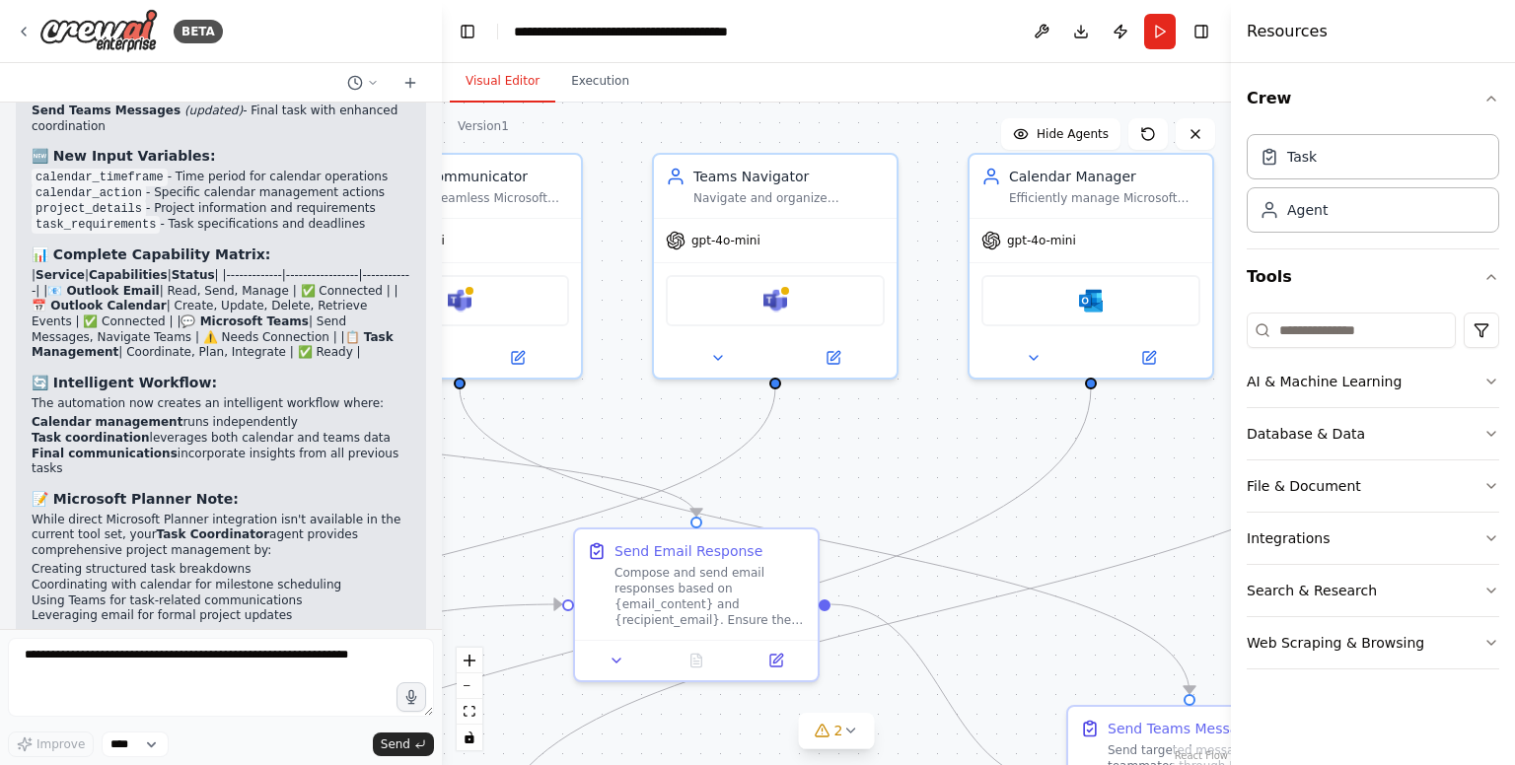
drag, startPoint x: 1145, startPoint y: 336, endPoint x: 621, endPoint y: 288, distance: 526.0
click at [621, 288] on div ".deletable-edge-delete-btn { width: 20px; height: 20px; border: 0px solid #ffff…" at bounding box center [836, 434] width 789 height 663
click at [1026, 234] on span "gpt-4o-mini" at bounding box center [1037, 237] width 69 height 16
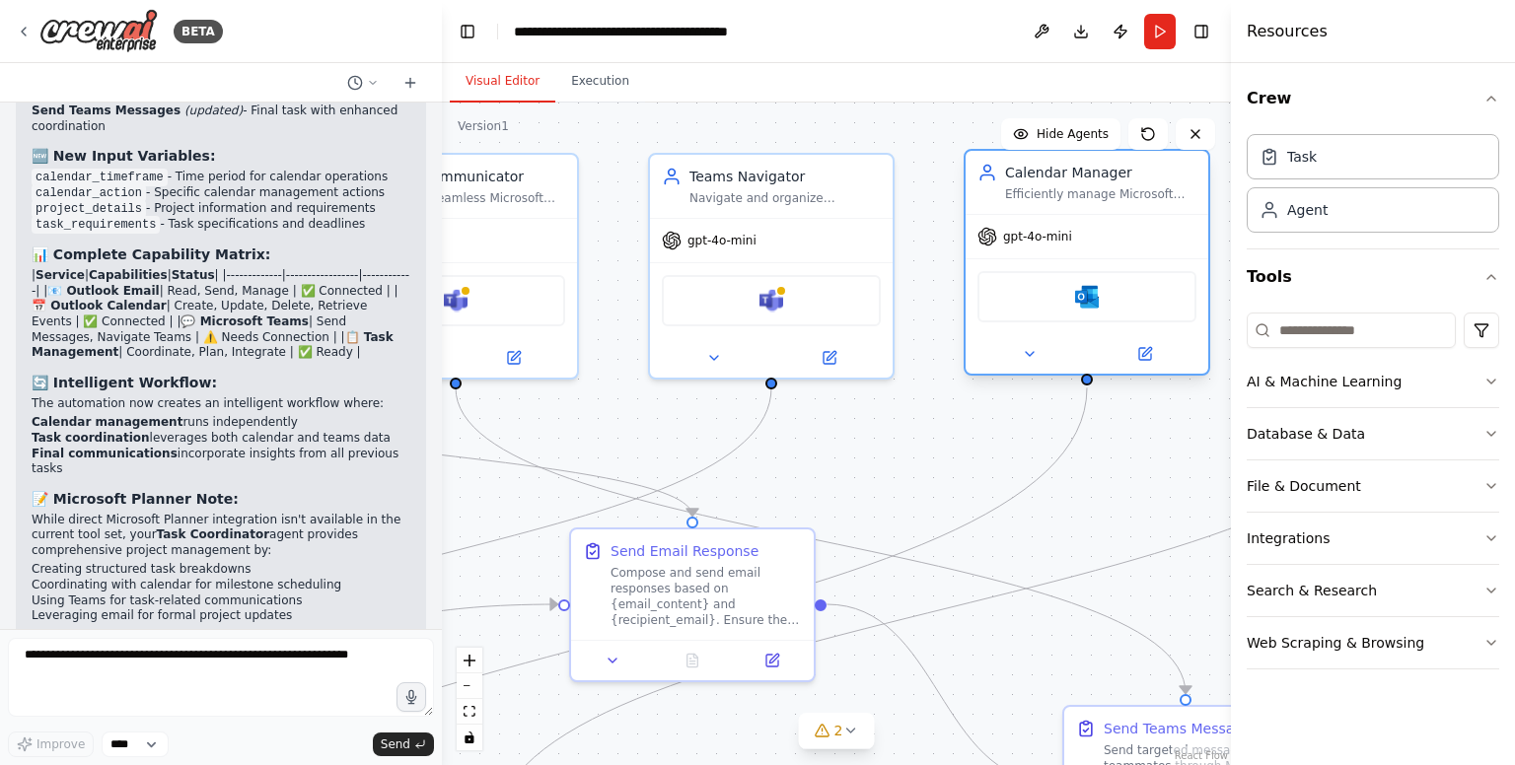
click at [1034, 295] on div "Microsoft Outlook" at bounding box center [1086, 296] width 219 height 51
click at [923, 73] on div "Visual Editor Execution" at bounding box center [836, 82] width 789 height 39
click at [1199, 28] on button "Toggle Right Sidebar" at bounding box center [1202, 32] width 28 height 28
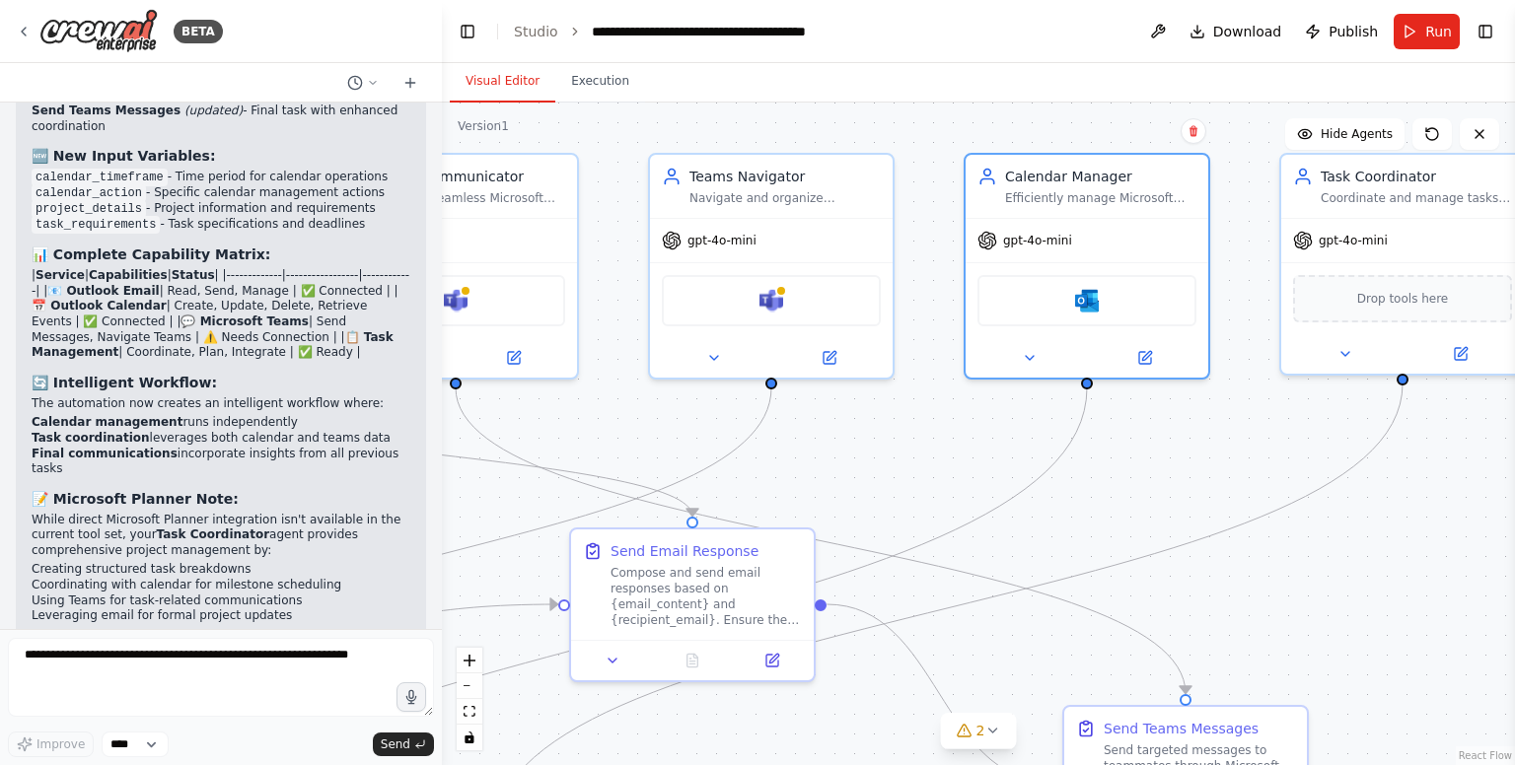
click at [1132, 463] on div ".deletable-edge-delete-btn { width: 20px; height: 20px; border: 0px solid #ffff…" at bounding box center [978, 434] width 1073 height 663
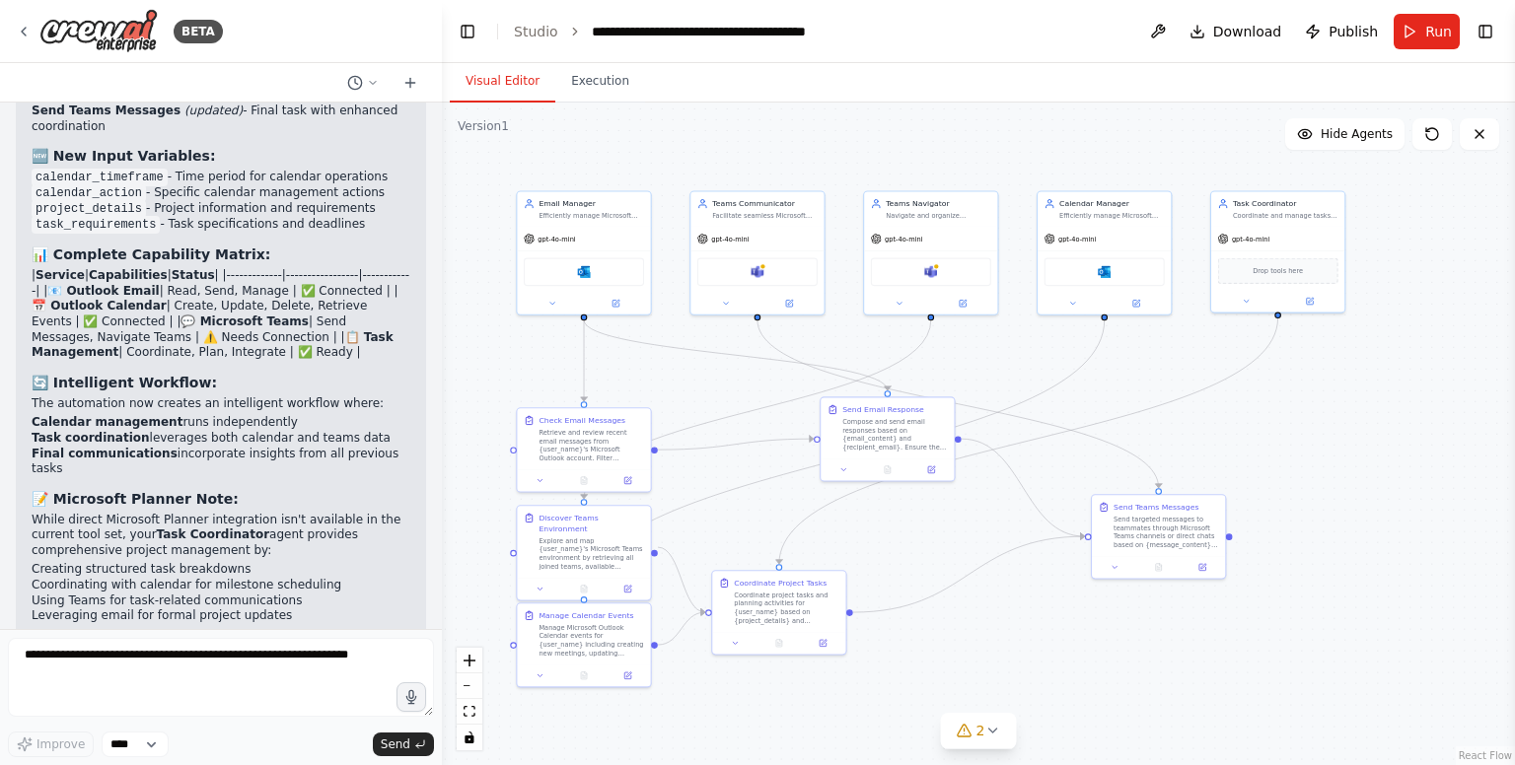
drag, startPoint x: 1342, startPoint y: 604, endPoint x: 1339, endPoint y: 502, distance: 101.6
click at [1339, 502] on div ".deletable-edge-delete-btn { width: 20px; height: 20px; border: 0px solid #ffff…" at bounding box center [978, 434] width 1073 height 663
click at [238, 657] on textarea at bounding box center [221, 677] width 426 height 79
click at [1477, 143] on button at bounding box center [1479, 134] width 39 height 32
click at [1484, 131] on icon at bounding box center [1480, 134] width 16 height 16
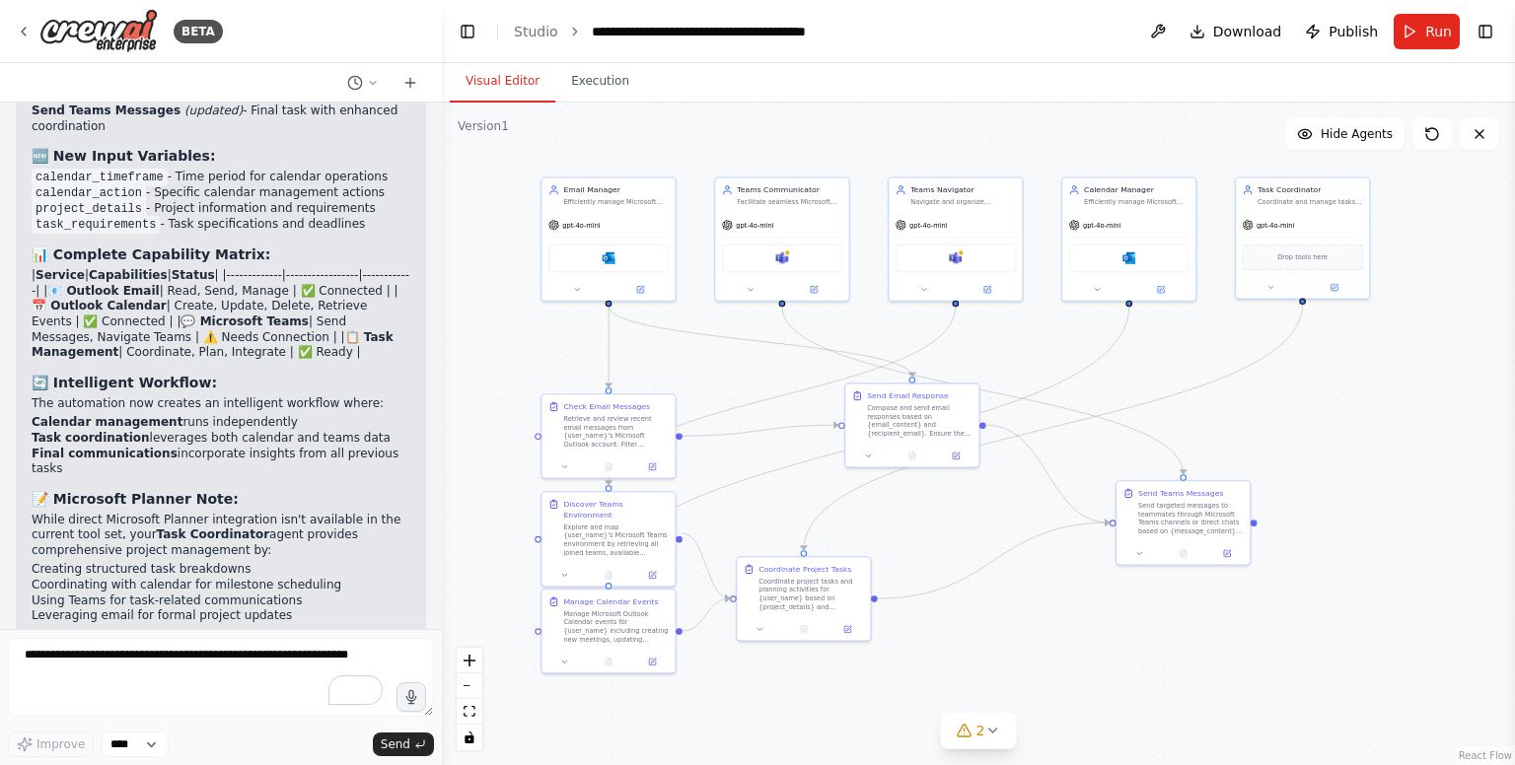
drag, startPoint x: 472, startPoint y: 179, endPoint x: 497, endPoint y: 165, distance: 28.3
click at [497, 165] on div ".deletable-edge-delete-btn { width: 20px; height: 20px; border: 0px solid #ffff…" at bounding box center [978, 434] width 1073 height 663
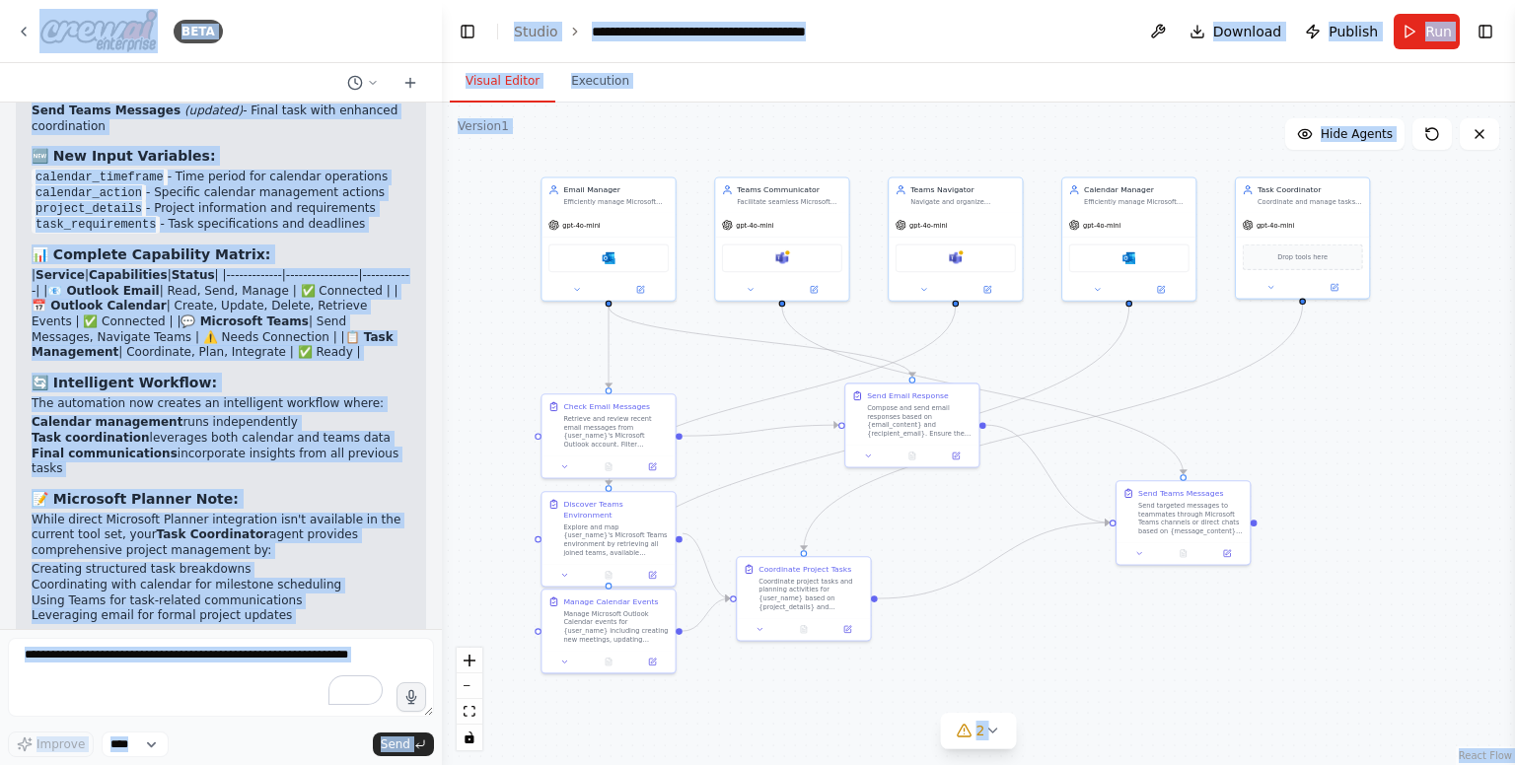
click at [501, 213] on div ".deletable-edge-delete-btn { width: 20px; height: 20px; border: 0px solid #ffff…" at bounding box center [978, 434] width 1073 height 663
click at [501, 209] on div ".deletable-edge-delete-btn { width: 20px; height: 20px; border: 0px solid #ffff…" at bounding box center [978, 434] width 1073 height 663
click at [789, 74] on div "Visual Editor Execution" at bounding box center [978, 82] width 1073 height 39
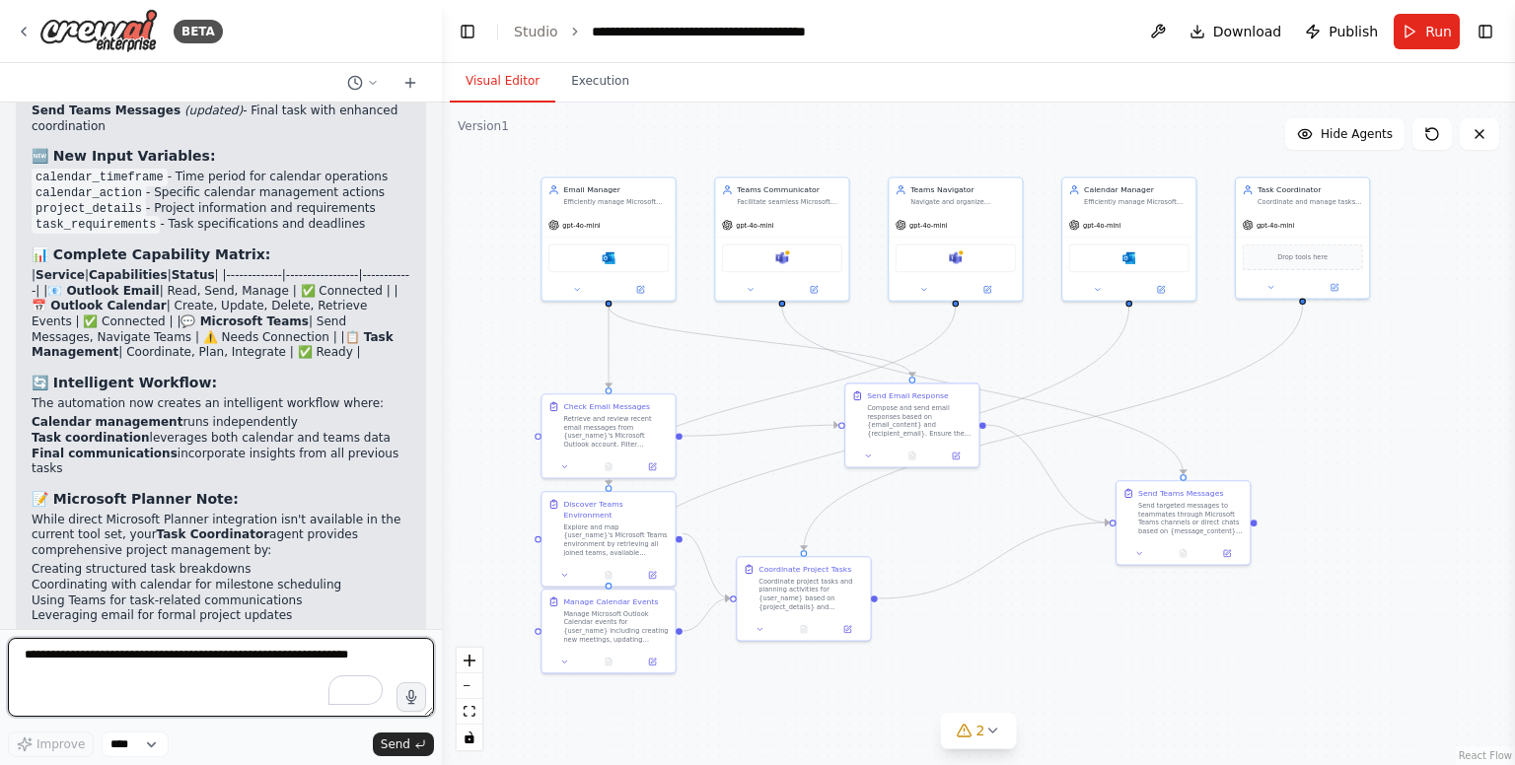
click at [200, 672] on textarea "To enrich screen reader interactions, please activate Accessibility in Grammarl…" at bounding box center [221, 677] width 426 height 79
paste textarea "**********"
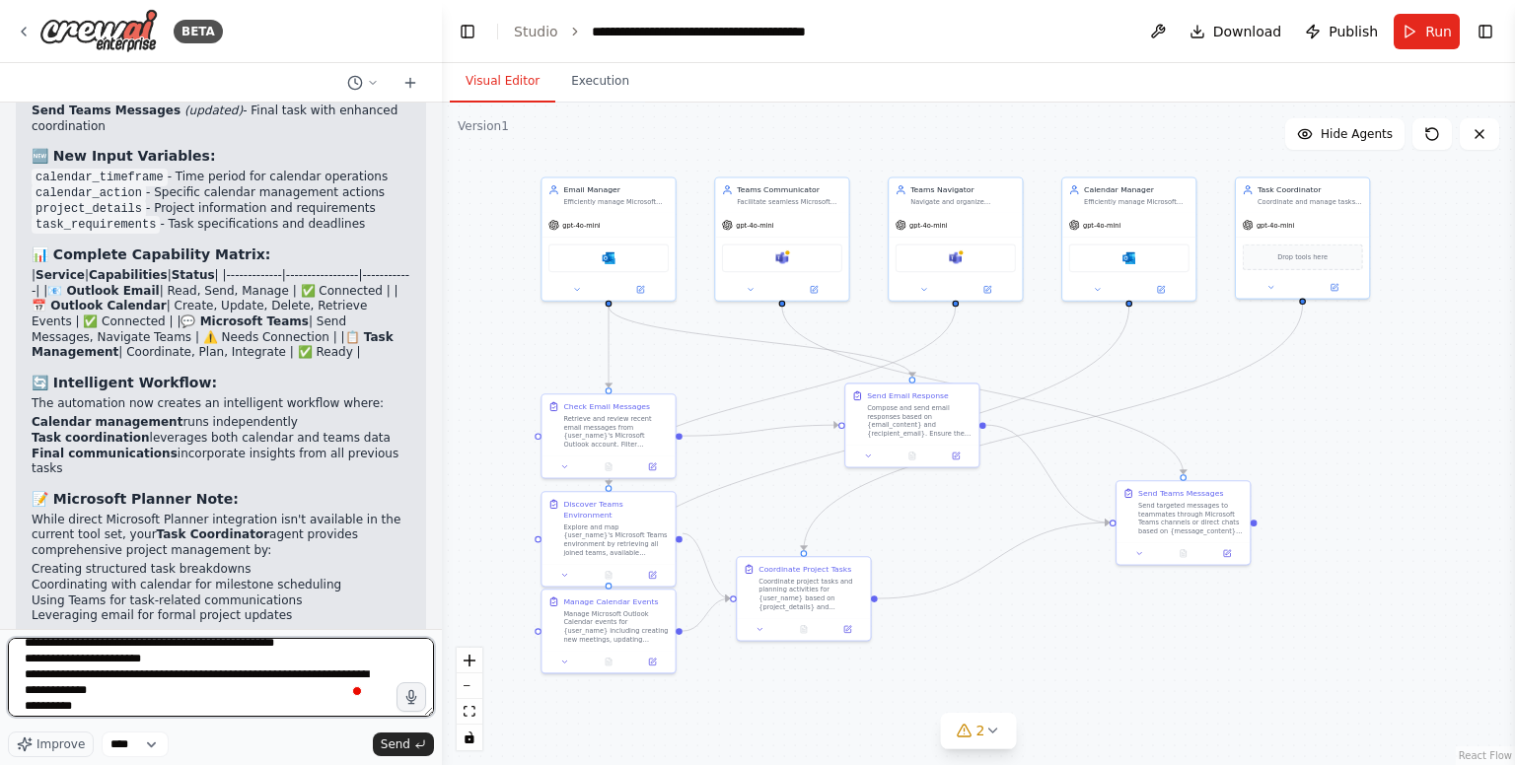
scroll to position [0, 0]
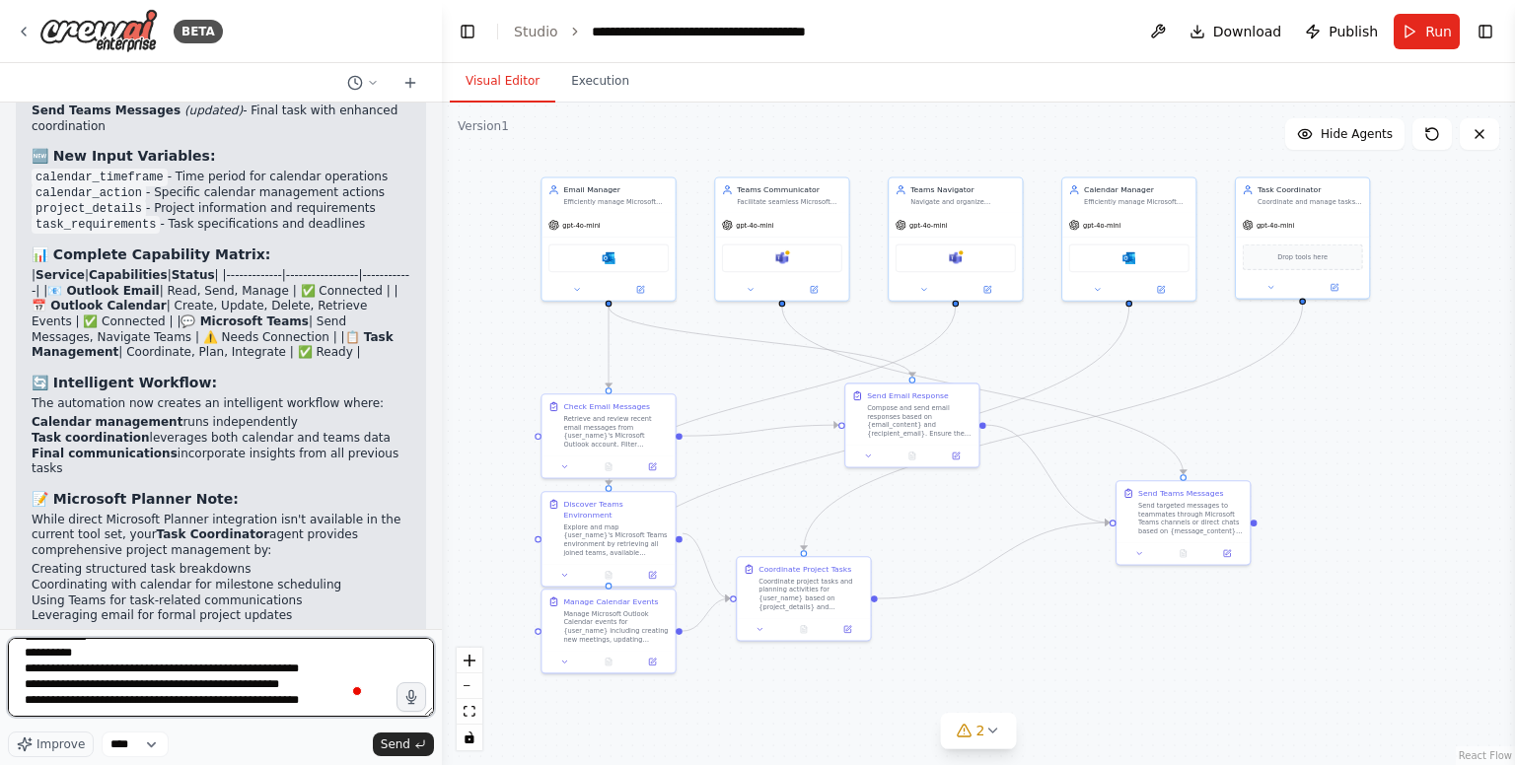
drag, startPoint x: 322, startPoint y: 670, endPoint x: 221, endPoint y: 672, distance: 100.6
click at [221, 672] on textarea "**********" at bounding box center [221, 677] width 426 height 79
click at [345, 707] on textarea "**********" at bounding box center [221, 677] width 426 height 79
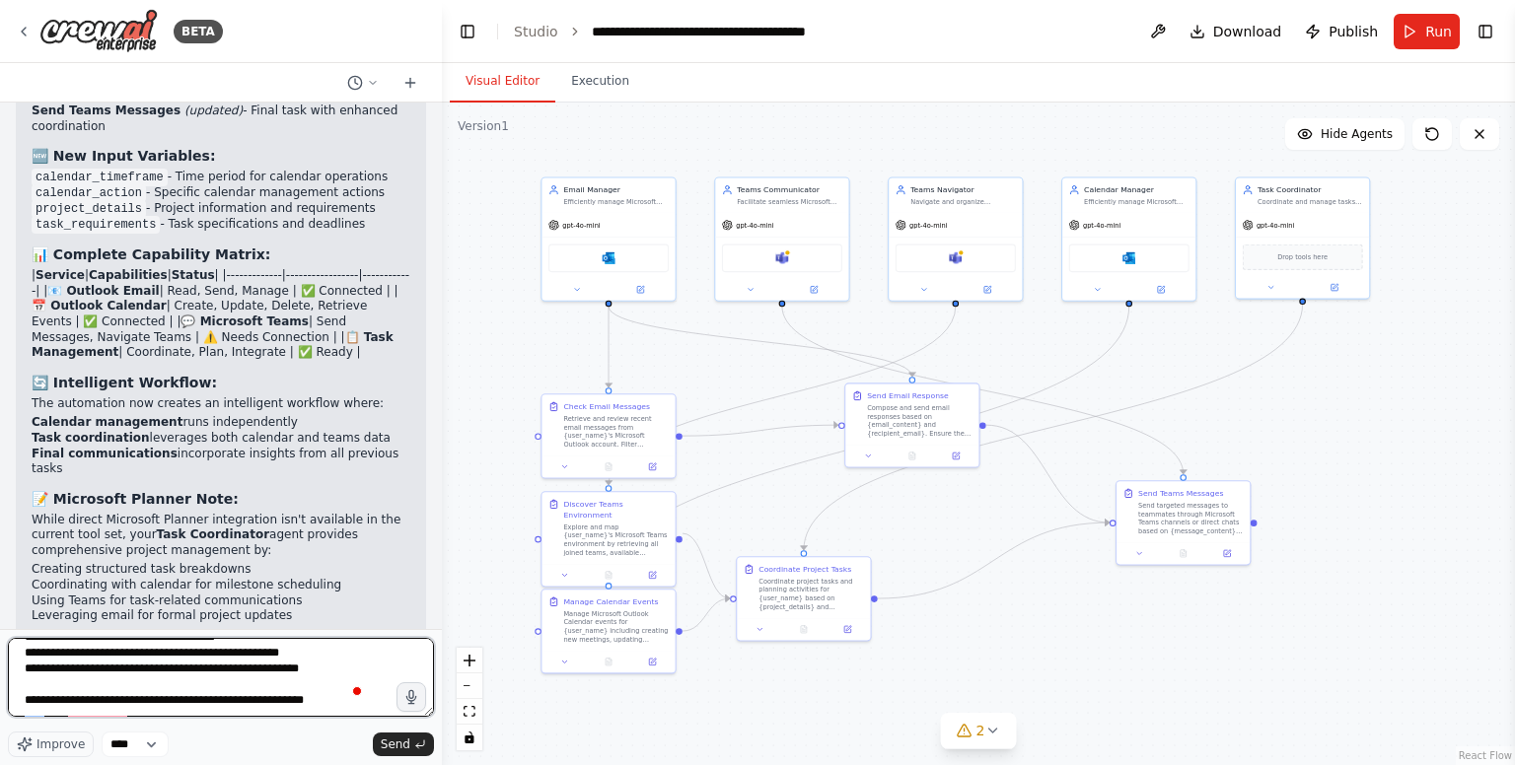
type textarea "**********"
